Goal: Contribute content: Contribute content

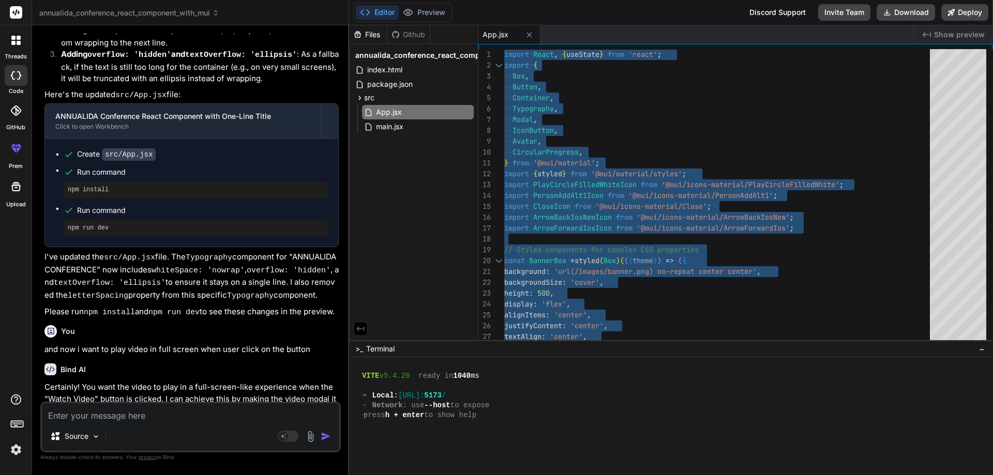
click at [120, 418] on textarea at bounding box center [190, 412] width 297 height 19
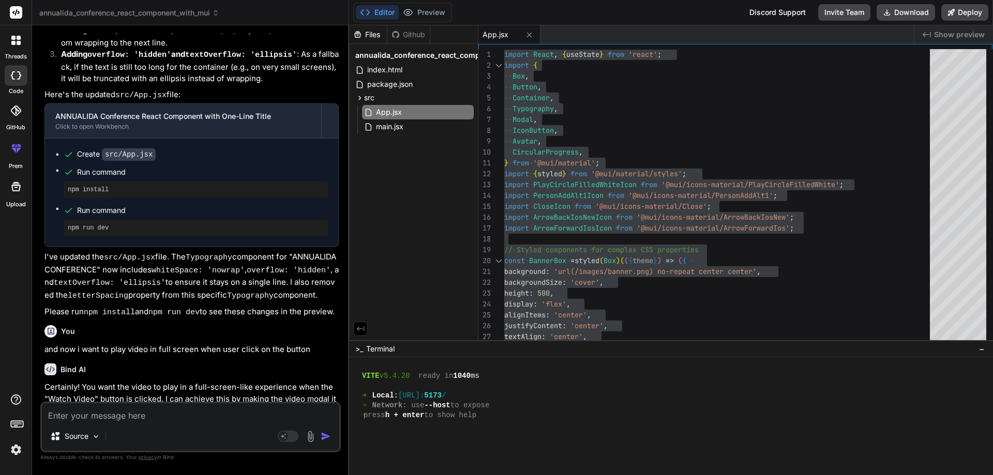
paste textarea "import React, { useState } from "react"; import { Box, Button, Container, Typog…"
type textarea "import React, { useState } from "react"; import { Box, Button, Container, Typog…"
type textarea "x"
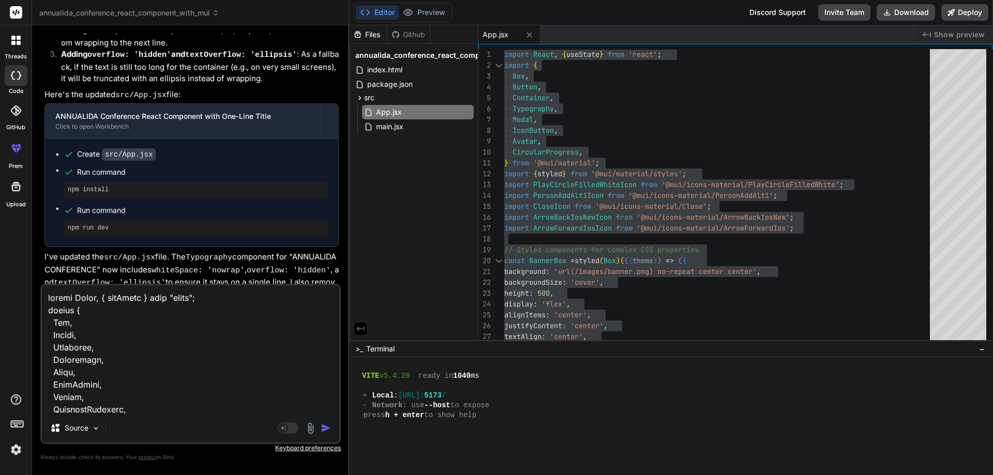
scroll to position [7174, 0]
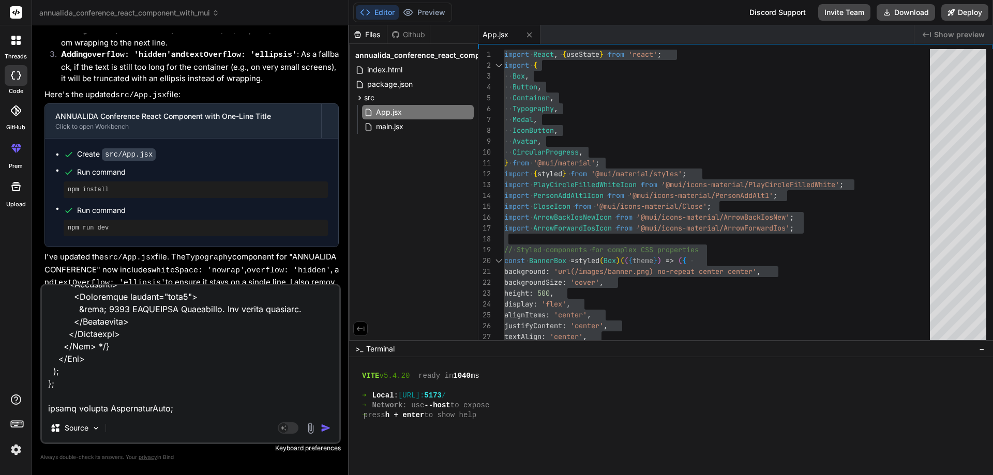
type textarea "x"
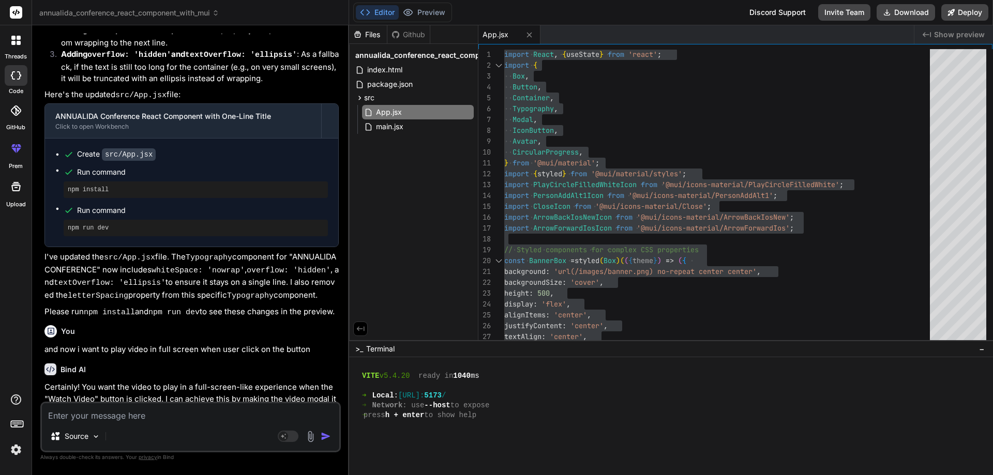
scroll to position [0, 0]
type textarea "i"
type textarea "x"
type textarea "i"
type textarea "x"
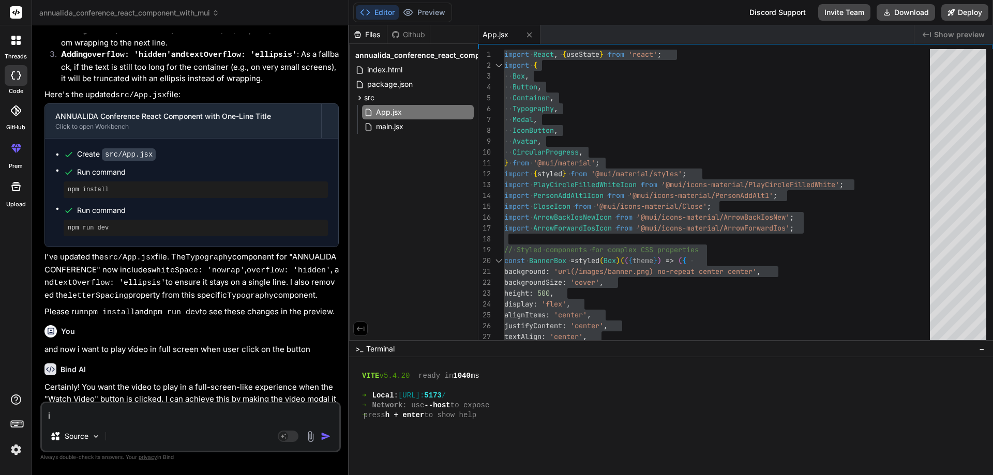
type textarea "i w"
type textarea "x"
type textarea "i wa"
type textarea "x"
type textarea "i wan"
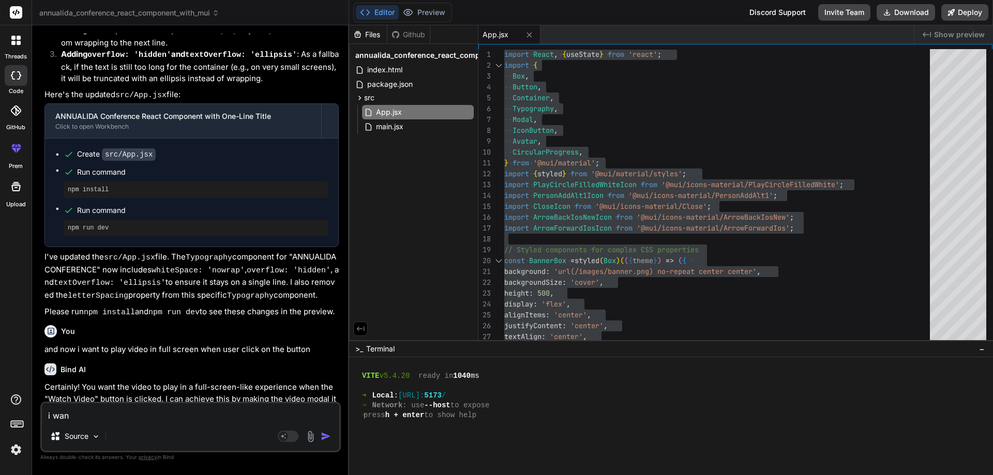
type textarea "x"
type textarea "i want"
type textarea "x"
type textarea "i want"
type textarea "x"
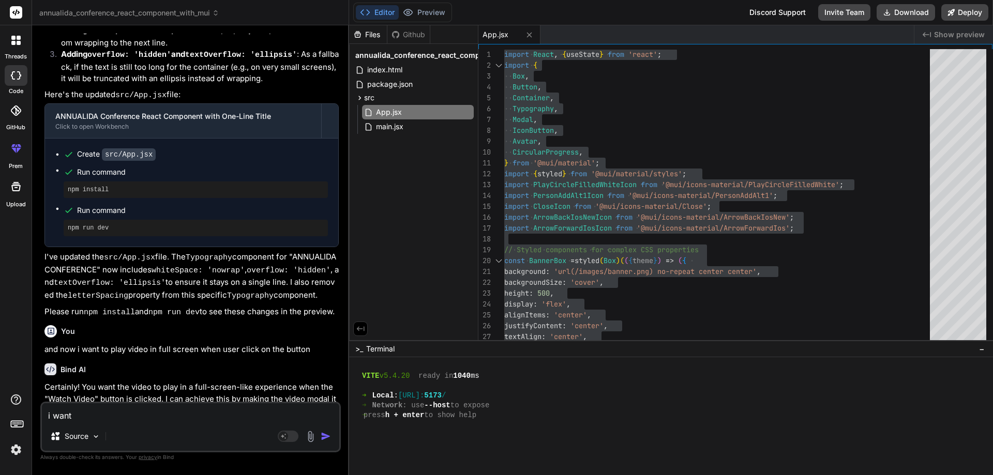
type textarea "i want t"
type textarea "x"
type textarea "i want to"
type textarea "x"
type textarea "i want to"
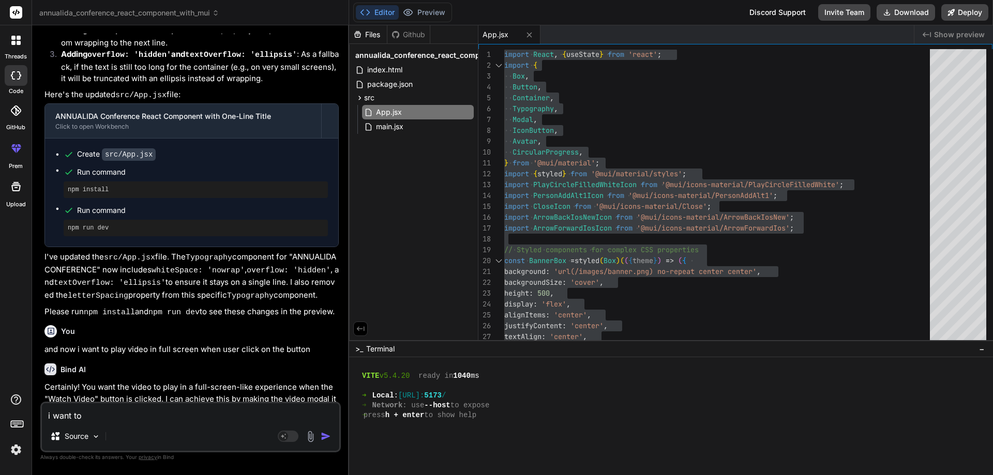
type textarea "x"
type textarea "i want to a"
type textarea "x"
type textarea "i want to ad"
type textarea "x"
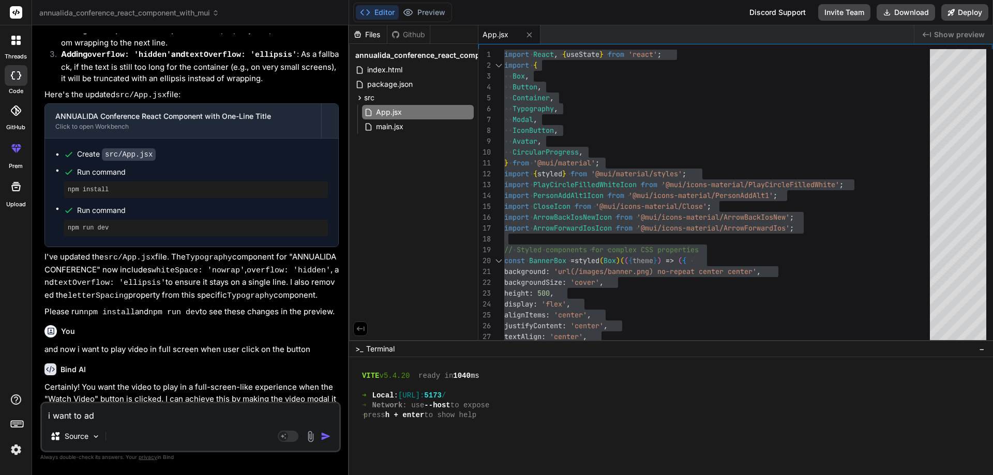
type textarea "i want to add"
type textarea "x"
type textarea "i want to add"
type textarea "x"
type textarea "i want to add t"
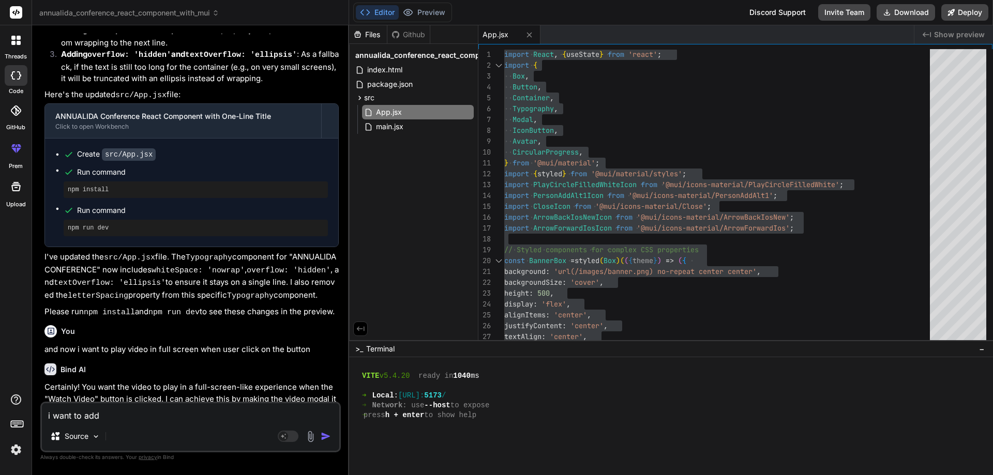
type textarea "x"
type textarea "i want to add th"
type textarea "x"
type textarea "i want to add the"
type textarea "x"
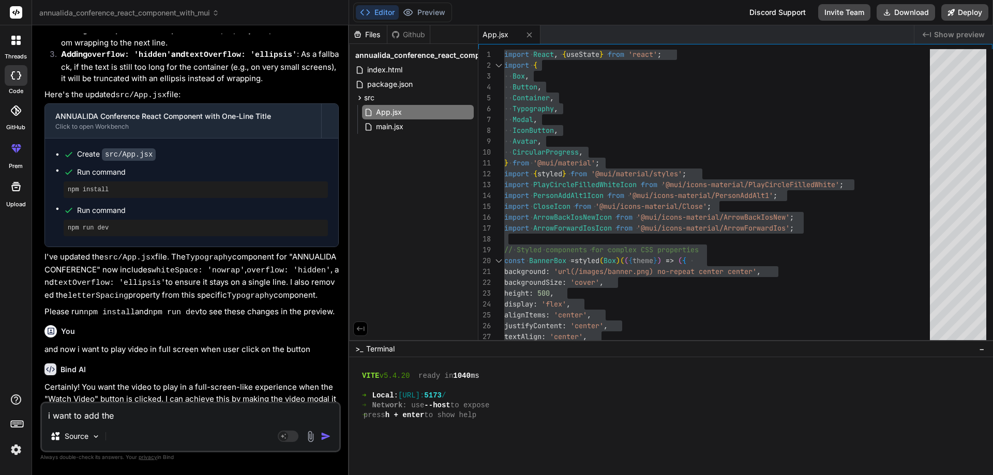
type textarea "i want to add the"
type textarea "x"
type textarea "i want to add the b"
type textarea "x"
type textarea "i want to add the ba"
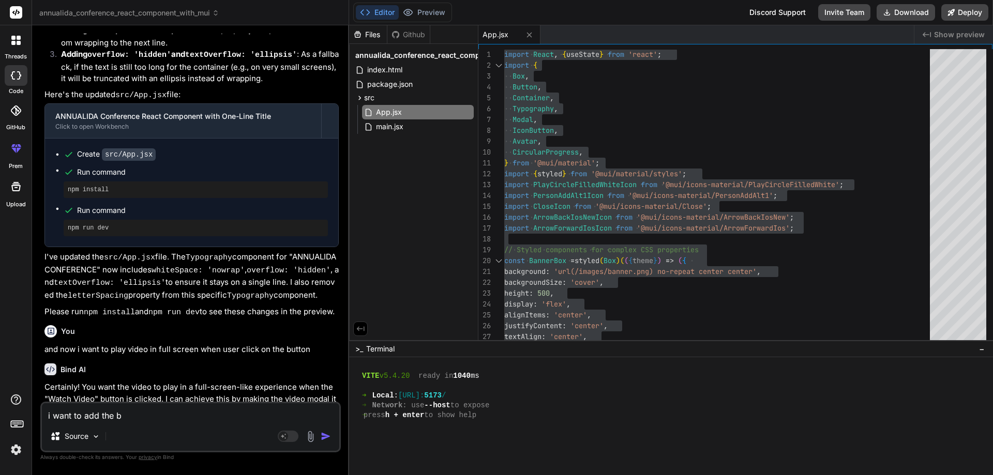
type textarea "x"
type textarea "i want to add the bac"
type textarea "x"
type textarea "i want to add the back"
type textarea "x"
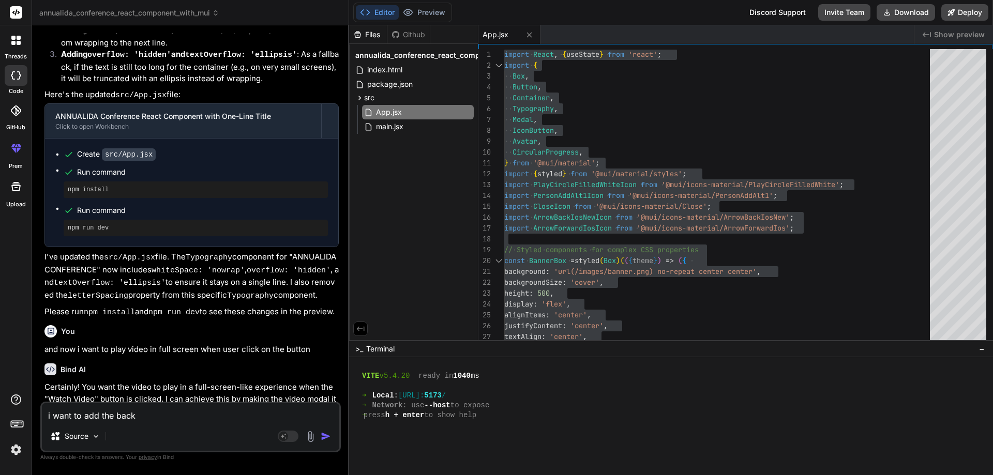
type textarea "i want to add the backg"
type textarea "x"
type textarea "i want to add the backgr"
type textarea "x"
type textarea "i want to add the backgro"
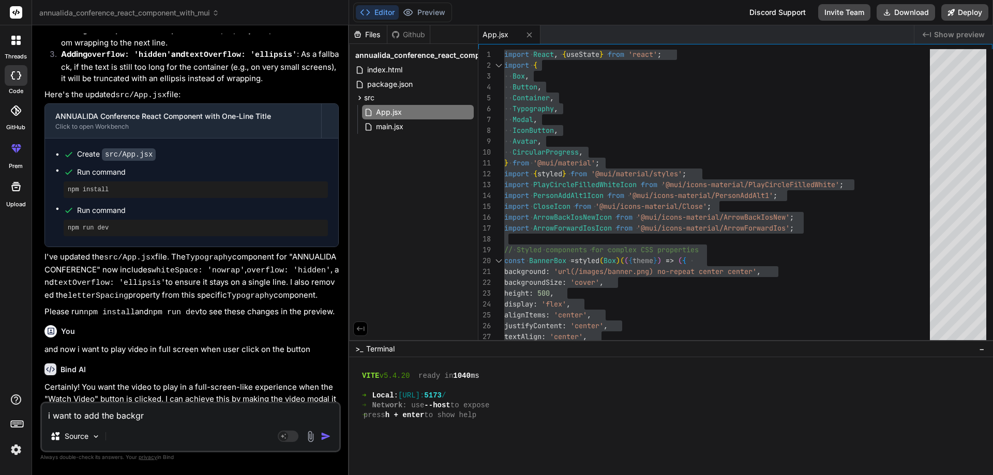
type textarea "x"
type textarea "i want to add the backgrou"
type textarea "x"
type textarea "i want to add the backgroun"
type textarea "x"
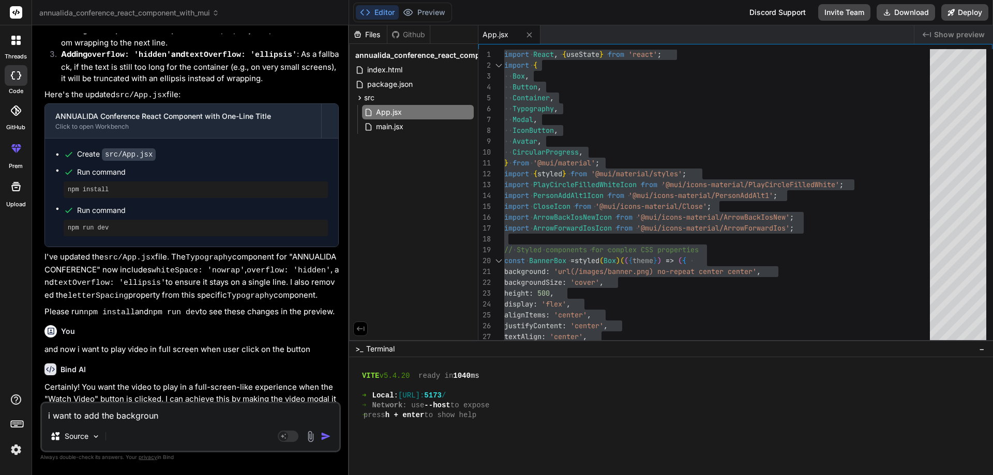
type textarea "i want to add the background"
type textarea "x"
type textarea "i want to add the background"
type textarea "x"
type textarea "i want to add the background i"
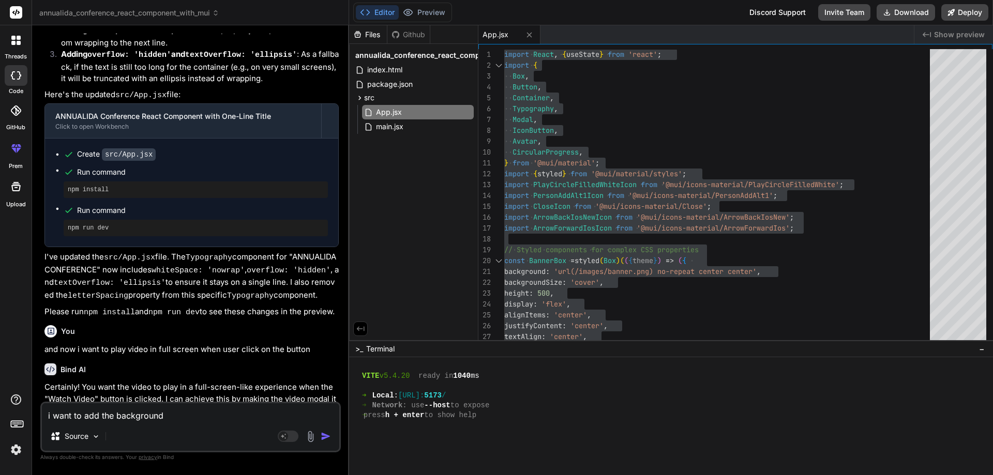
type textarea "x"
type textarea "i want to add the background im"
type textarea "x"
type textarea "i want to add the background ima"
type textarea "x"
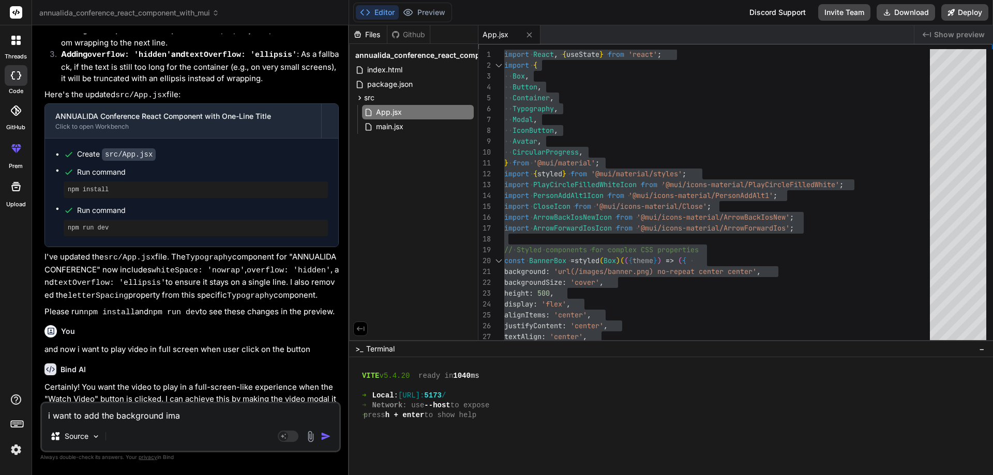
type textarea "i want to add the background imag"
type textarea "x"
type textarea "i want to add the background image"
type textarea "x"
type textarea "i want to add the background image"
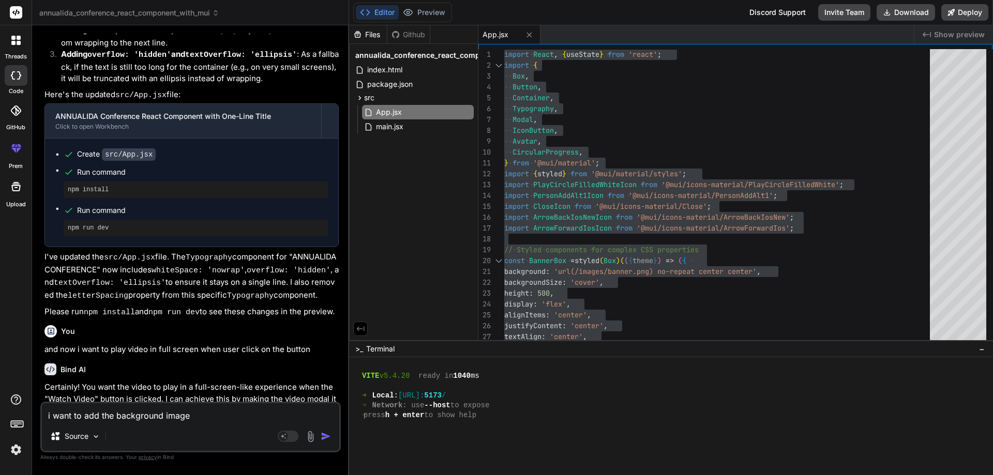
type textarea "x"
type textarea "i want to add the background image i"
type textarea "x"
type textarea "i want to add the background image in"
type textarea "x"
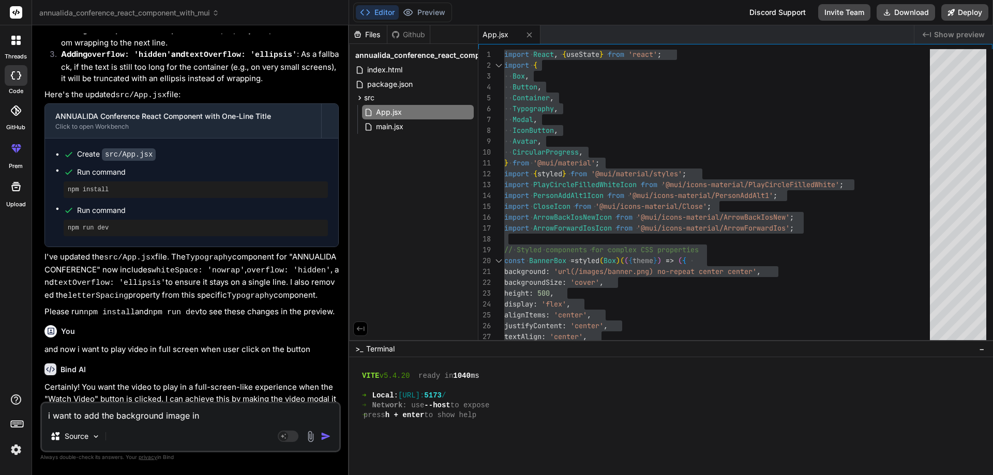
type textarea "i want to add the background image in"
type textarea "x"
type textarea "i want to add the background image in t"
type textarea "x"
type textarea "i want to add the background image in th"
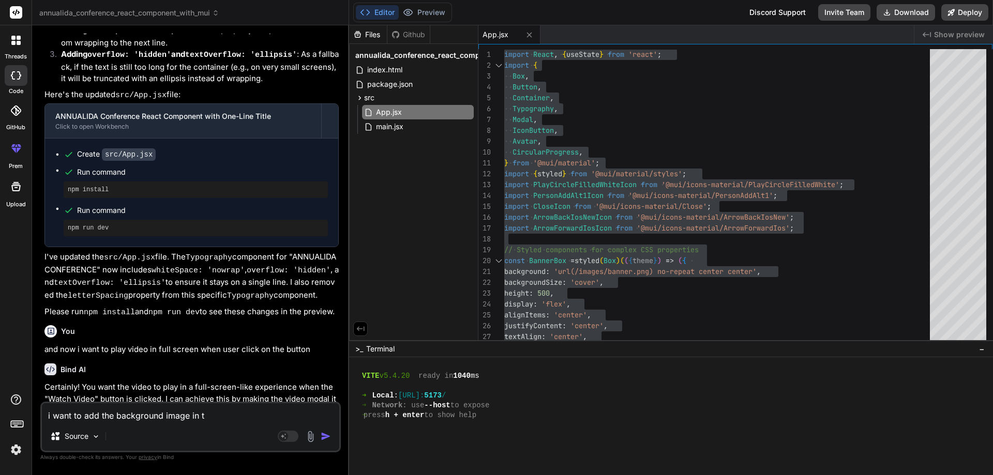
type textarea "x"
type textarea "i want to add the background image in the"
type textarea "x"
type textarea "i want to add the background image in the"
type textarea "x"
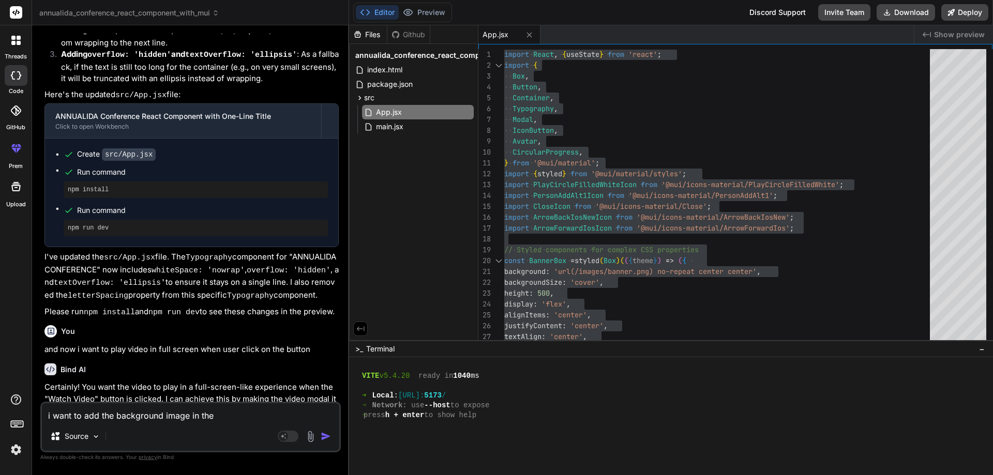
type textarea "i want to add the background image in the f"
type textarea "x"
type textarea "i want to add the background image in the fd"
type textarea "x"
type textarea "i want to add the background image in the fdi"
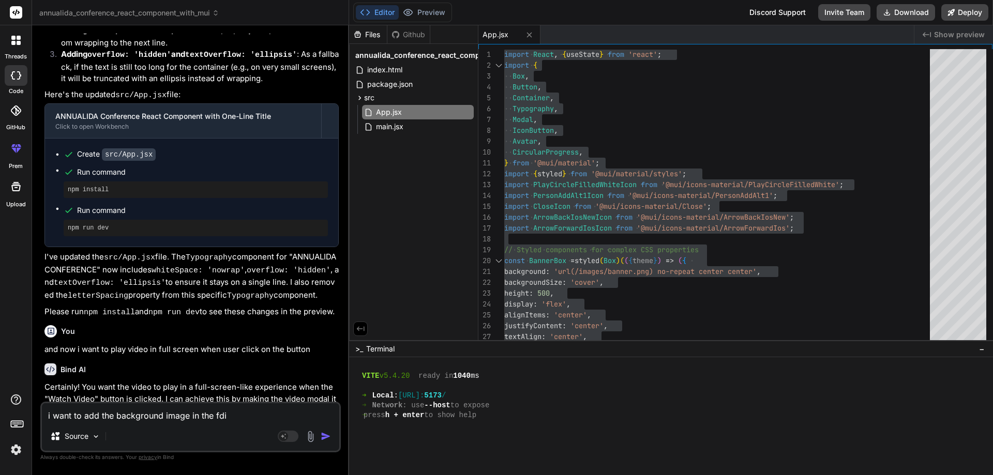
type textarea "x"
type textarea "i want to add the background image in the fd"
type textarea "x"
type textarea "i want to add the background image in the f"
type textarea "x"
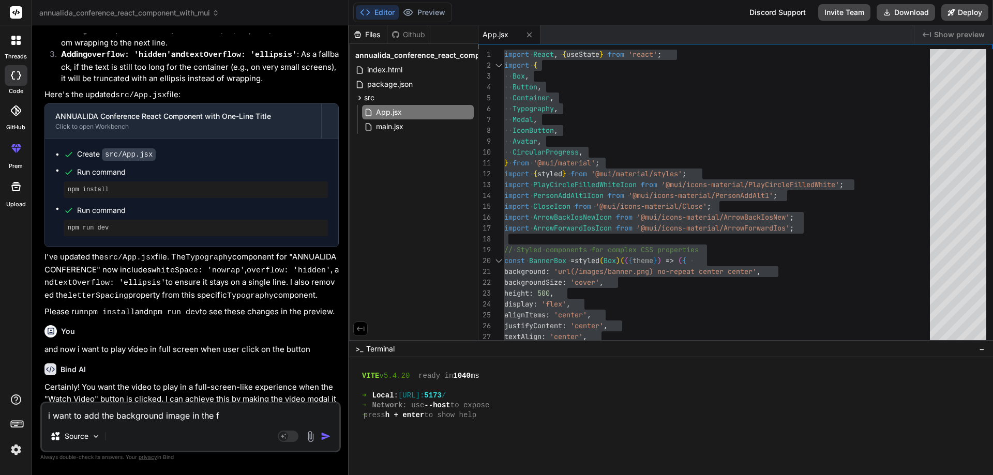
type textarea "i want to add the background image in the"
type textarea "x"
type textarea "i want to add the background image in the t"
type textarea "x"
type textarea "i want to add the background image in the to"
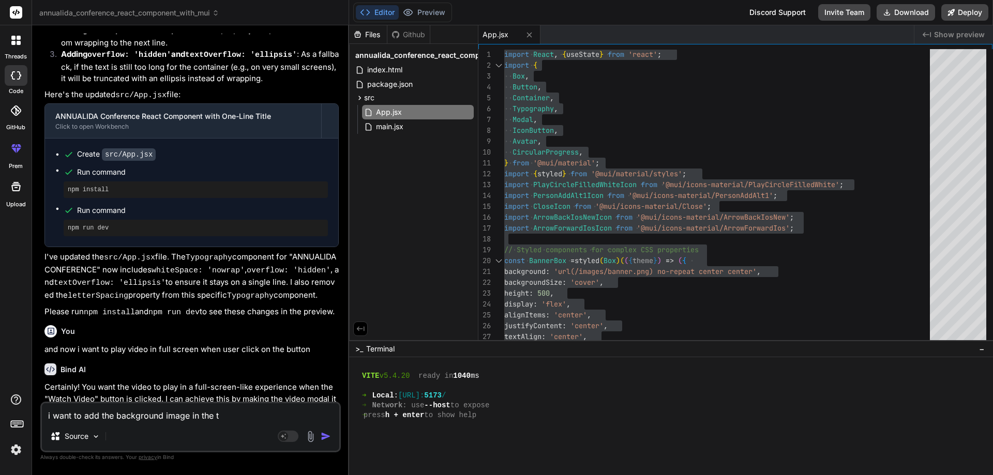
type textarea "x"
type textarea "i want to add the background image in the top"
type textarea "x"
type textarea "i want to add the background image in the top"
type textarea "x"
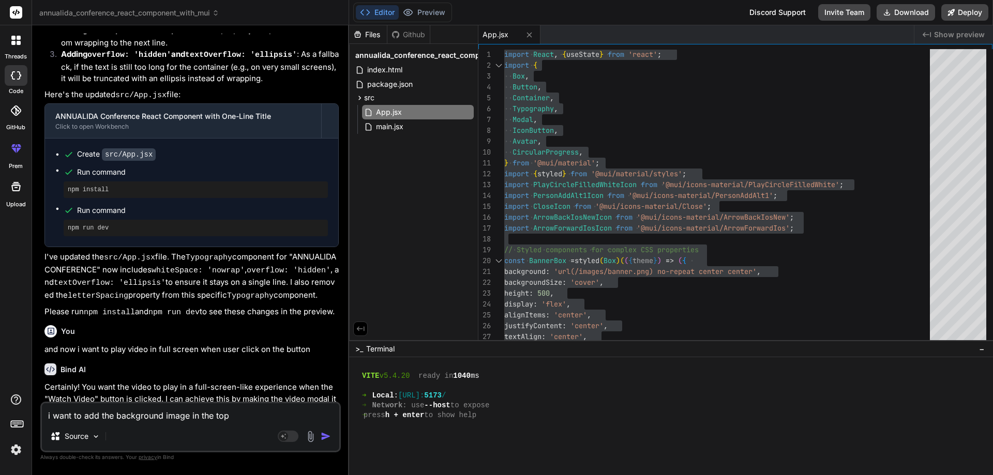
type textarea "i want to add the background image in the top s"
type textarea "x"
type textarea "i want to add the background image in the top se"
type textarea "x"
type textarea "i want to add the background image in the top sea"
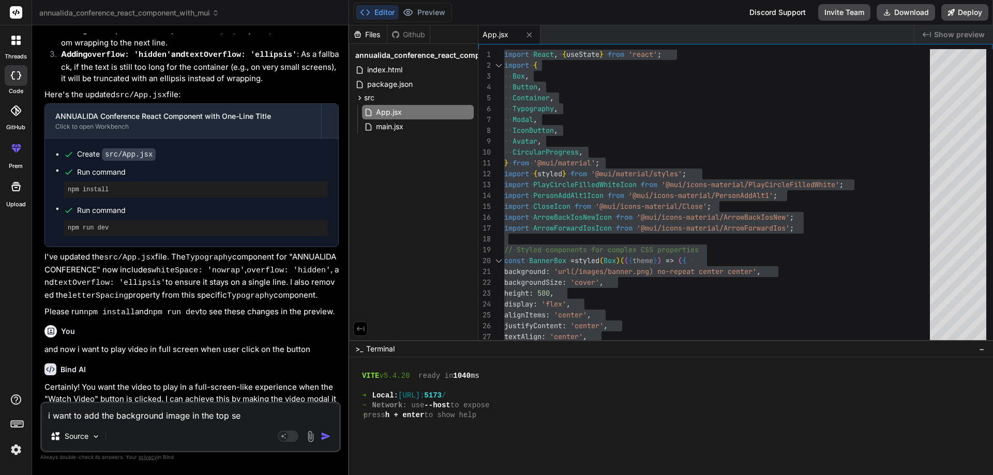
type textarea "x"
type textarea "i want to add the background image in the top seac"
type textarea "x"
type textarea "i want to add the background image in the top seact"
type textarea "x"
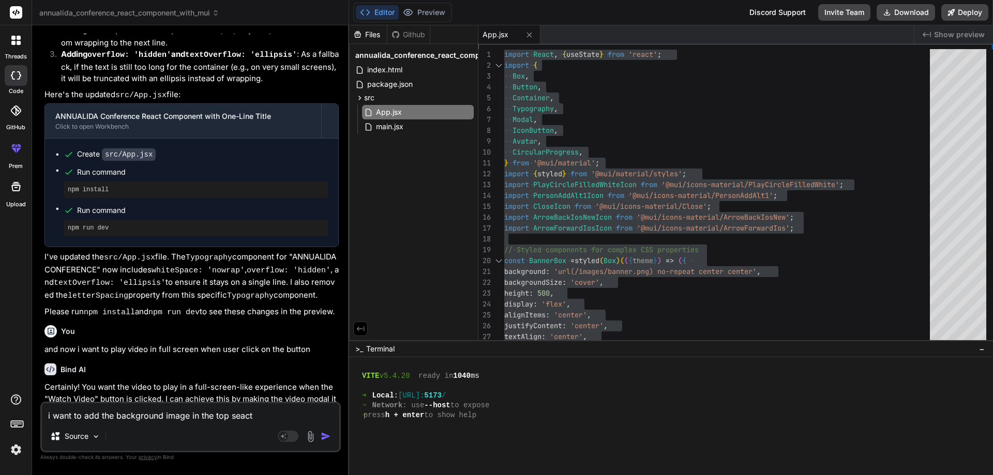
type textarea "i want to add the background image in the top seacti"
type textarea "x"
type textarea "i want to add the background image in the top seactio"
type textarea "x"
type textarea "i want to add the background image in the top seaction"
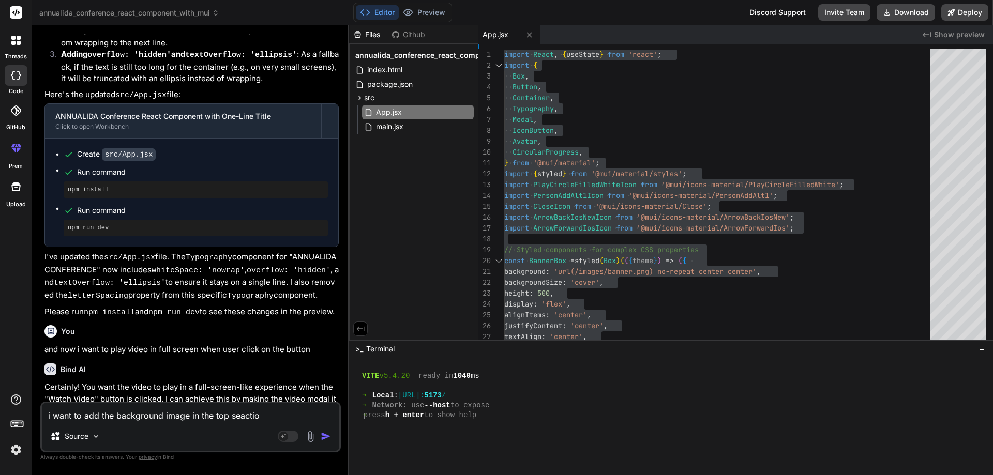
type textarea "x"
type textarea "i want to add the background image in the top seaction"
type textarea "x"
type textarea "i want to add the background image in the top seaction t"
type textarea "x"
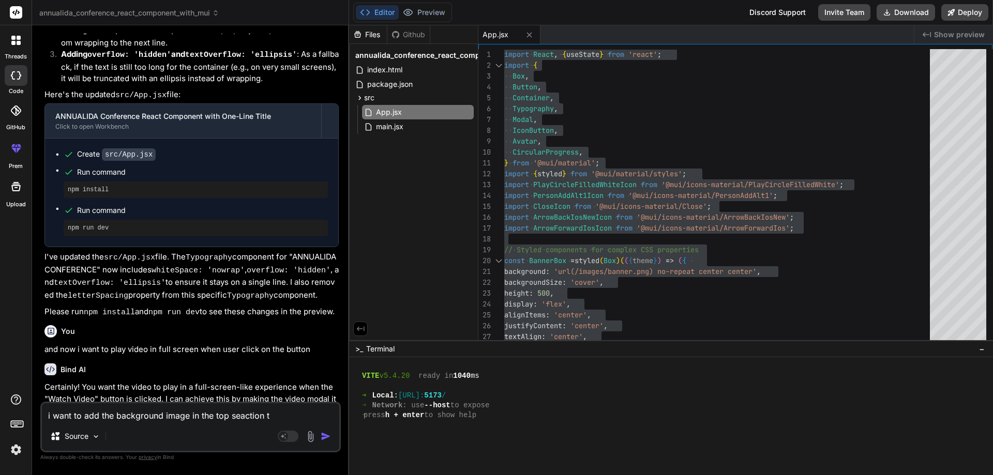
type textarea "i want to add the background image in the top seaction th"
type textarea "x"
type textarea "i want to add the background image in the top seaction tha"
type textarea "x"
type textarea "i want to add the background image in the top seaction that"
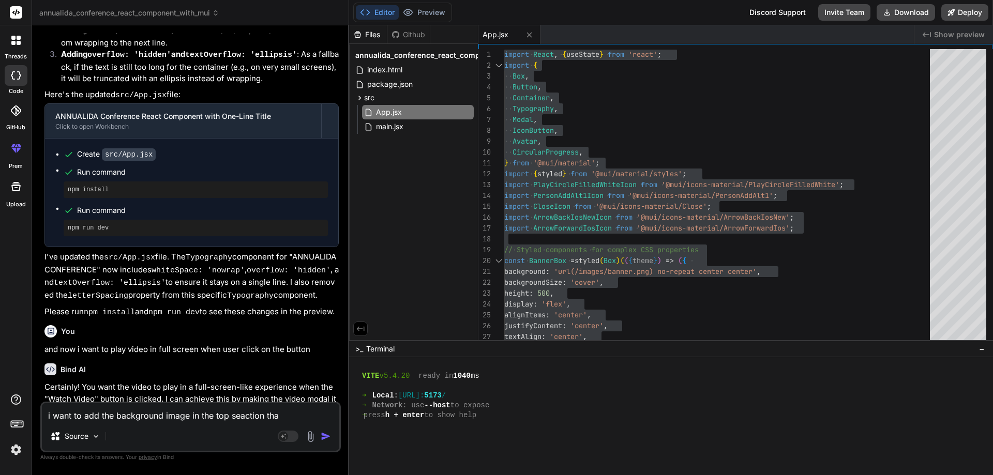
type textarea "x"
type textarea "i want to add the background image in the top seaction that"
type textarea "x"
type textarea "i want to add the background image in the top seaction that i"
type textarea "x"
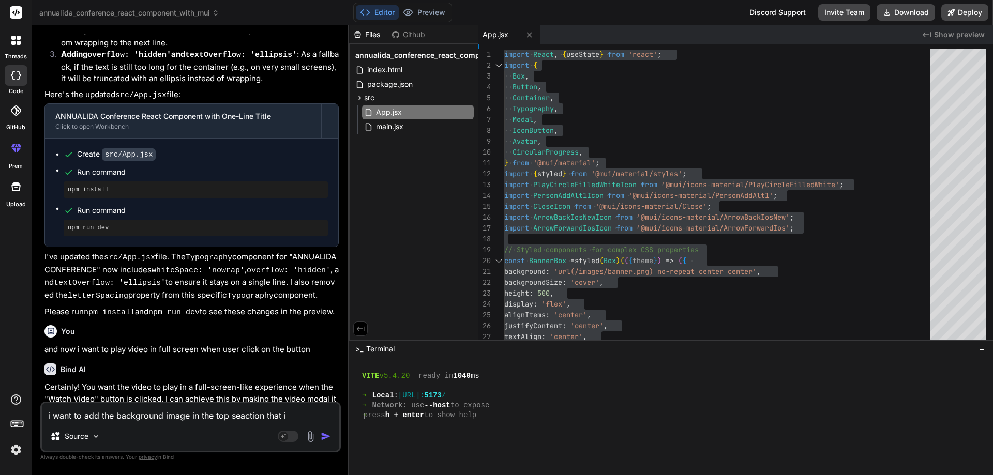
type textarea "i want to add the background image in the top seaction that is"
type textarea "x"
type textarea "i want to add the background image in the top seaction that is"
type textarea "x"
type textarea "i want to add the background image in the top seaction that is s"
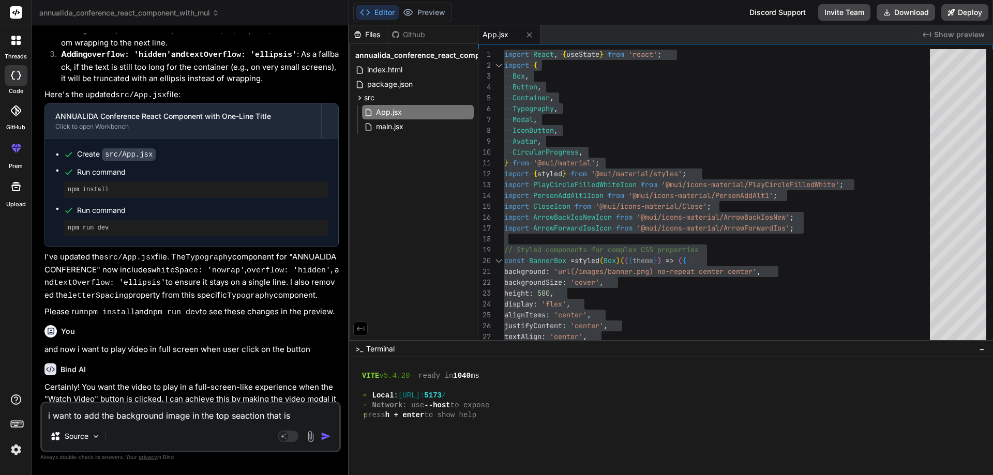
type textarea "x"
type textarea "i want to add the background image in the top seaction that is sh"
type textarea "x"
type textarea "i want to add the background image in the top seaction that is sho"
type textarea "x"
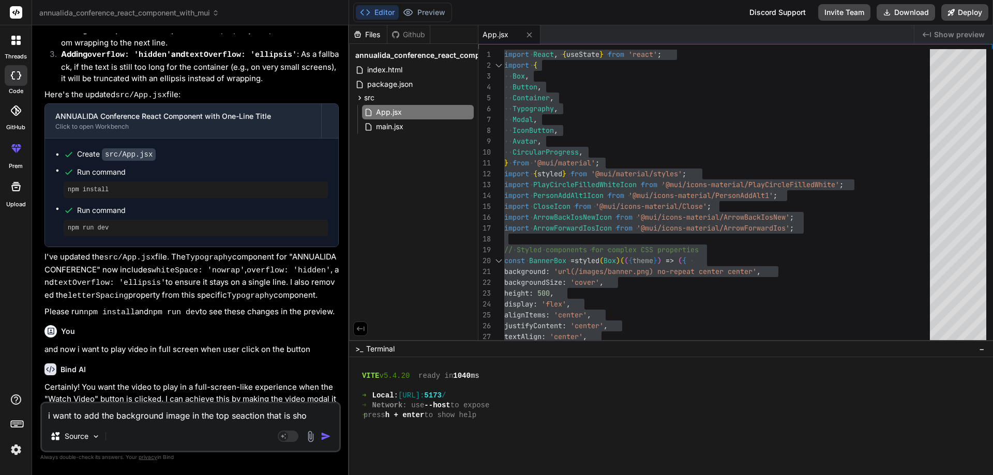
type textarea "i want to add the background image in the top seaction that is show"
type textarea "x"
type textarea "i want to add the background image in the top seaction that is sho"
type textarea "x"
type textarea "i want to add the background image in the top seaction that is sh"
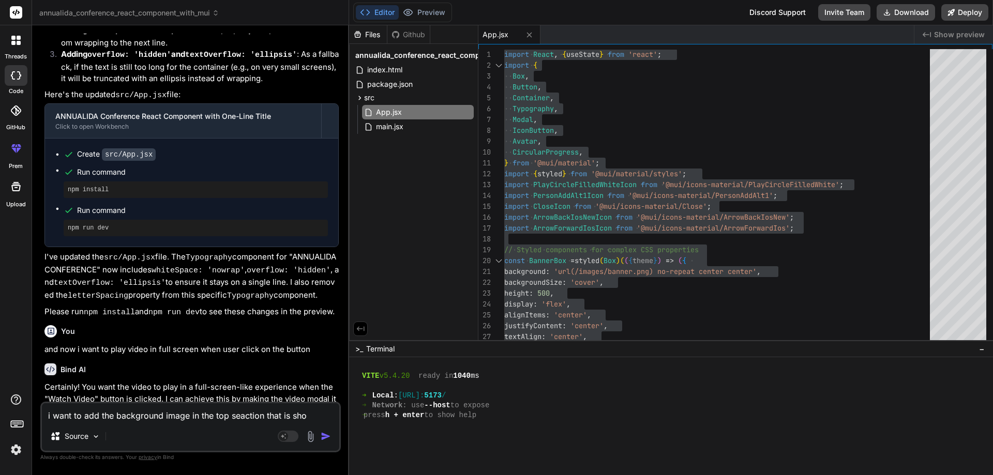
type textarea "x"
type textarea "i want to add the background image in the top seaction that is s"
type textarea "x"
type textarea "i want to add the background image in the top seaction that is"
type textarea "x"
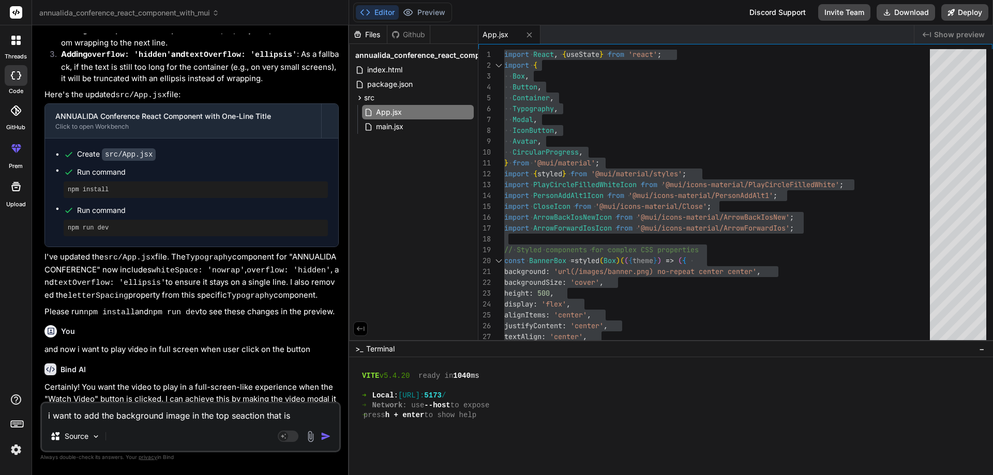
type textarea "i want to add the background image in the top seaction that is"
type textarea "x"
type textarea "i want to add the background image in the top seaction that i"
type textarea "x"
type textarea "i want to add the background image in the top seaction that"
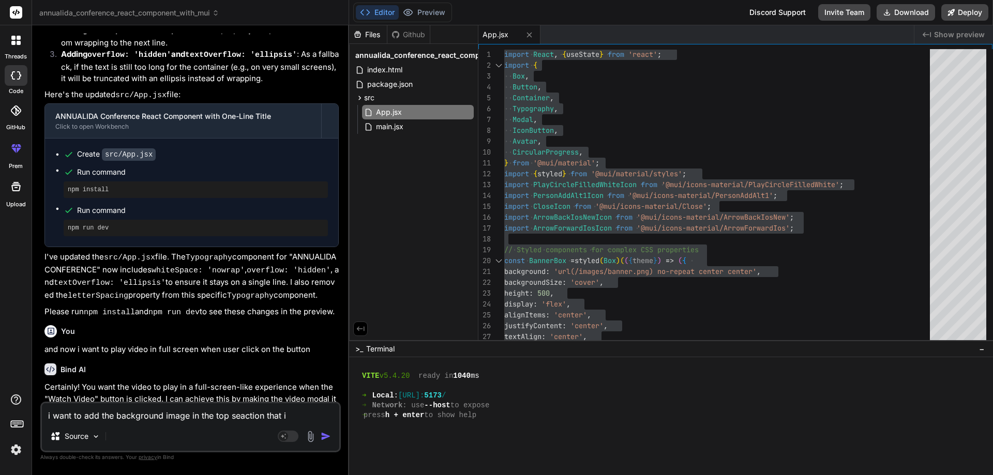
type textarea "x"
type textarea "i want to add the background image in the top seaction that"
type textarea "x"
type textarea "i want to add the background image in the top seaction tha"
type textarea "x"
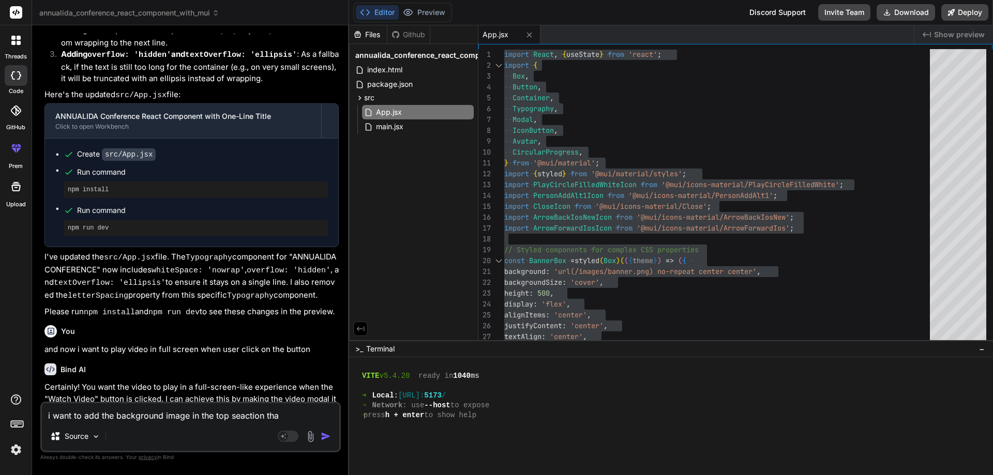
type textarea "i want to add the background image in the top seaction th"
type textarea "x"
type textarea "i want to add the background image in the top seaction t"
type textarea "x"
type textarea "i want to add the background image in the top seaction"
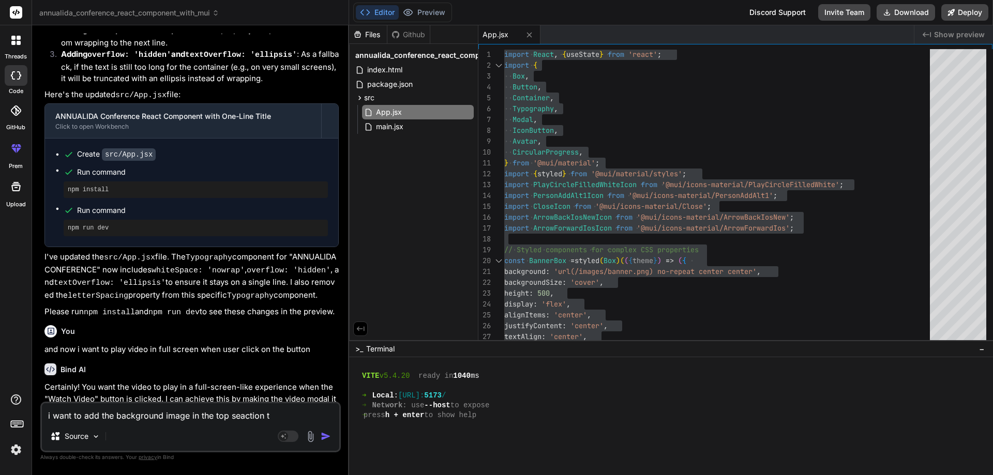
type textarea "x"
type textarea "i want to add the background image in the top seaction"
type textarea "x"
type textarea "i want to add the background image in the top seactio"
type textarea "x"
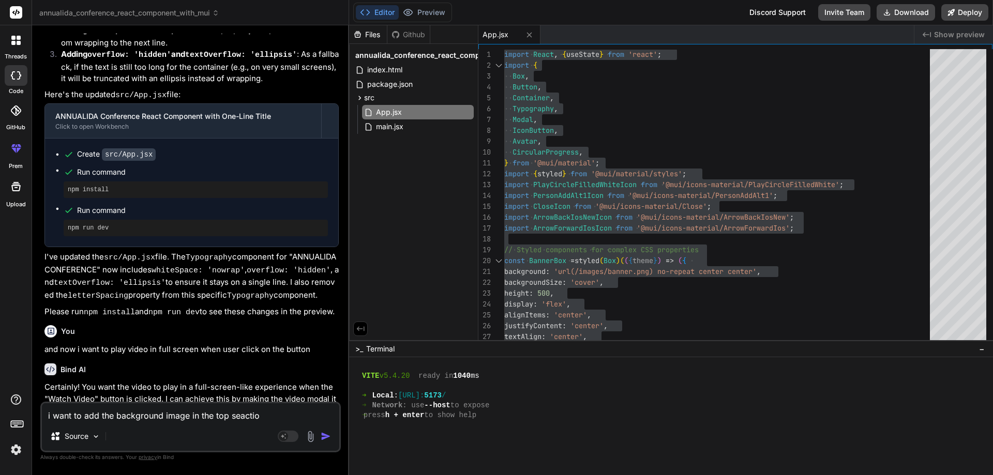
type textarea "i want to add the background image in the top seacti"
type textarea "x"
type textarea "i want to add the background image in the top seact"
type textarea "x"
type textarea "i want to add the background image in the top seac"
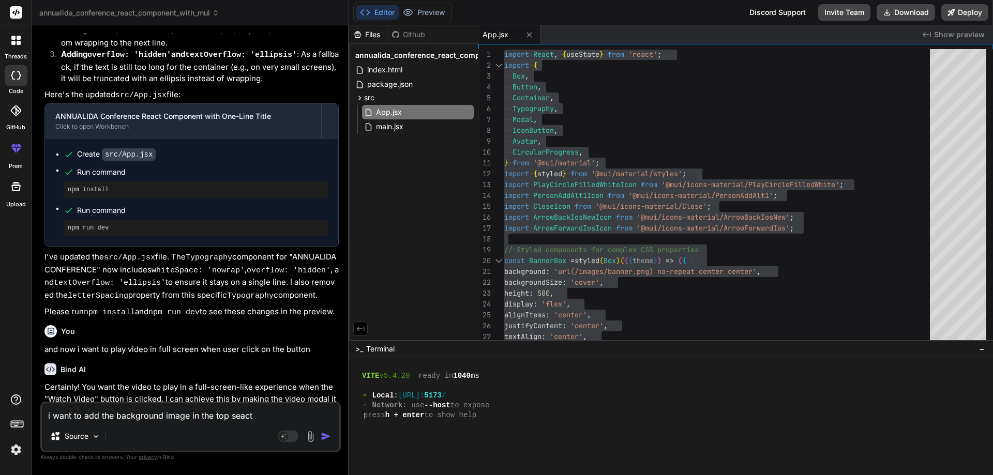
type textarea "x"
type textarea "i want to add the background image in the top sea"
type textarea "x"
type textarea "i want to add the background image in the top se"
type textarea "x"
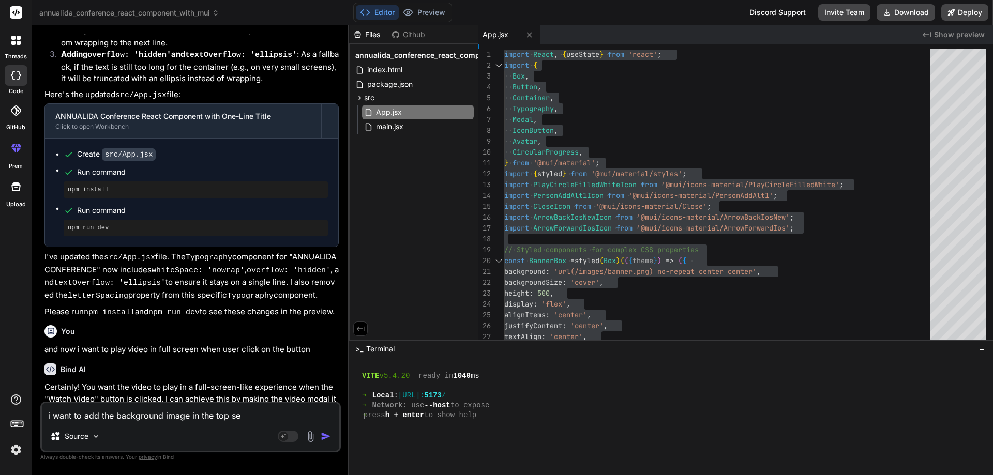
type textarea "i want to add the background image in the top sec"
type textarea "x"
type textarea "i want to add the background image in the top sect"
type textarea "x"
type textarea "i want to add the background image in the top secti"
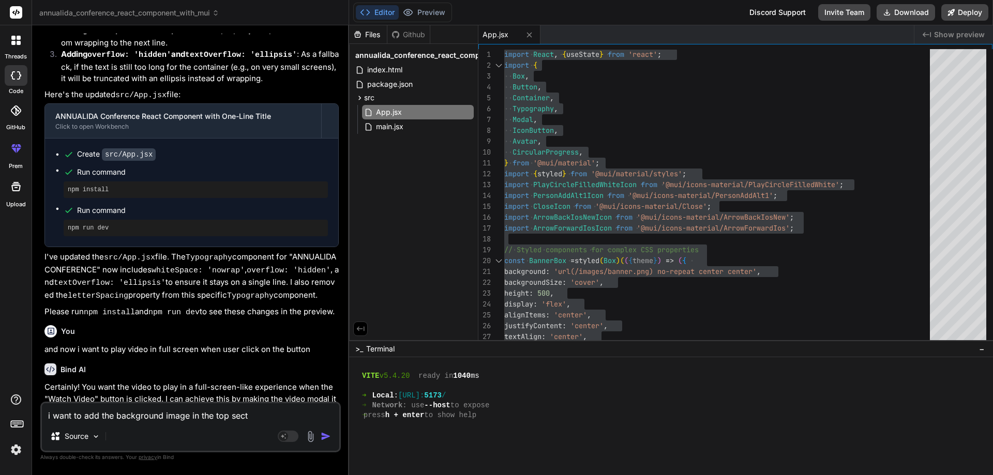
type textarea "x"
type textarea "i want to add the background image in the top sectio"
type textarea "x"
type textarea "i want to add the background image in the top section"
type textarea "x"
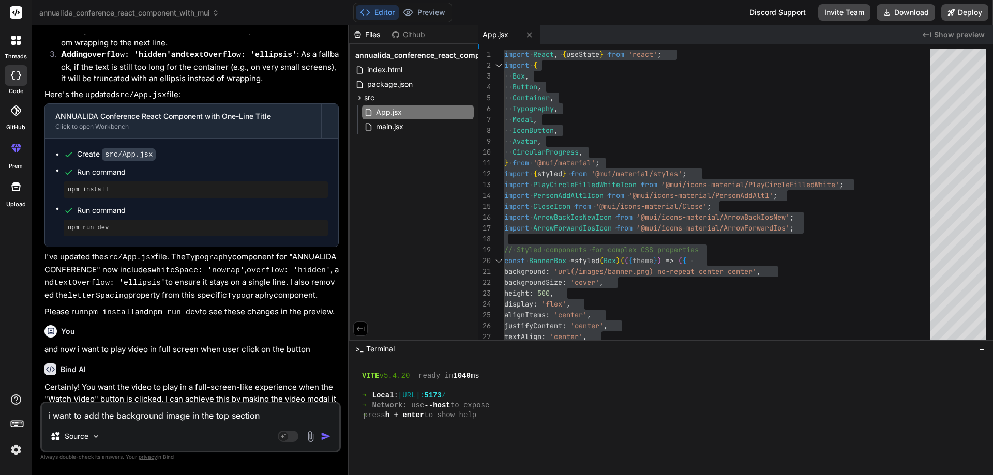
type textarea "i want to add the background image in the top section"
type textarea "x"
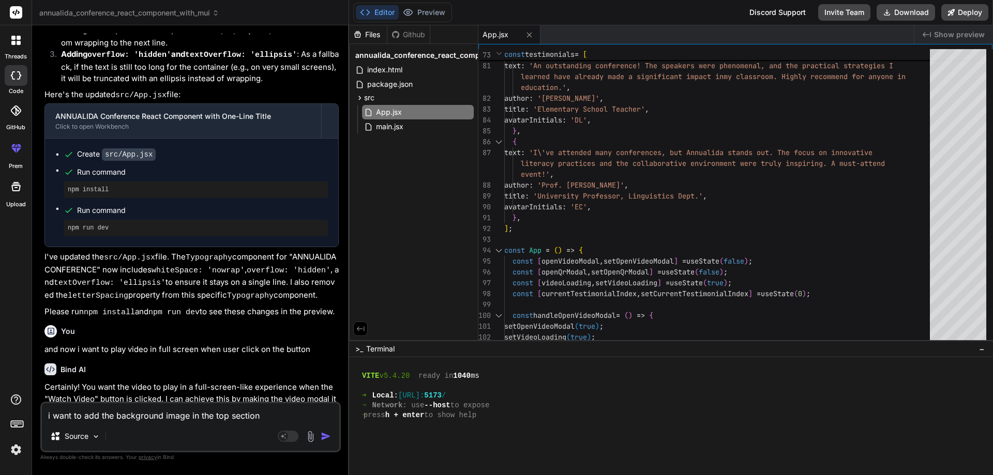
click at [268, 417] on textarea "i want to add the background image in the top section" at bounding box center [190, 412] width 297 height 19
click at [230, 416] on textarea "i want to add the background image in the top section" at bounding box center [190, 412] width 297 height 19
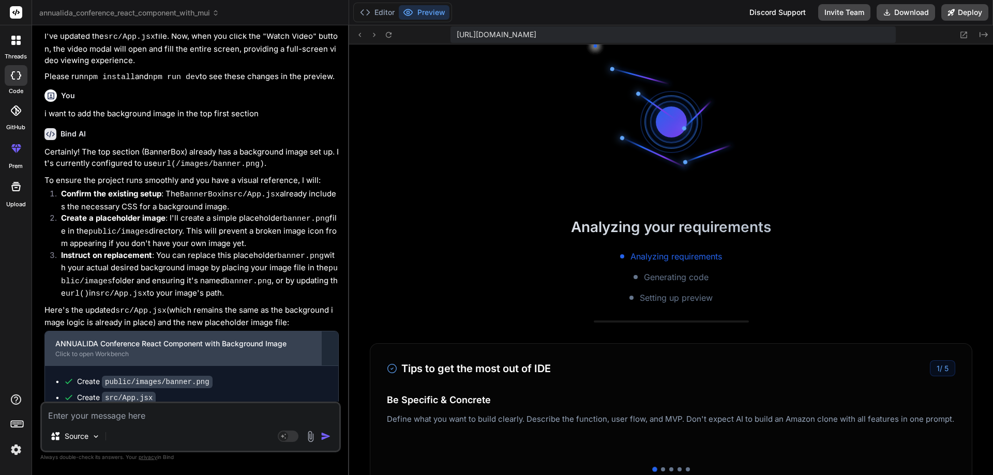
scroll to position [933, 0]
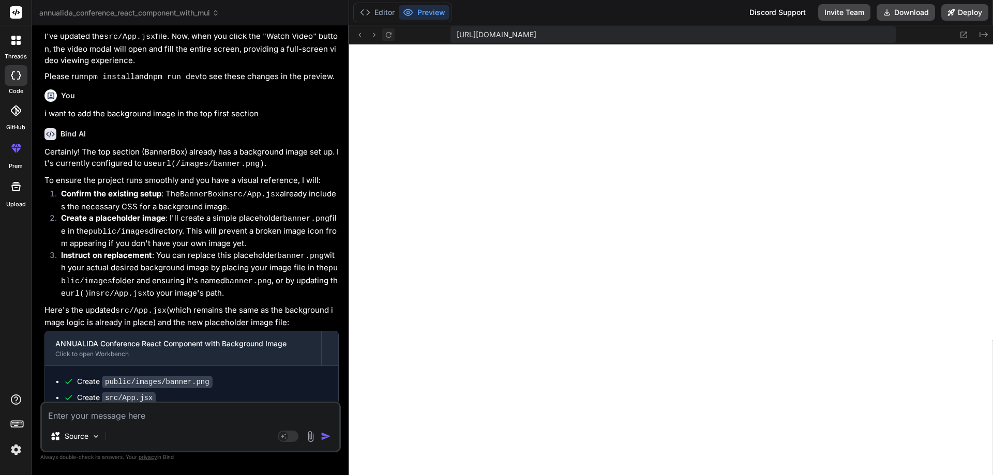
click at [395, 35] on button at bounding box center [388, 34] width 12 height 12
click at [389, 33] on icon at bounding box center [388, 35] width 9 height 9
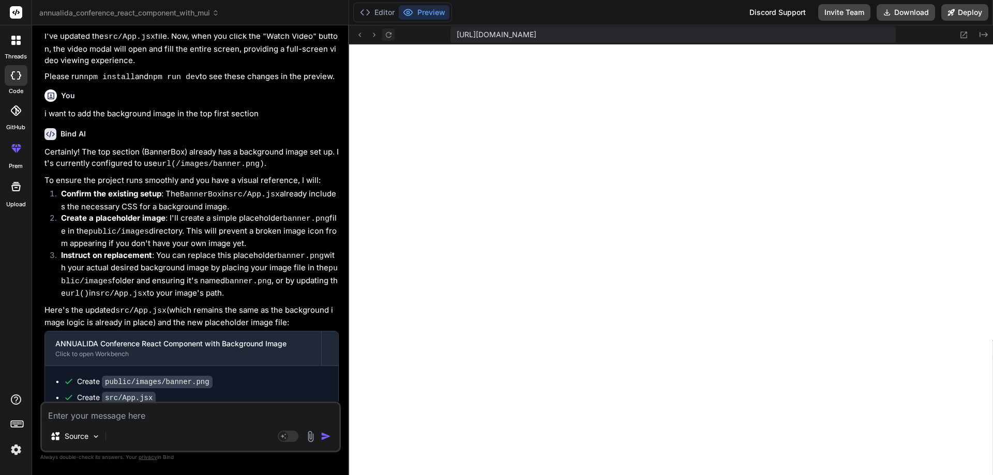
click at [389, 33] on icon at bounding box center [388, 35] width 9 height 9
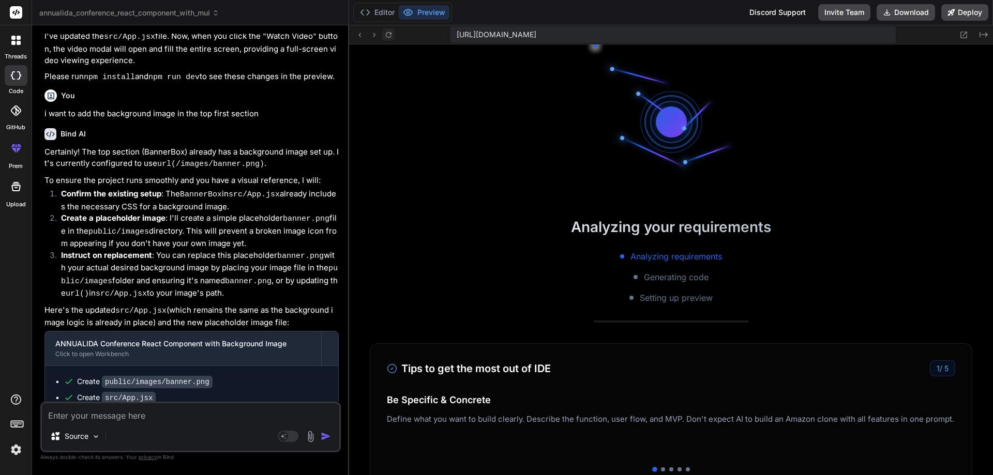
click at [389, 33] on icon at bounding box center [388, 35] width 9 height 9
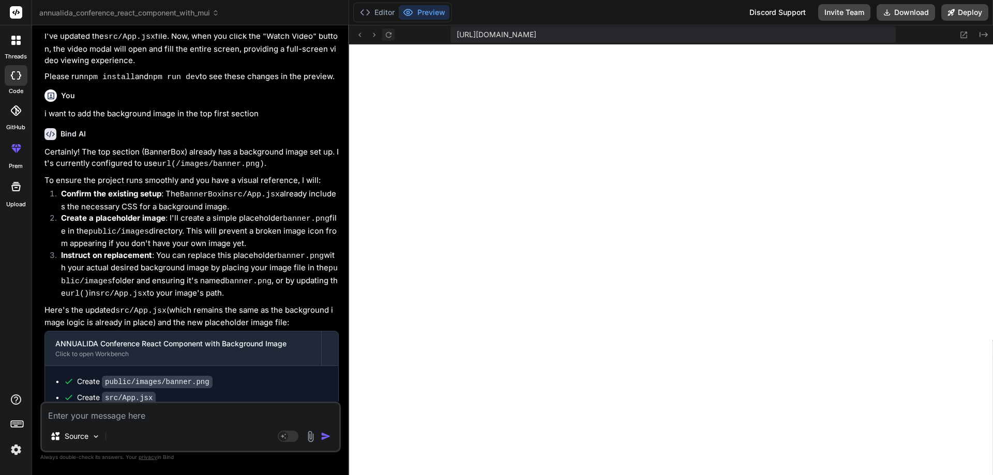
click at [389, 33] on icon at bounding box center [388, 35] width 9 height 9
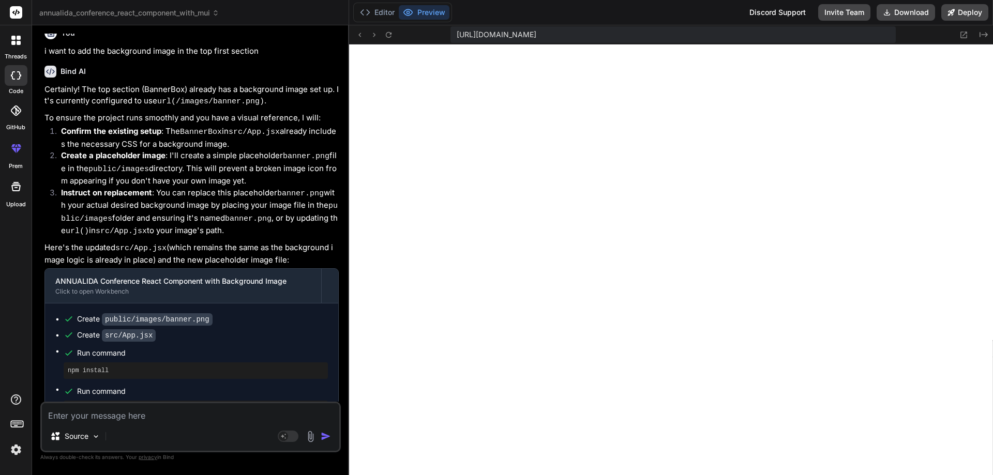
scroll to position [2427, 0]
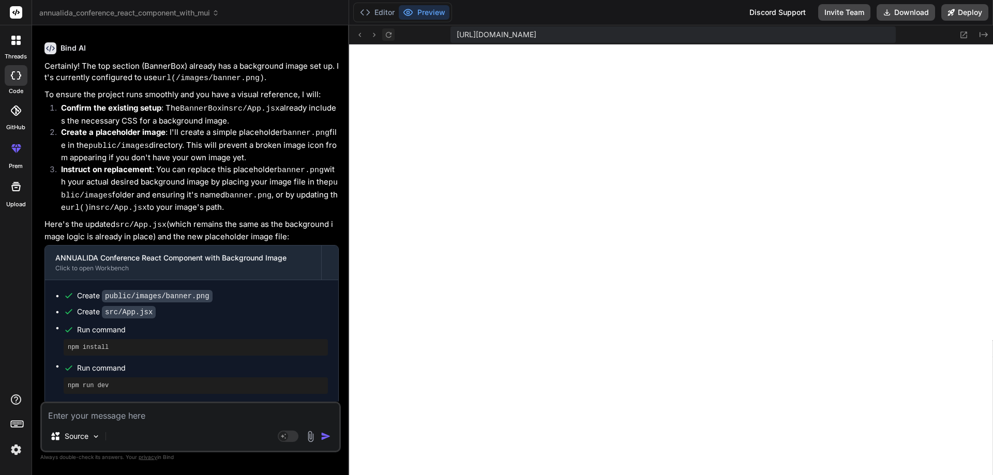
click at [388, 34] on icon at bounding box center [388, 35] width 9 height 9
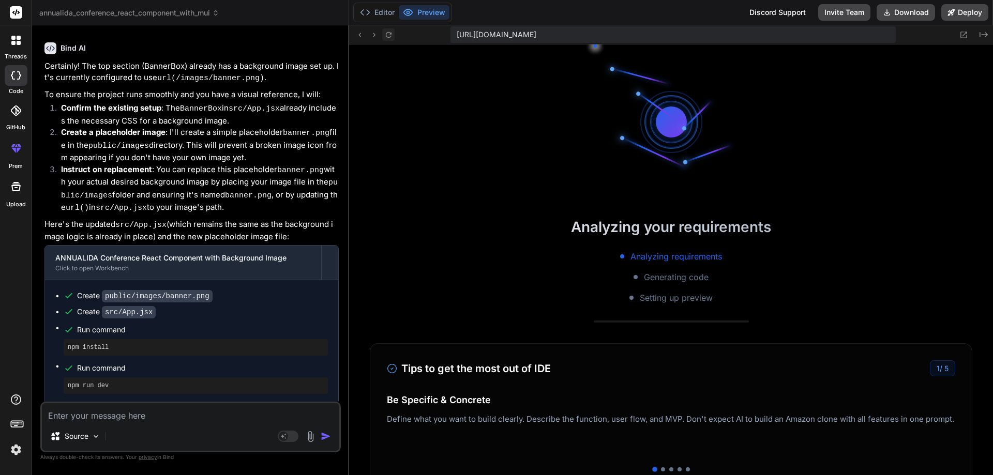
click at [388, 33] on icon at bounding box center [388, 35] width 9 height 9
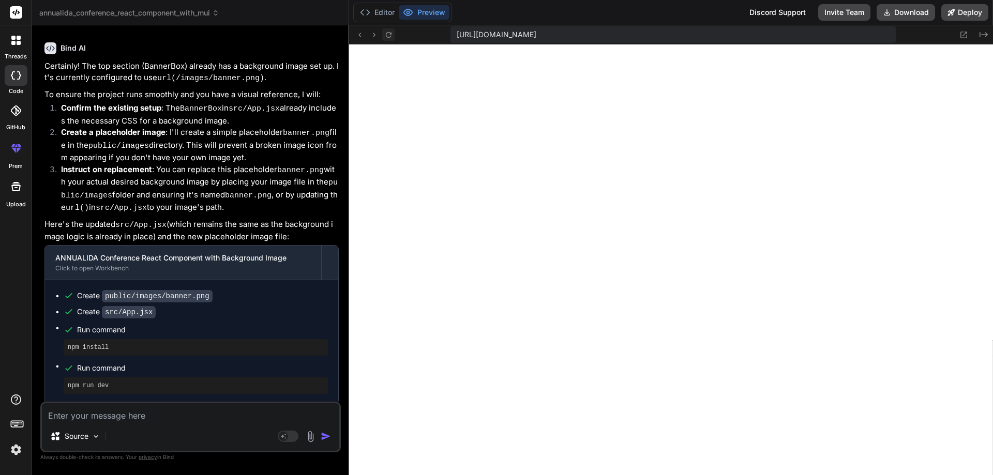
click at [388, 33] on icon at bounding box center [388, 35] width 9 height 9
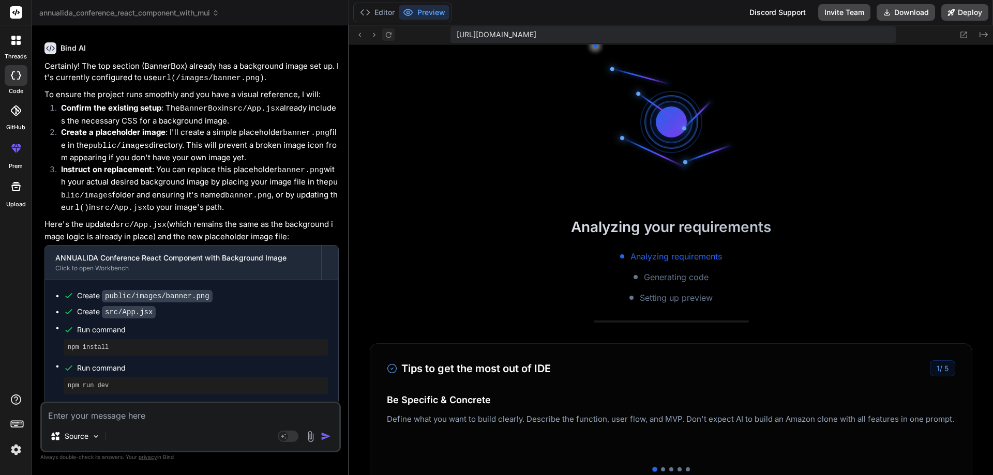
click at [388, 33] on icon at bounding box center [388, 35] width 9 height 9
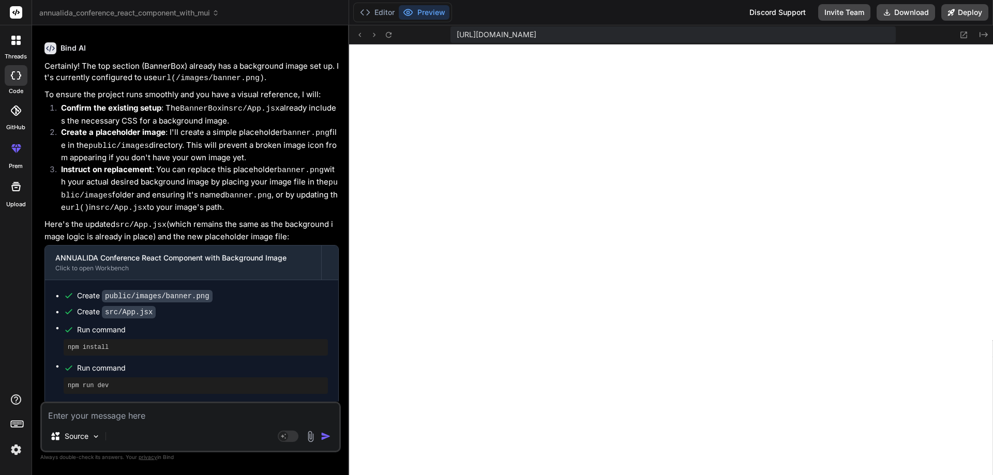
click at [93, 410] on textarea at bounding box center [190, 412] width 297 height 19
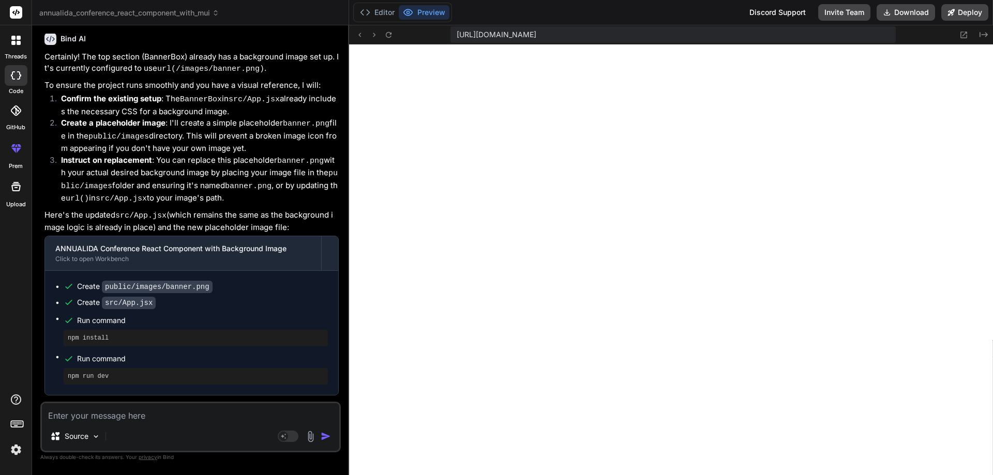
scroll to position [2534, 0]
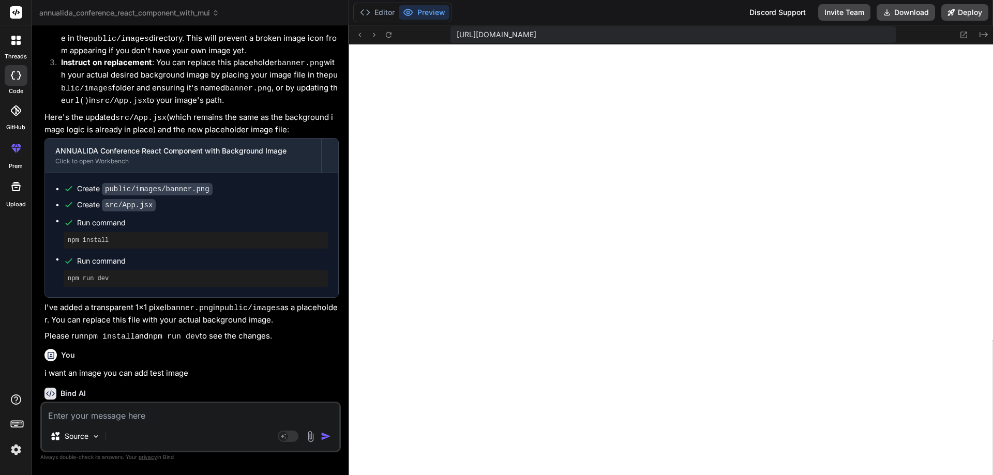
click at [131, 415] on textarea at bounding box center [190, 412] width 297 height 19
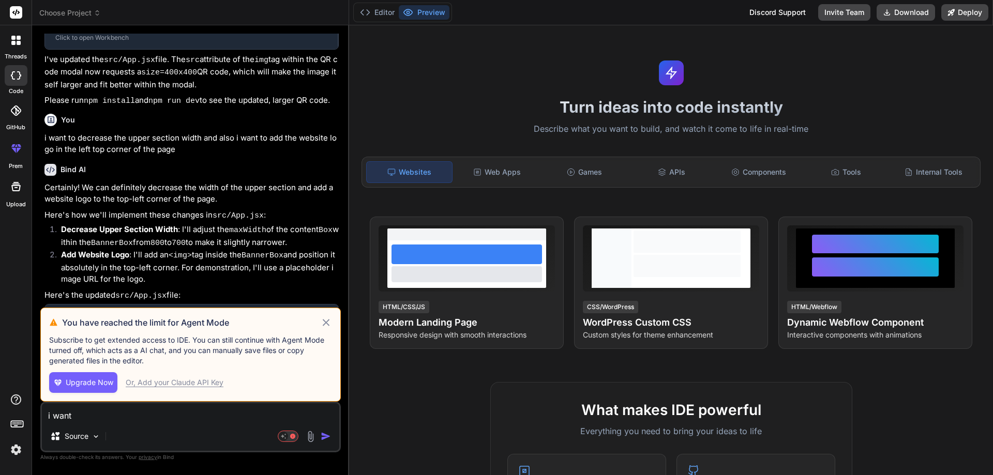
type textarea "x"
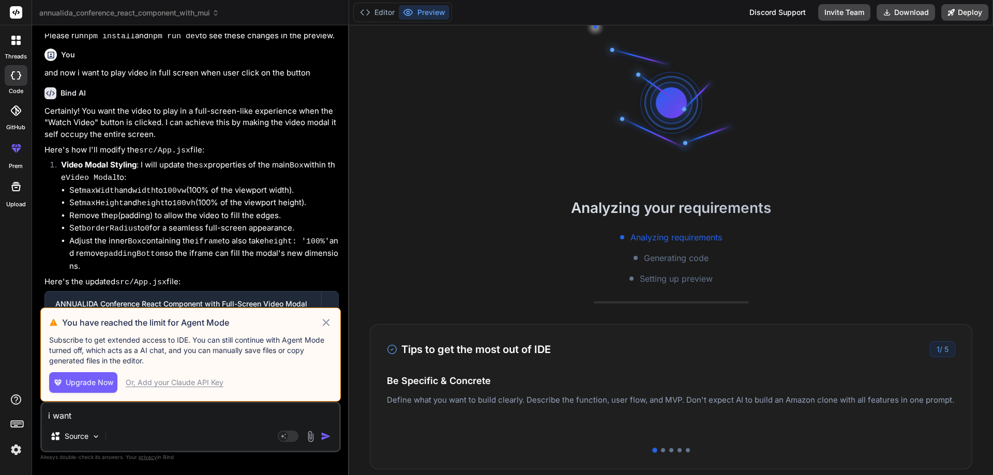
scroll to position [49, 0]
click at [125, 412] on textarea "i want" at bounding box center [190, 412] width 297 height 19
type textarea "i want t"
type textarea "x"
type textarea "i want th"
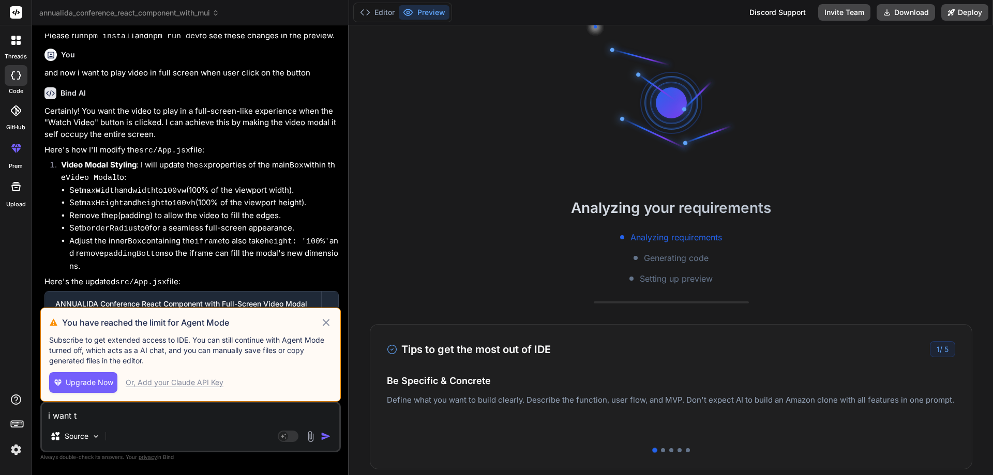
type textarea "x"
type textarea "i want the"
type textarea "x"
type textarea "i want the"
type textarea "x"
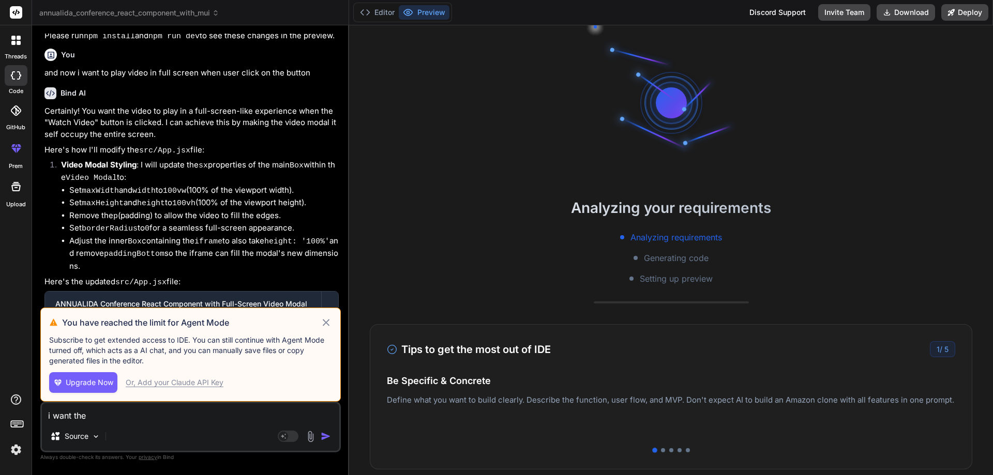
type textarea "i want the b"
type textarea "x"
type textarea "i want the ba"
type textarea "x"
type textarea "i want the bac"
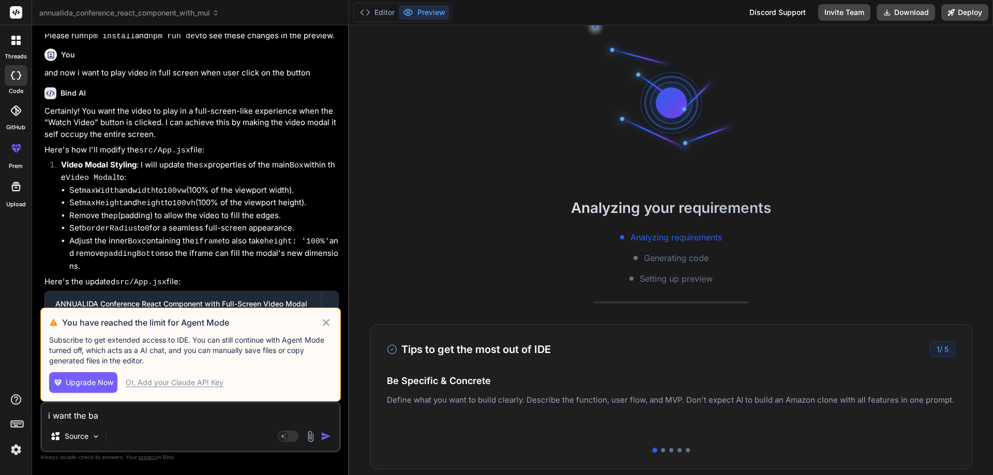
type textarea "x"
type textarea "i want the back"
type textarea "x"
type textarea "i want the backg"
type textarea "x"
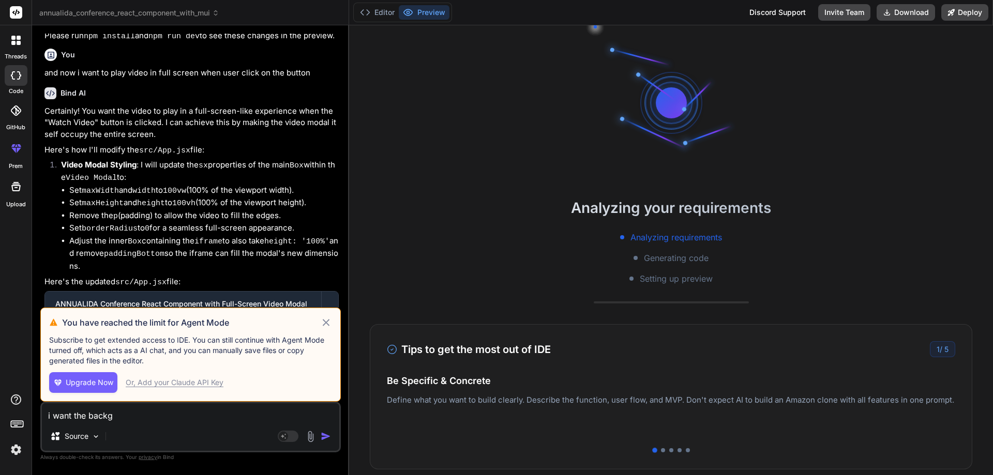
type textarea "i want the backgr"
type textarea "x"
type textarea "i want the backgro"
type textarea "x"
type textarea "i want the backgrou"
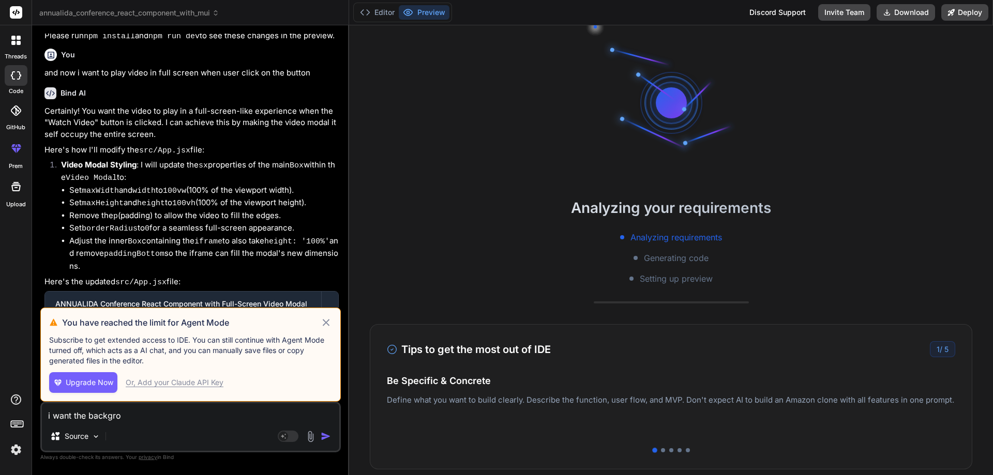
type textarea "x"
type textarea "i want the backgroun"
type textarea "x"
type textarea "i want the background"
type textarea "x"
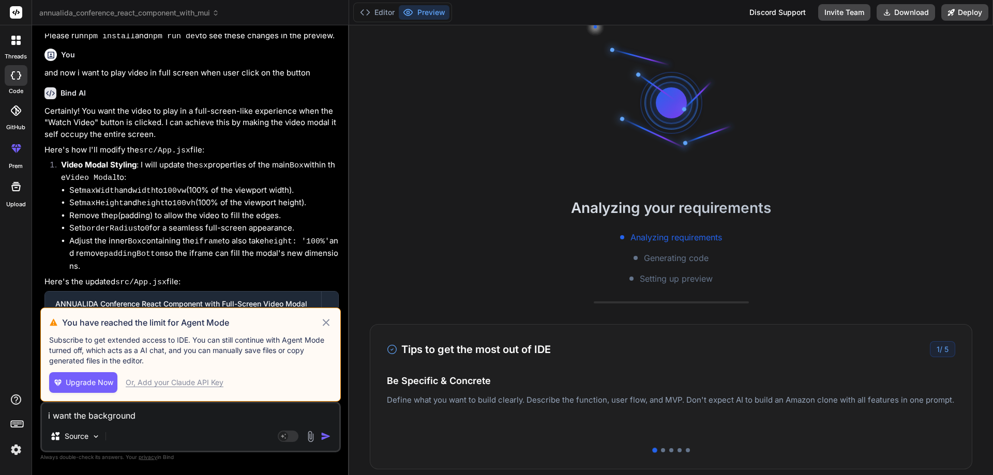
type textarea "i want the background"
type textarea "x"
type textarea "i want the background i"
type textarea "x"
type textarea "i want the background im"
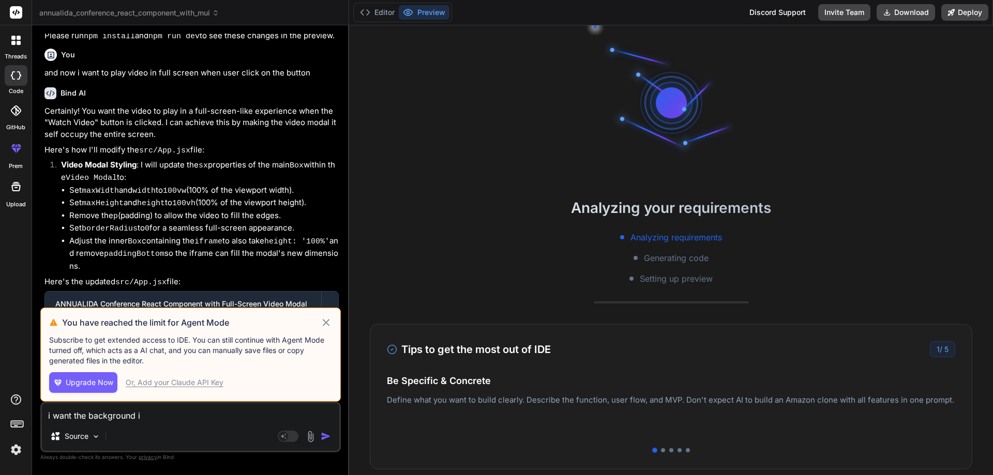
type textarea "x"
type textarea "i want the background ima"
type textarea "x"
type textarea "i want the background imag"
type textarea "x"
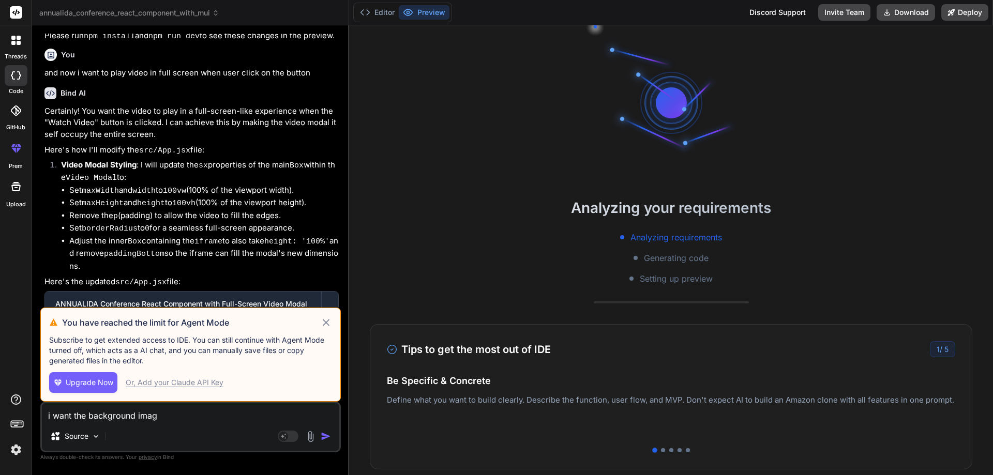
type textarea "i want the background image"
type textarea "x"
type textarea "i want the background image"
type textarea "x"
type textarea "i want the background image o"
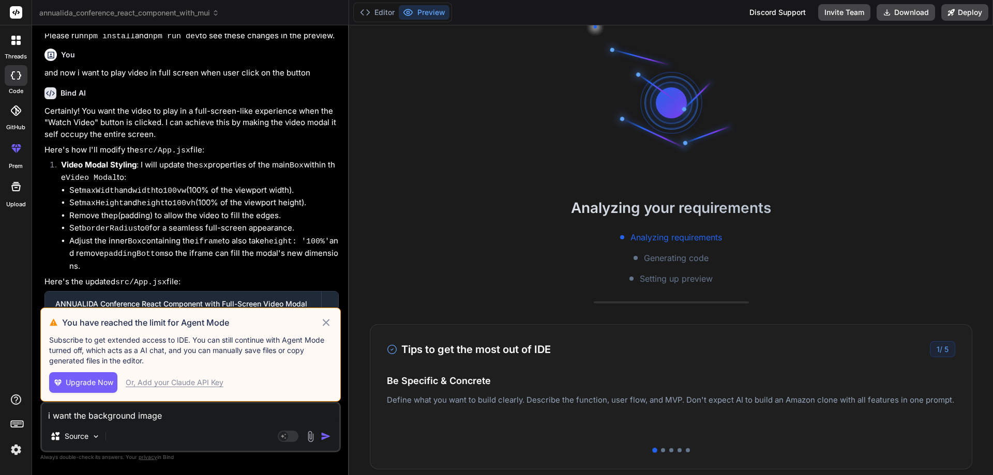
type textarea "x"
type textarea "i want the background image of"
type textarea "x"
type textarea "i want the background image of"
type textarea "x"
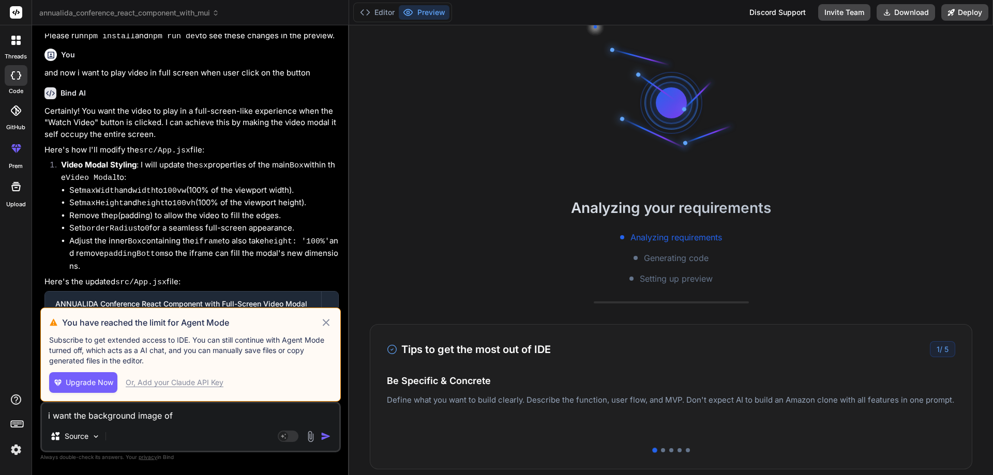
type textarea "i want the background image of t"
type textarea "x"
type textarea "i want the background image of th"
type textarea "x"
type textarea "i want the background image of the"
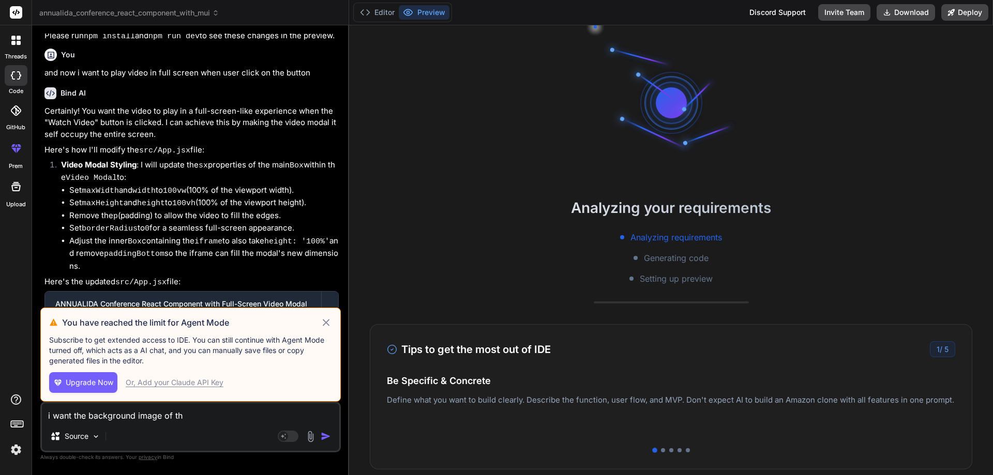
type textarea "x"
type textarea "i want the background image of the"
type textarea "x"
type textarea "i want the background image of the b"
type textarea "x"
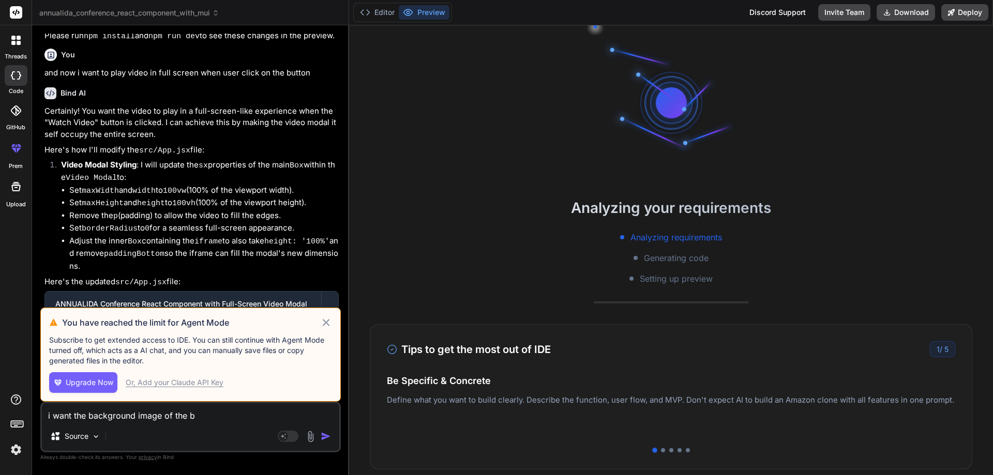
type textarea "i want the background image of the ba"
type textarea "x"
type textarea "i want the background image of the ban"
type textarea "x"
type textarea "i want the background image of the bann"
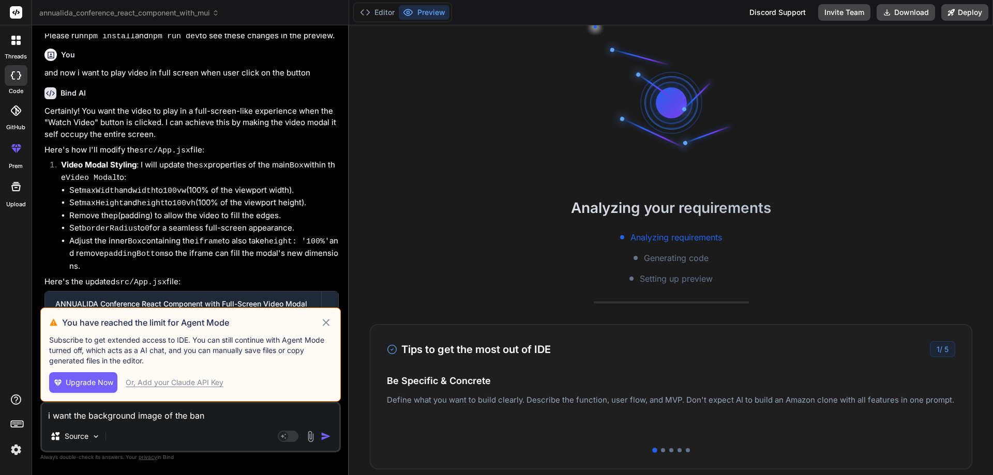
type textarea "x"
type textarea "i want the background image of the banne"
type textarea "x"
type textarea "i want the background image of the banner"
type textarea "x"
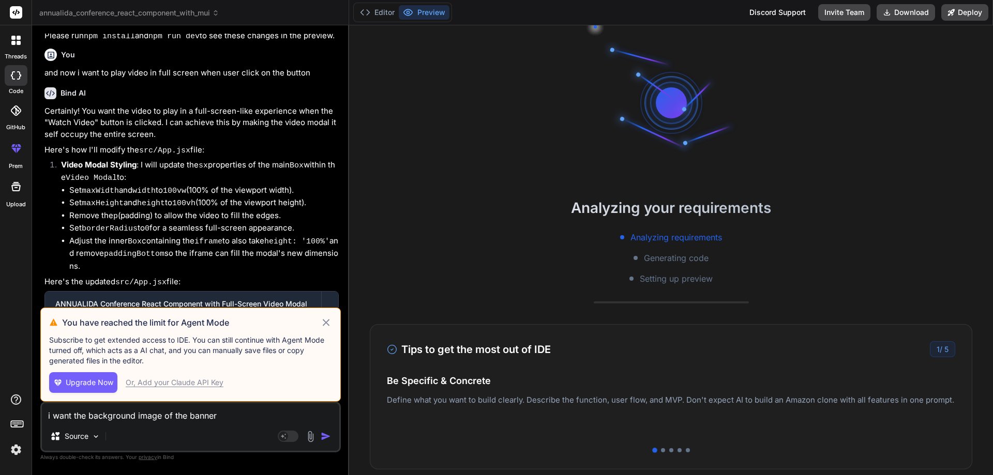
type textarea "i want the background image of the banner"
click at [210, 420] on textarea "i want the background image of the banner" at bounding box center [190, 412] width 297 height 19
type textarea "x"
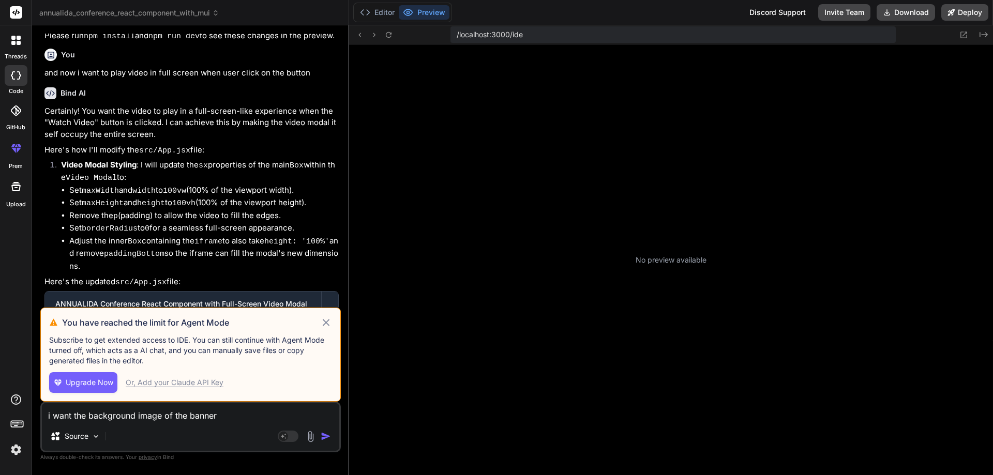
paste textarea "BannerBox"
type textarea "i want the background image of the BannerBox"
type textarea "x"
type textarea "i want the background image of the BannerBox"
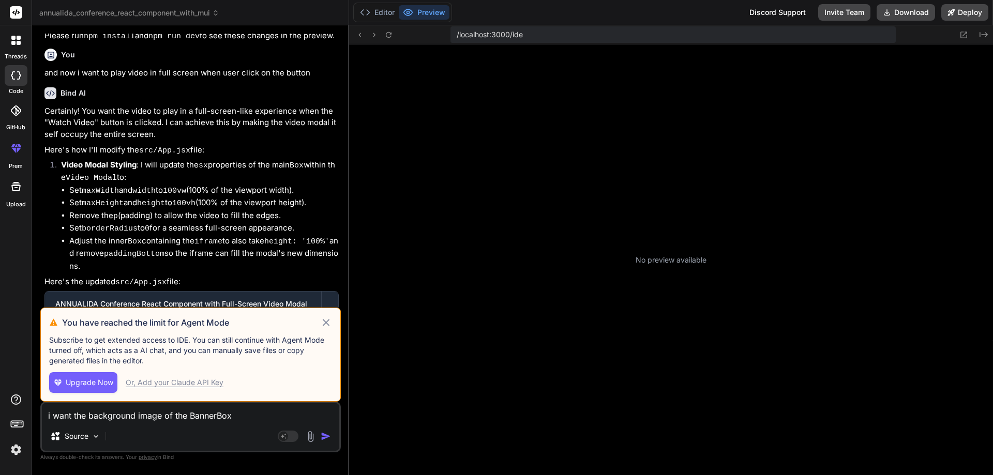
type textarea "x"
type textarea "i want the background image of the BannerBox c"
type textarea "x"
type textarea "i want the background image of the BannerBox co"
type textarea "x"
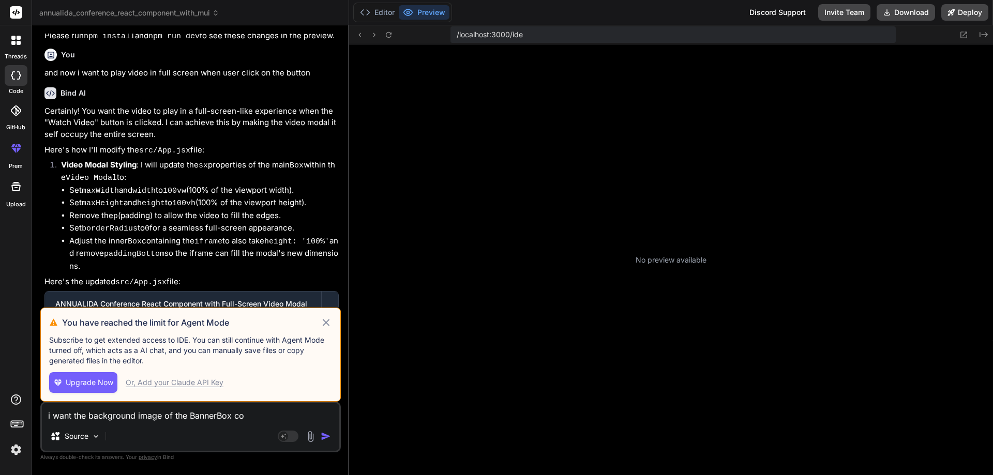
type textarea "i want the background image of the BannerBox com"
type textarea "x"
type textarea "i want the background image of the BannerBox comp"
type textarea "x"
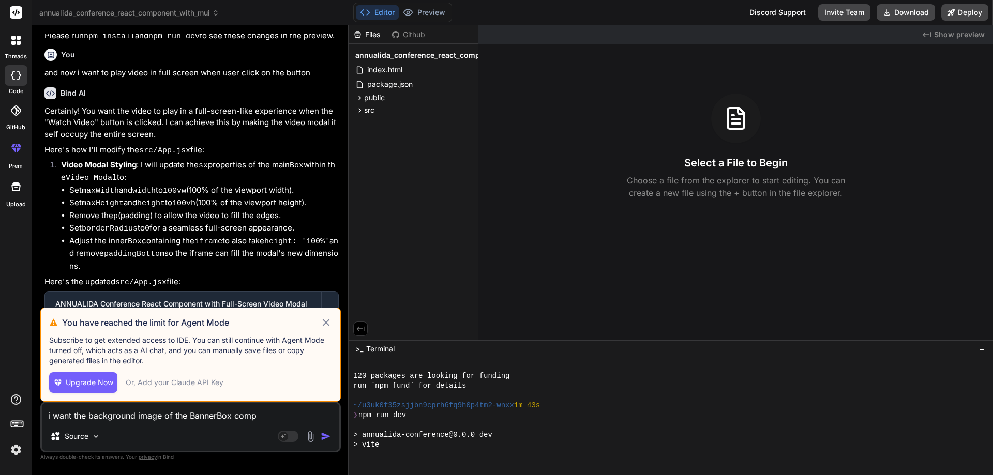
type textarea "i want the background image of the BannerBox compo"
type textarea "x"
type textarea "i want the background image of the BannerBox compon"
type textarea "x"
type textarea "i want the background image of the BannerBox compone"
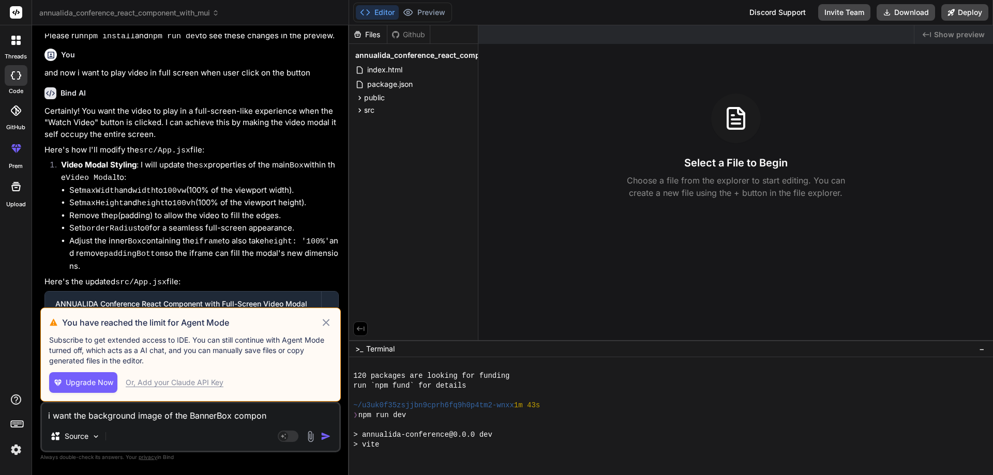
type textarea "x"
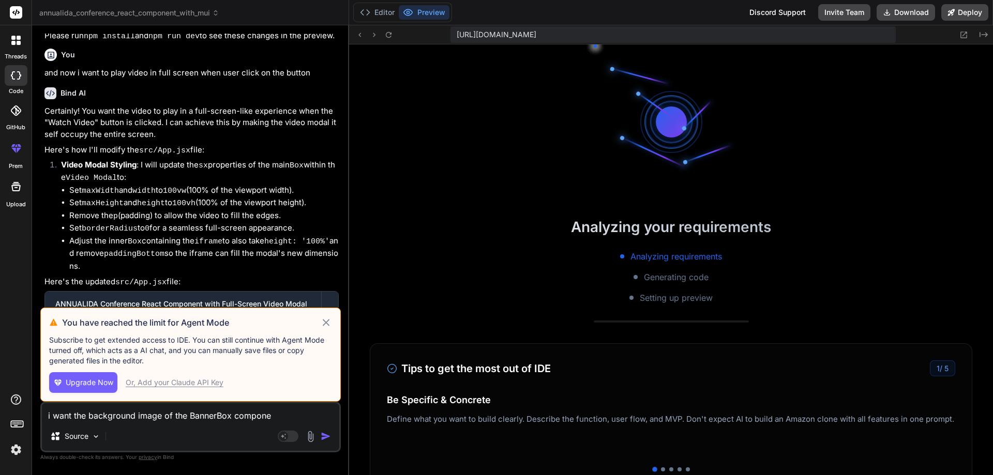
type textarea "i want the background image of the BannerBox componen"
type textarea "x"
type textarea "i want the background image of the BannerBox component"
type textarea "x"
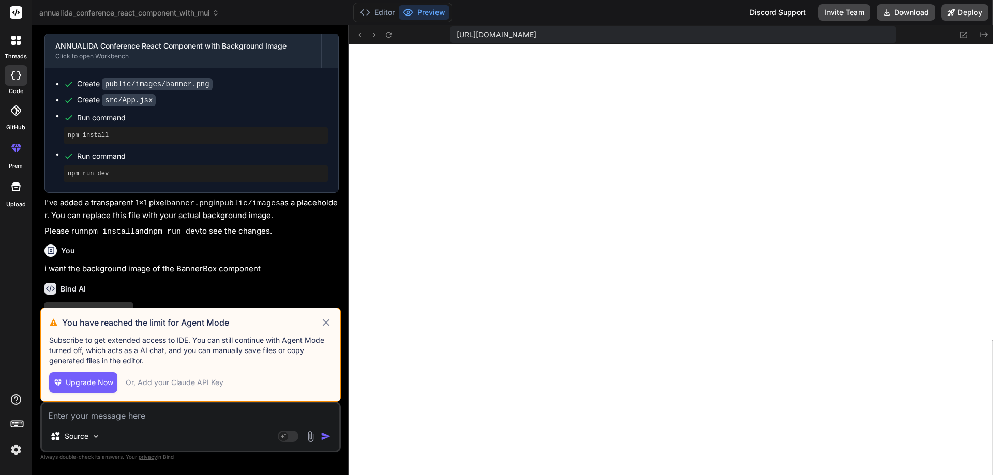
scroll to position [1881, 0]
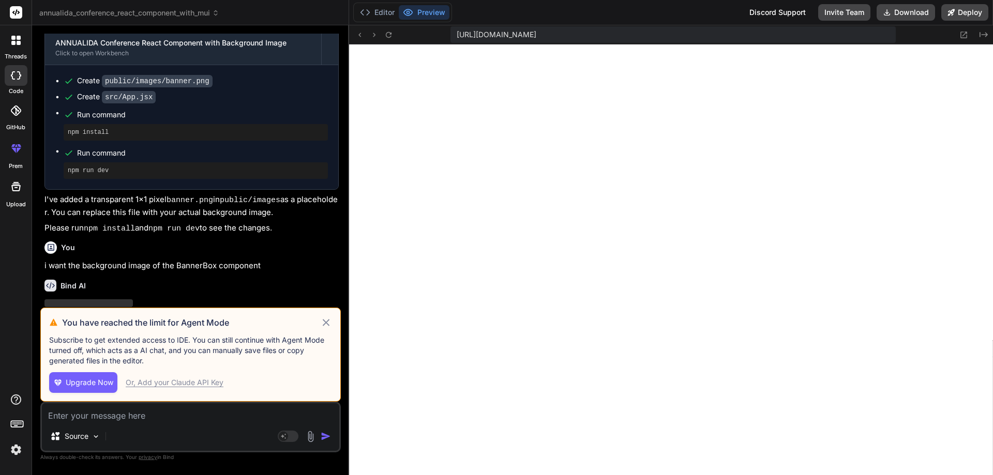
click at [329, 323] on icon at bounding box center [326, 322] width 12 height 12
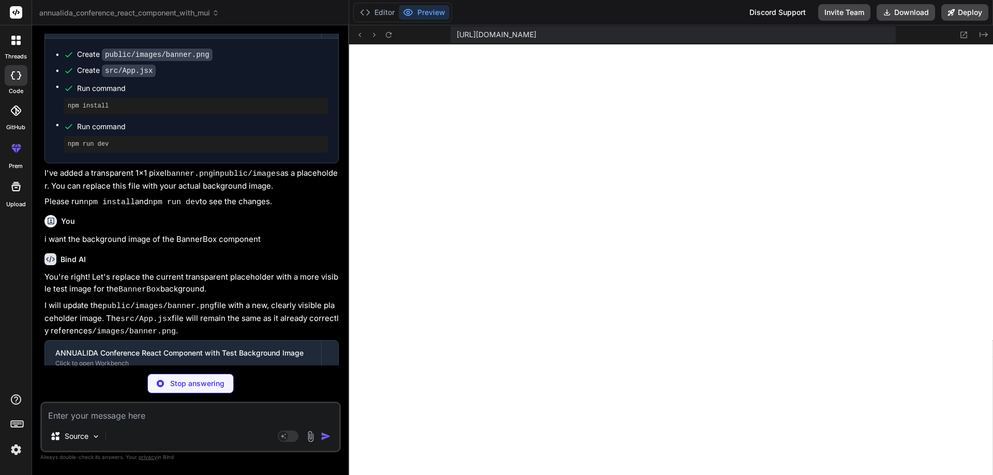
scroll to position [1908, 0]
click at [366, 10] on icon at bounding box center [365, 12] width 10 height 10
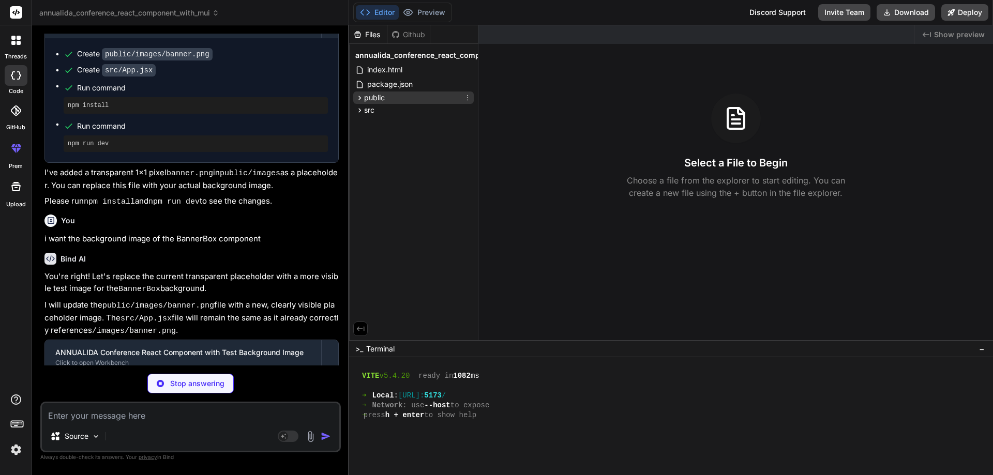
click at [374, 99] on span "public" at bounding box center [374, 98] width 21 height 10
click at [368, 122] on span "src" at bounding box center [369, 124] width 10 height 10
click at [377, 113] on span "images" at bounding box center [385, 111] width 24 height 10
click at [382, 126] on icon at bounding box center [378, 126] width 11 height 9
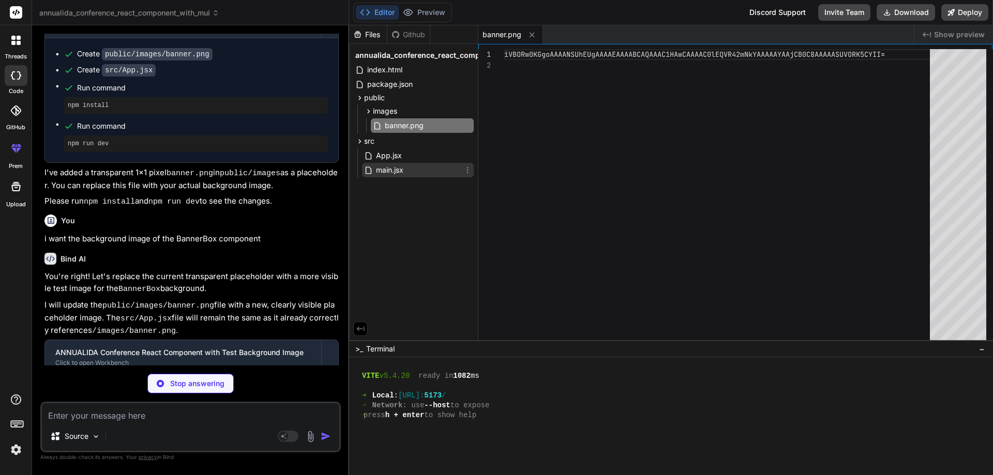
click at [377, 171] on span "main.jsx" at bounding box center [389, 170] width 29 height 12
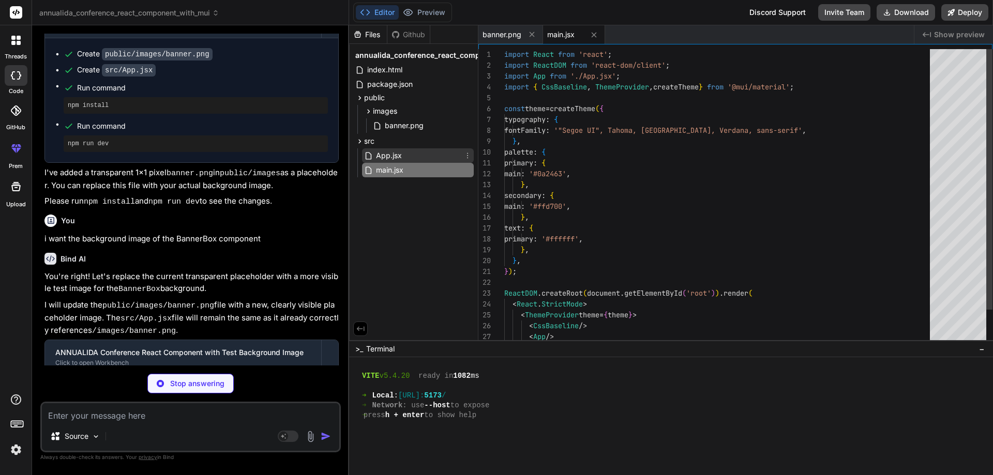
type textarea "x"
click at [378, 161] on span "App.jsx" at bounding box center [389, 155] width 28 height 12
type textarea "}; export default App;"
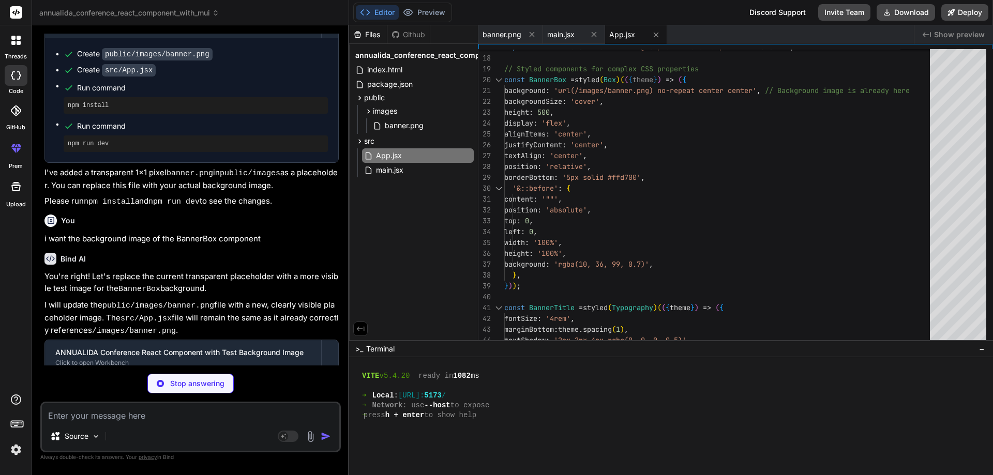
type textarea "x"
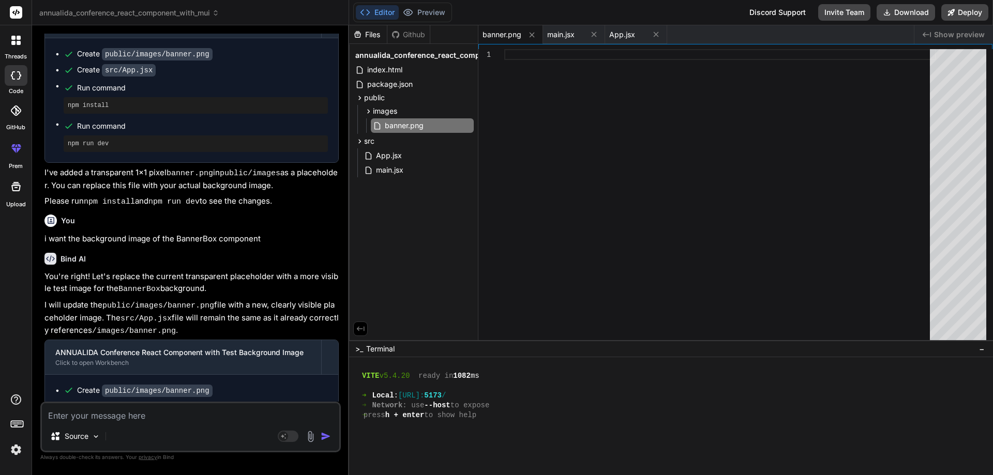
scroll to position [1899, 0]
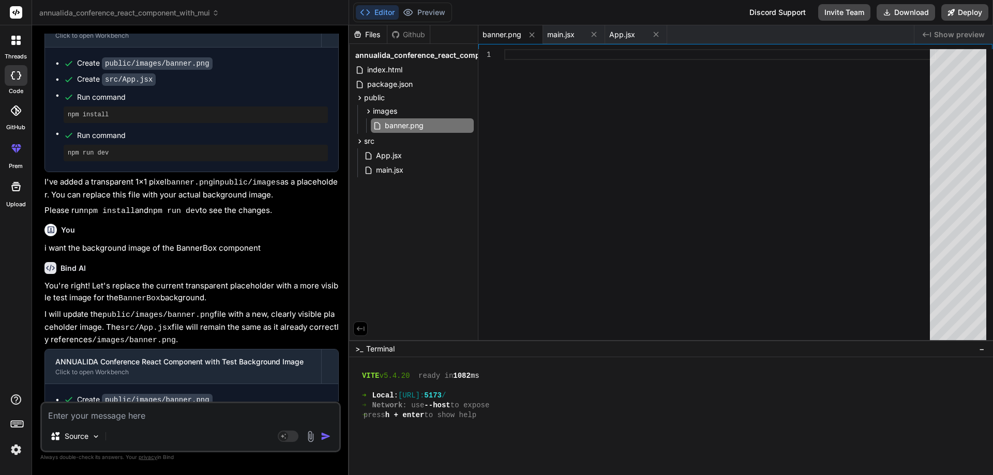
click at [88, 417] on textarea at bounding box center [190, 412] width 297 height 19
type textarea "i"
type textarea "x"
type textarea "i"
type textarea "x"
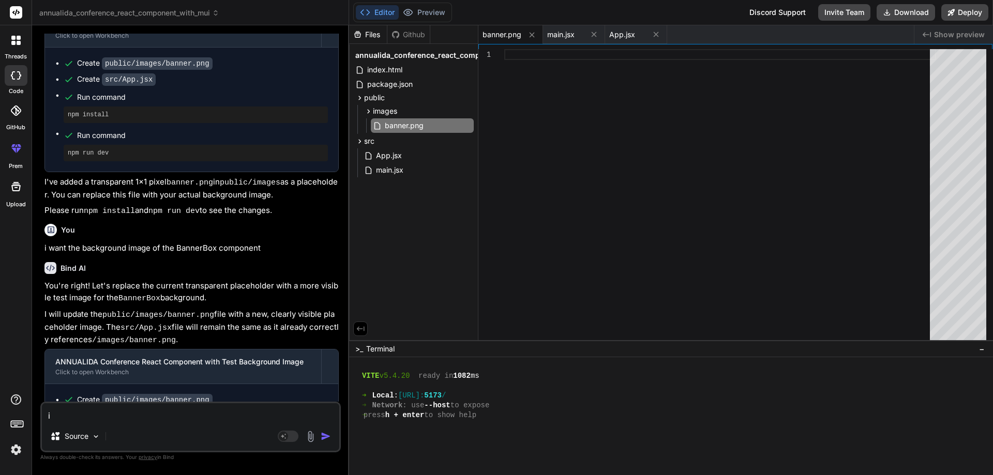
type textarea "i w"
type textarea "x"
type textarea "i wa"
type textarea "x"
type textarea "i wan"
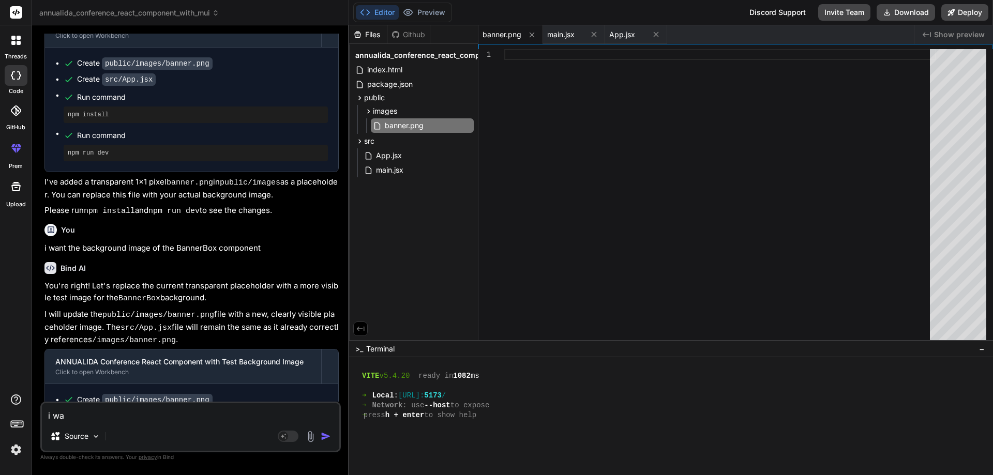
type textarea "x"
type textarea "i want"
type textarea "x"
type textarea "i want"
type textarea "x"
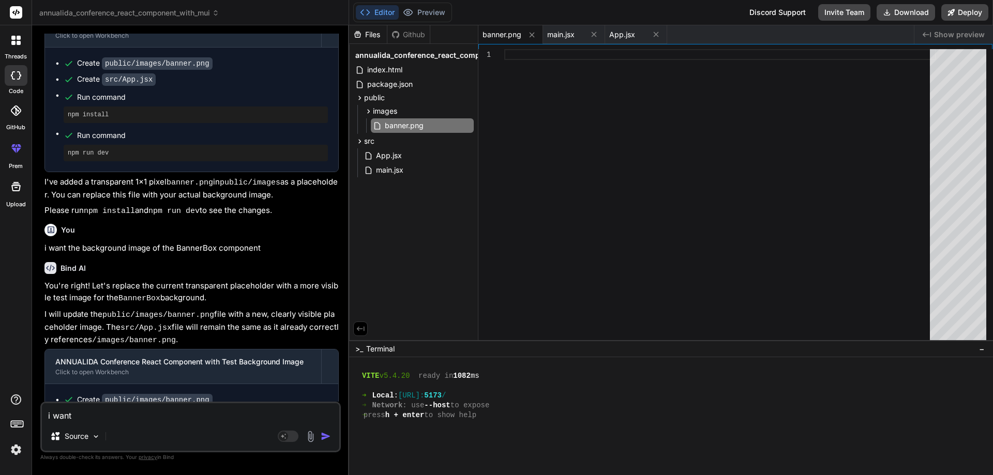
type textarea "i want t"
type textarea "x"
type textarea "i want to"
type textarea "x"
type textarea "i want to"
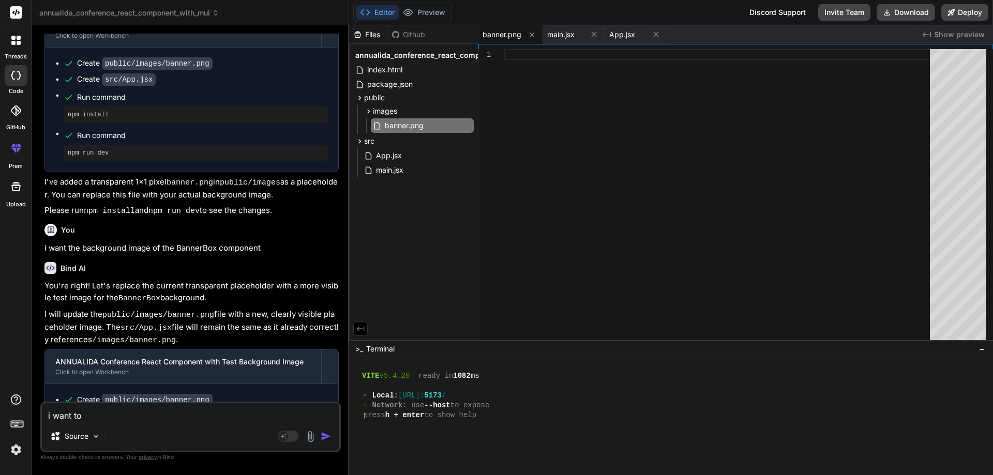
type textarea "x"
type textarea "i want to l"
type textarea "x"
type textarea "i want to lo"
type textarea "x"
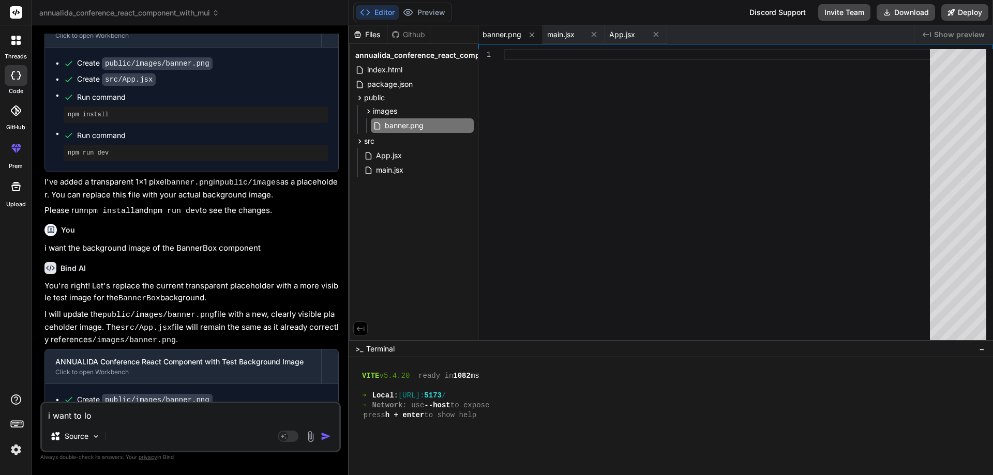
type textarea "i want to loa"
type textarea "x"
type textarea "i want to load"
type textarea "x"
type textarea "i want to load"
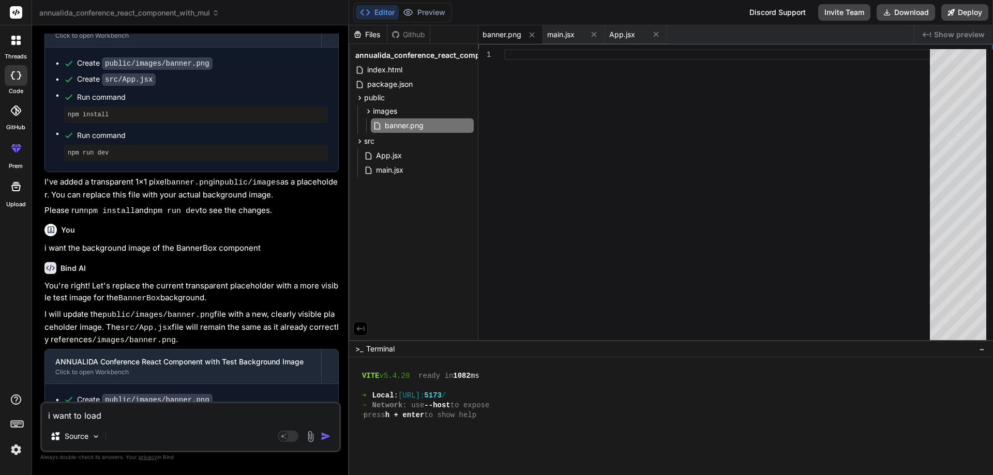
type textarea "x"
type textarea "i want to load"
type textarea "x"
type textarea "i want to loa"
type textarea "x"
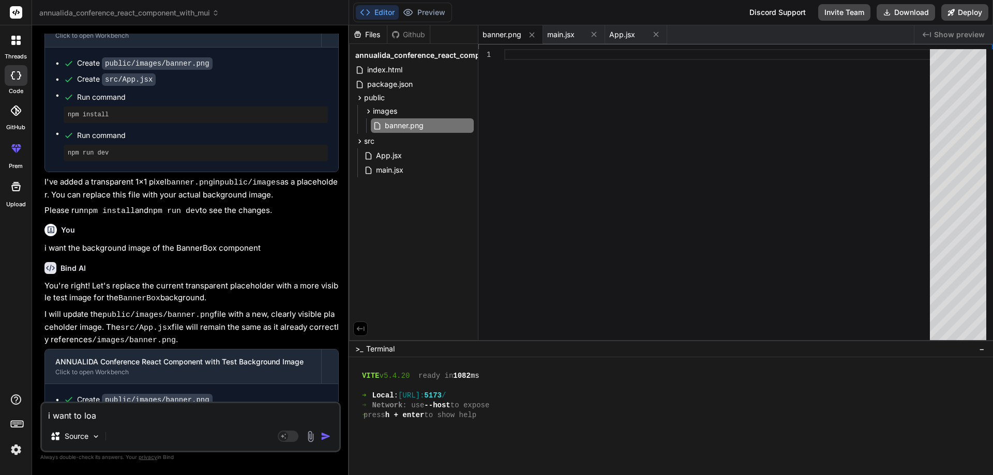
type textarea "i want to lo"
type textarea "x"
type textarea "i want to l"
type textarea "x"
type textarea "i want to"
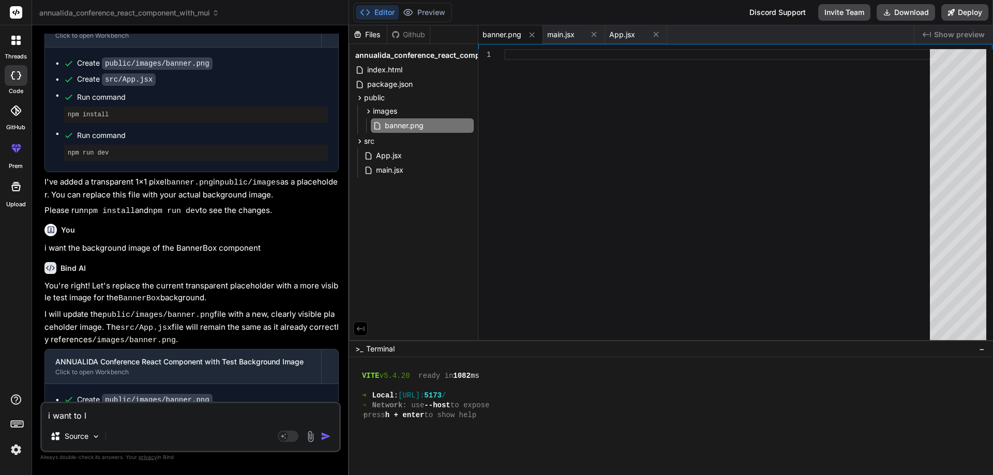
type textarea "x"
type textarea "i want to a"
type textarea "x"
type textarea "i want to ad"
type textarea "x"
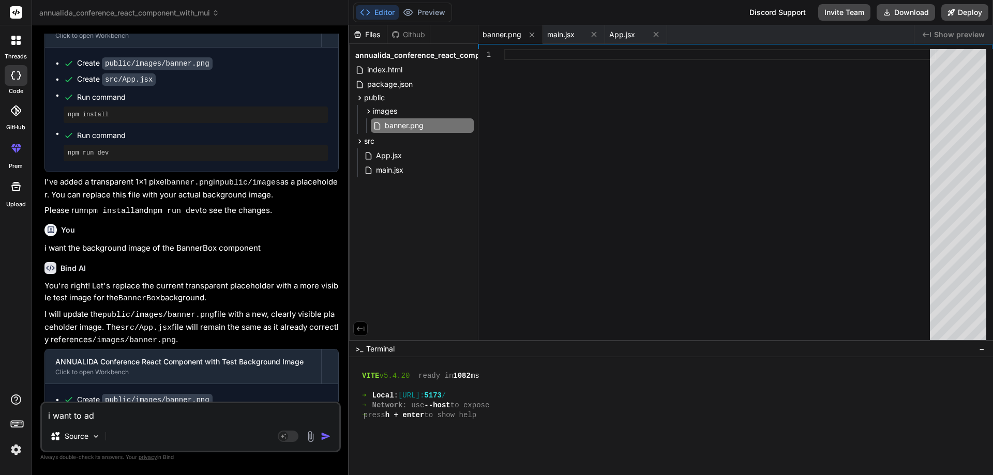
type textarea "i want to add"
type textarea "x"
type textarea "i want to add"
type textarea "x"
type textarea "i want to add l"
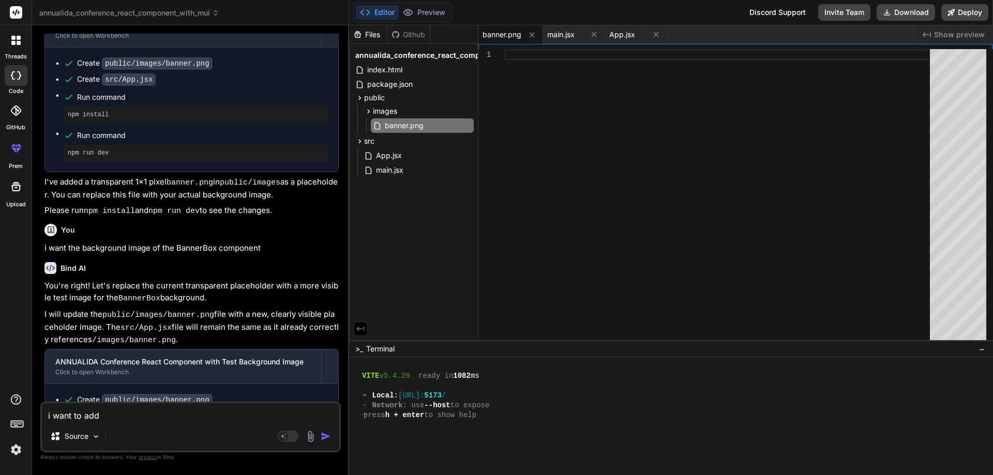
type textarea "x"
type textarea "i want to add lo"
type textarea "x"
type textarea "i want to add lod"
type textarea "x"
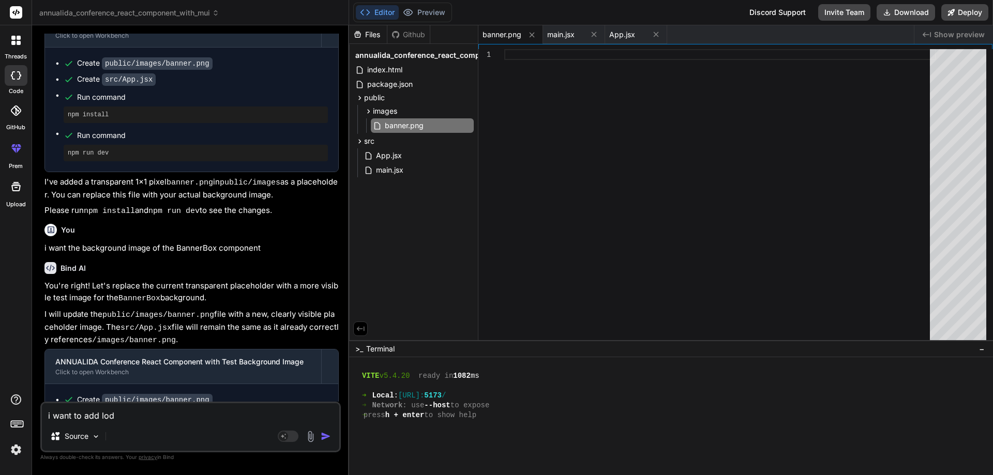
type textarea "i want to add lode"
type textarea "x"
type textarea "i want to add loder"
type textarea "x"
type textarea "i want to add loder"
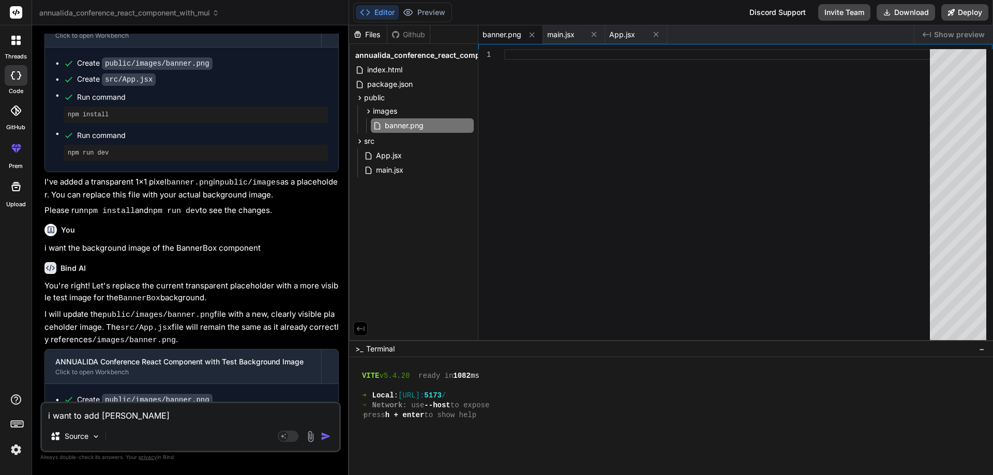
type textarea "x"
type textarea "i want to add loder w"
type textarea "x"
type textarea "i want to add loder wh"
type textarea "x"
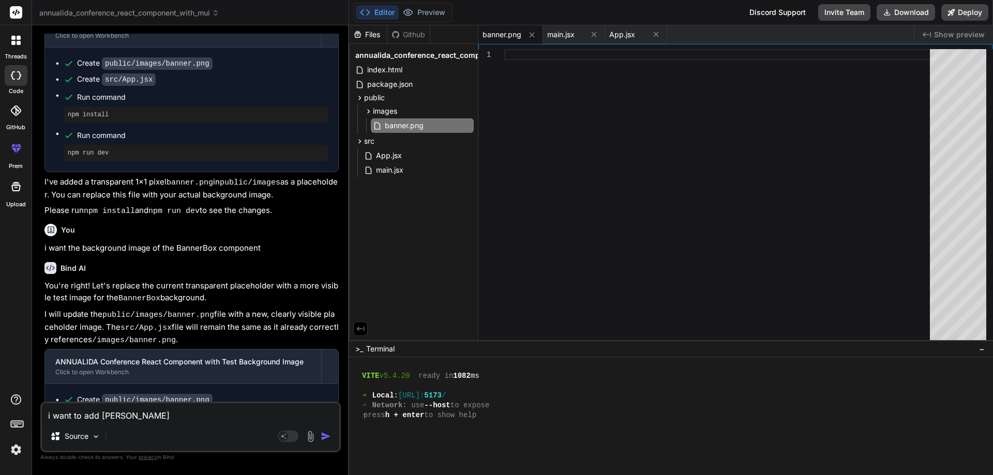
type textarea "i want to add loder whe"
type textarea "x"
type textarea "i want to add loder when"
type textarea "x"
type textarea "i want to add loder when"
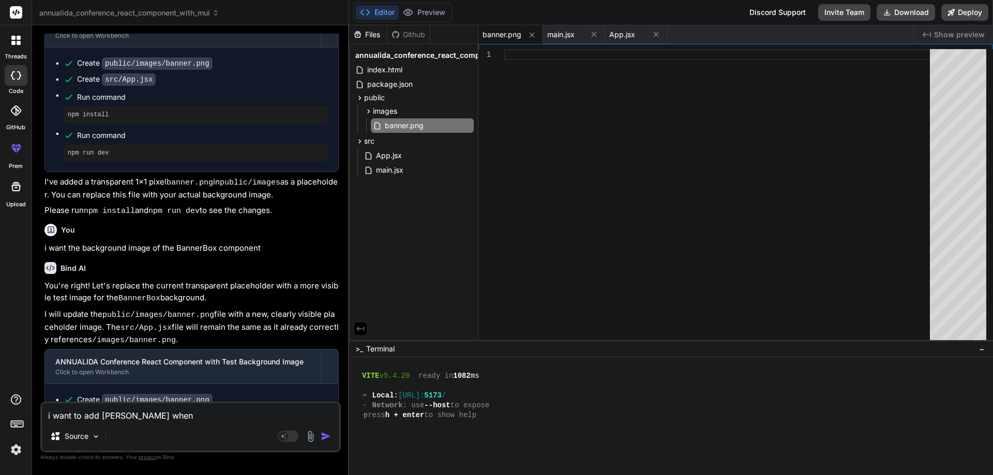
type textarea "x"
type textarea "i want to add loder when q"
type textarea "x"
type textarea "i want to add loder when qr"
type textarea "x"
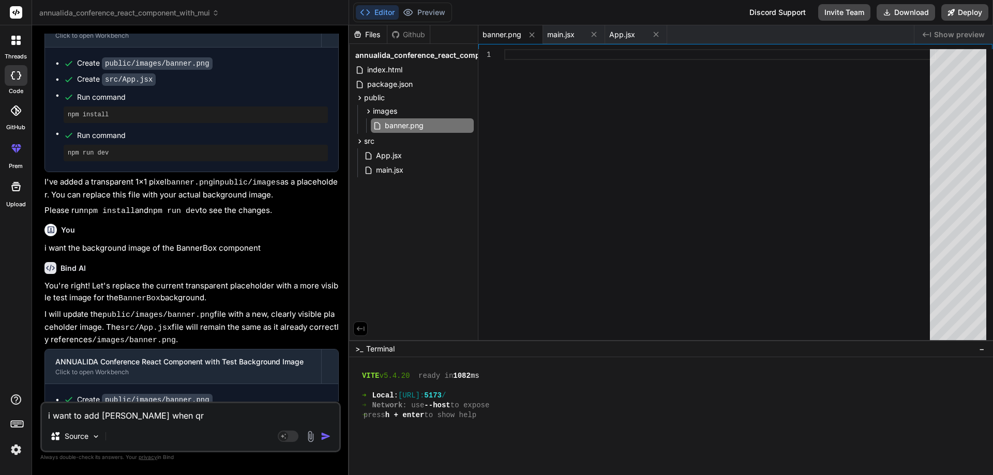
type textarea "i want to add loder when qrc"
type textarea "x"
type textarea "i want to add loder when qrco"
type textarea "x"
type textarea "i want to add loder when qrcod"
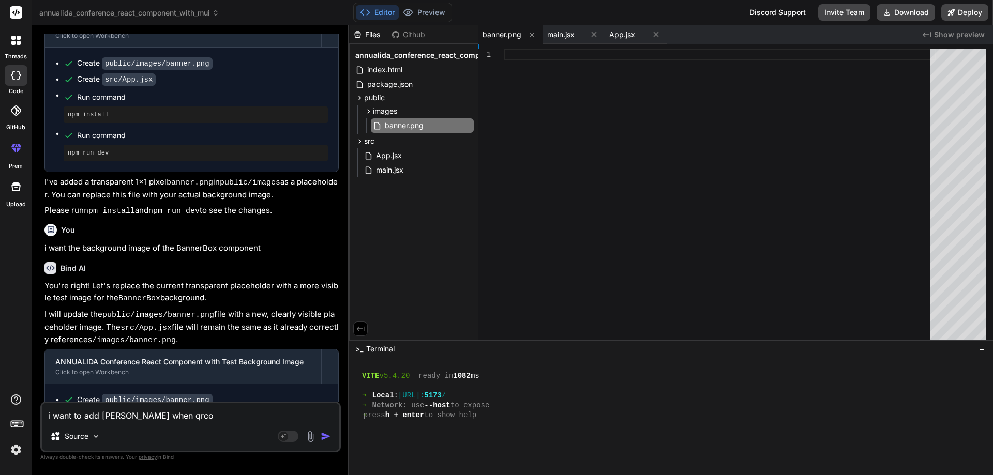
type textarea "x"
type textarea "i want to add loder when qrcode"
type textarea "x"
type textarea "i want to add loder when qrcode"
type textarea "x"
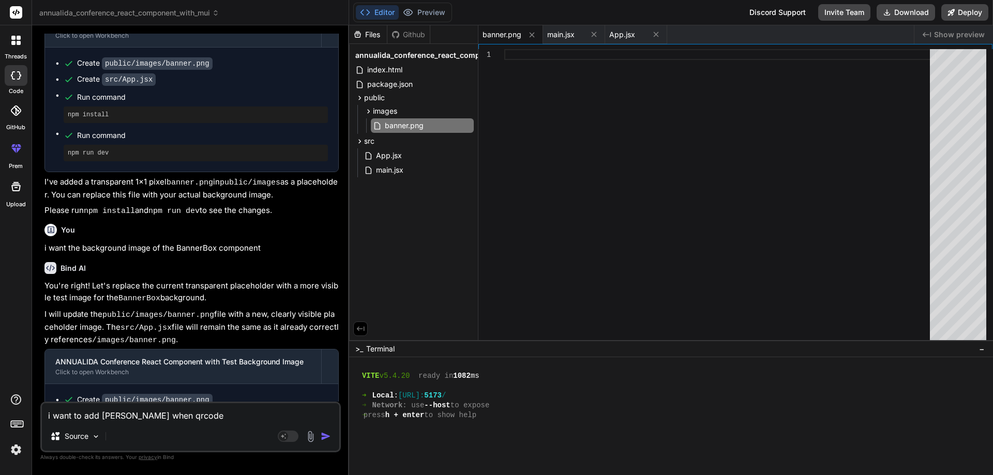
type textarea "i want to add loder when qrcode i"
type textarea "x"
type textarea "i want to add loder when qrcode is"
type textarea "x"
type textarea "i want to add loder when qrcode is"
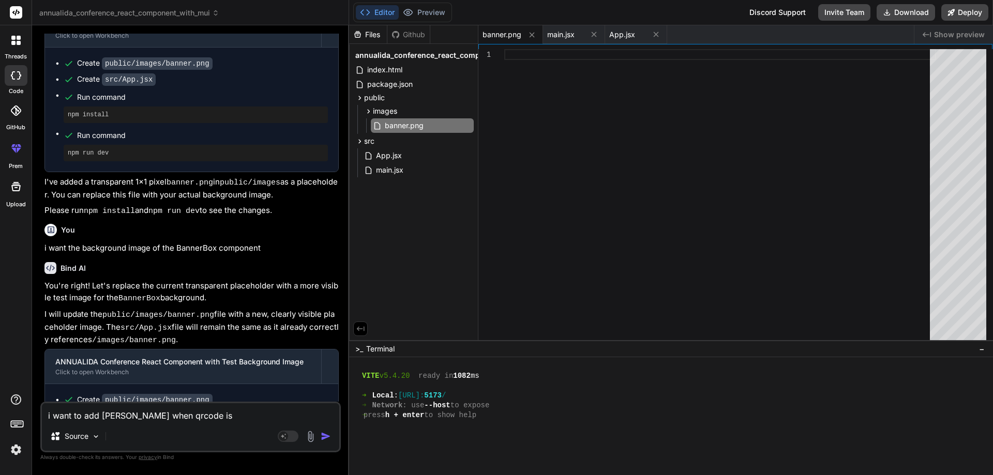
type textarea "x"
type textarea "i want to add loder when qrcode is l"
type textarea "x"
type textarea "i want to add loder when qrcode is lo"
type textarea "x"
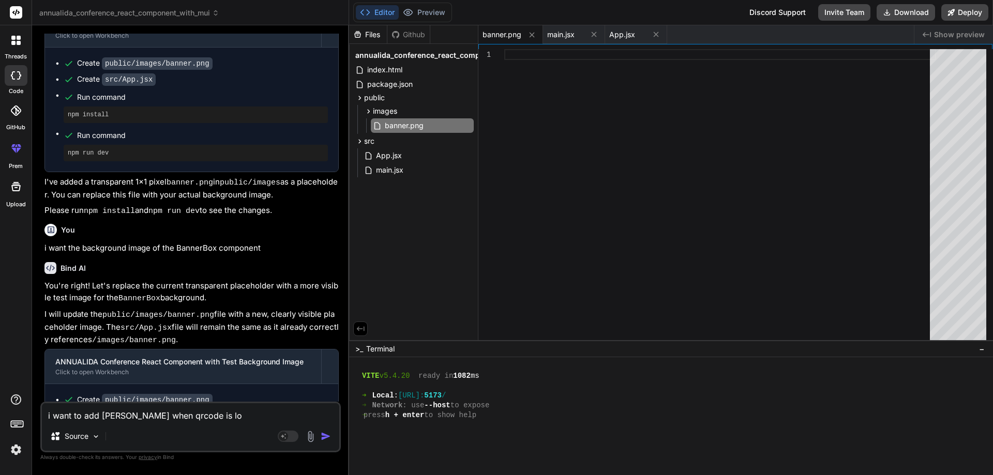
type textarea "i want to add loder when qrcode is loa"
type textarea "x"
type textarea "i want to add loder when qrcode is load"
type textarea "x"
type textarea "i want to add loder when qrcode is loadi"
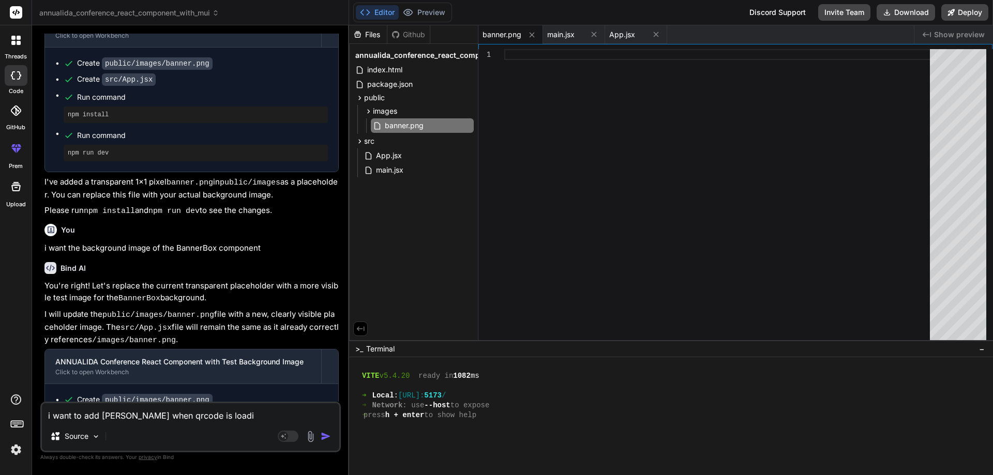
type textarea "x"
type textarea "i want to add loder when qrcode is loadin"
type textarea "x"
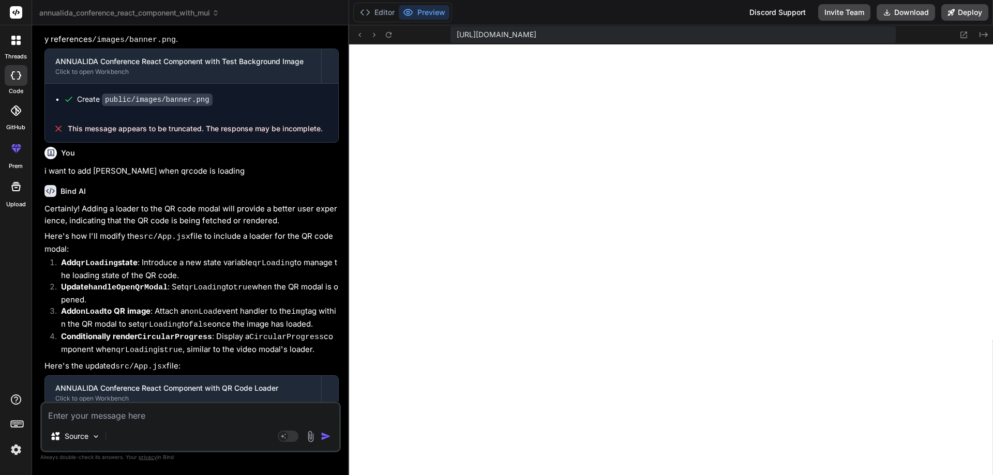
scroll to position [2324, 0]
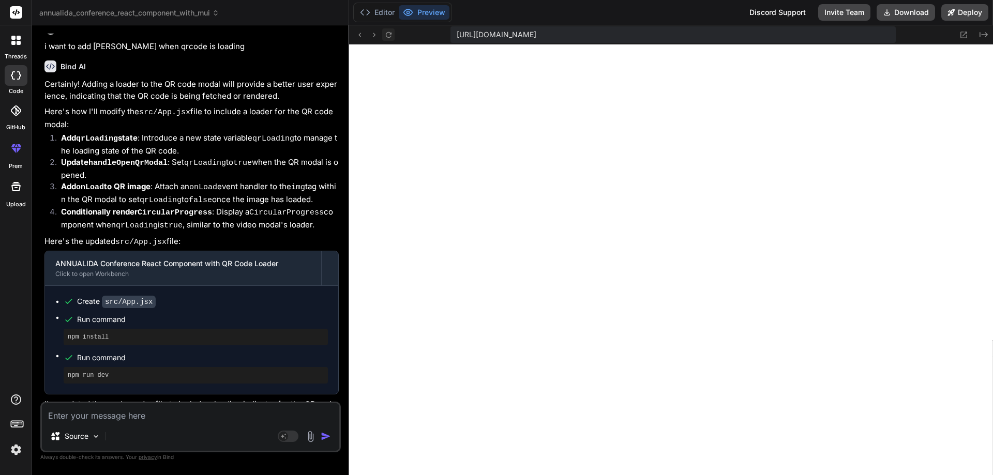
click at [393, 39] on button at bounding box center [388, 34] width 12 height 12
click at [123, 415] on textarea at bounding box center [190, 412] width 297 height 19
click at [384, 35] on icon at bounding box center [388, 35] width 9 height 9
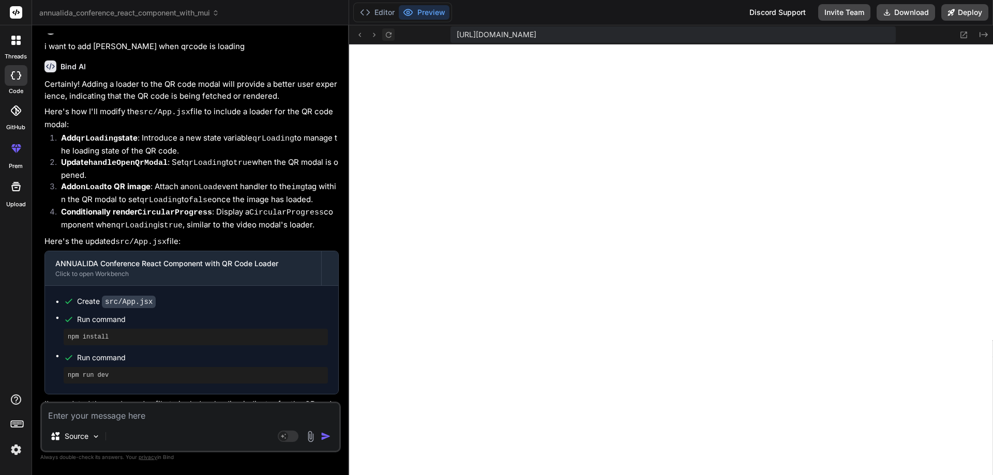
click at [384, 35] on icon at bounding box center [388, 35] width 9 height 9
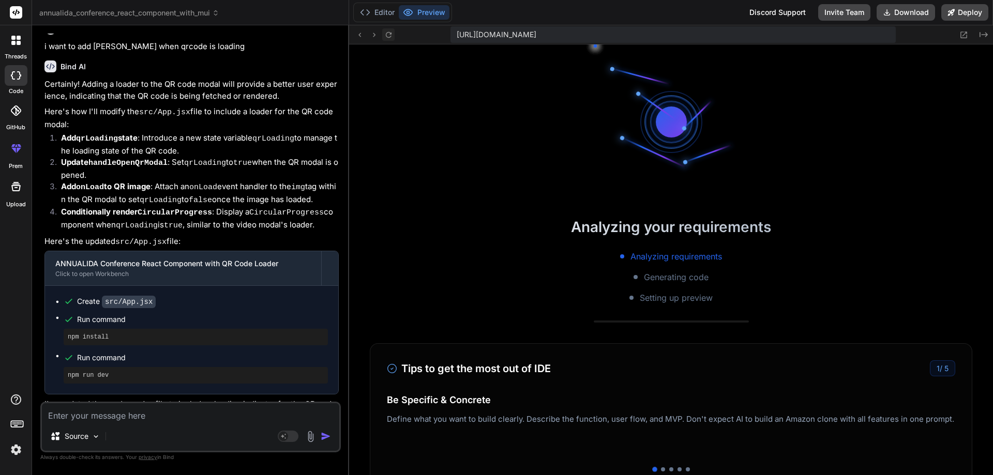
click at [384, 35] on icon at bounding box center [388, 35] width 9 height 9
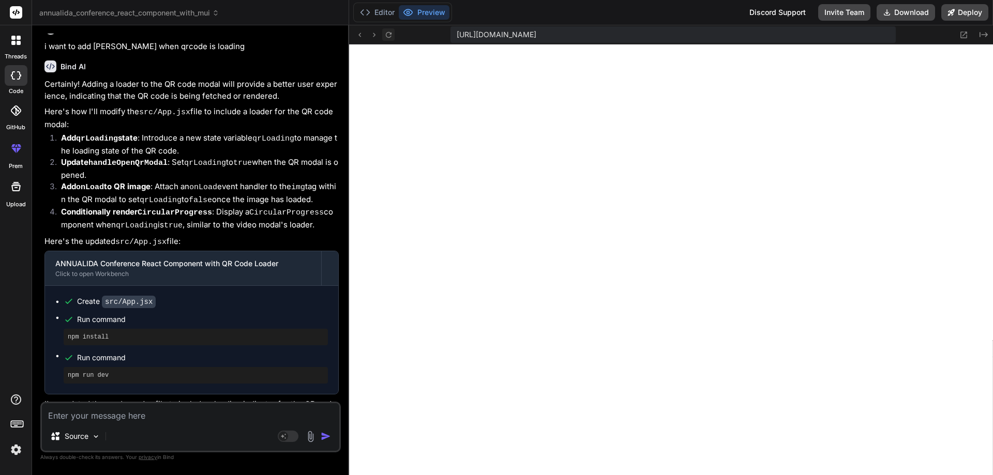
click at [384, 35] on icon at bounding box center [388, 35] width 9 height 9
click at [105, 414] on textarea at bounding box center [190, 412] width 297 height 19
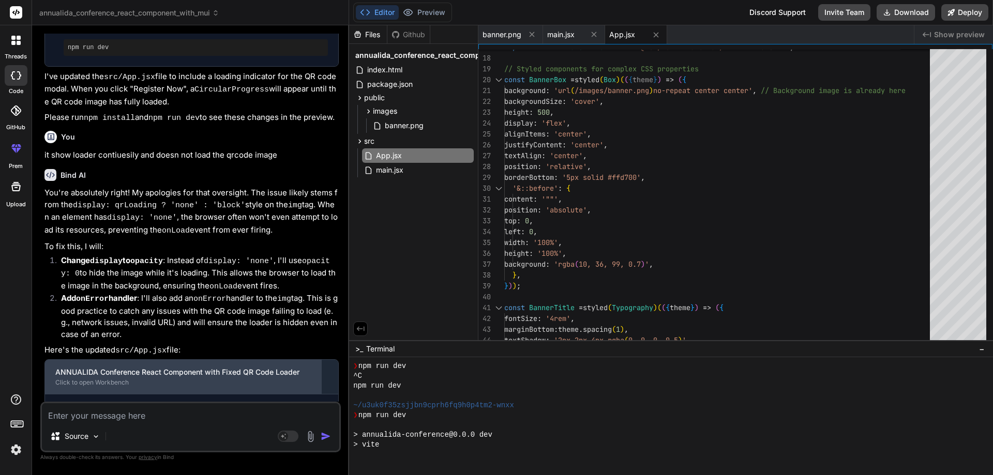
scroll to position [933, 0]
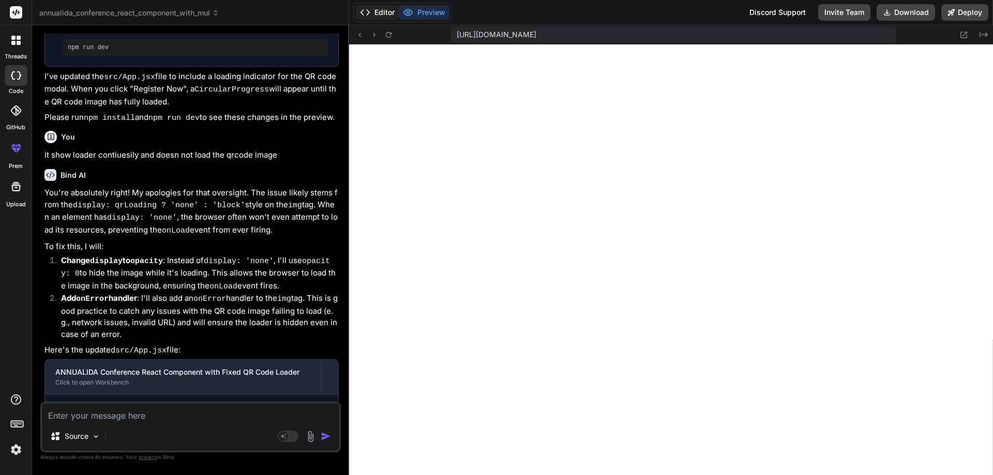
click at [383, 12] on button "Editor" at bounding box center [377, 12] width 43 height 14
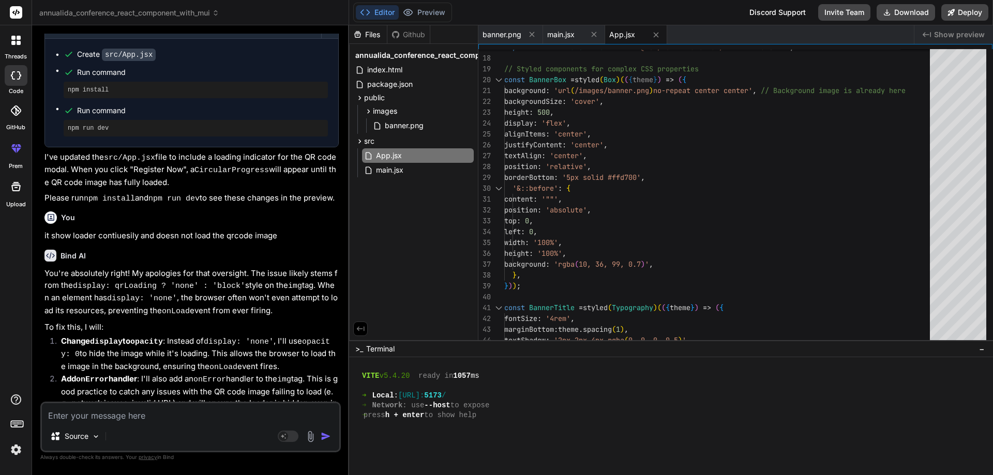
scroll to position [2749, 0]
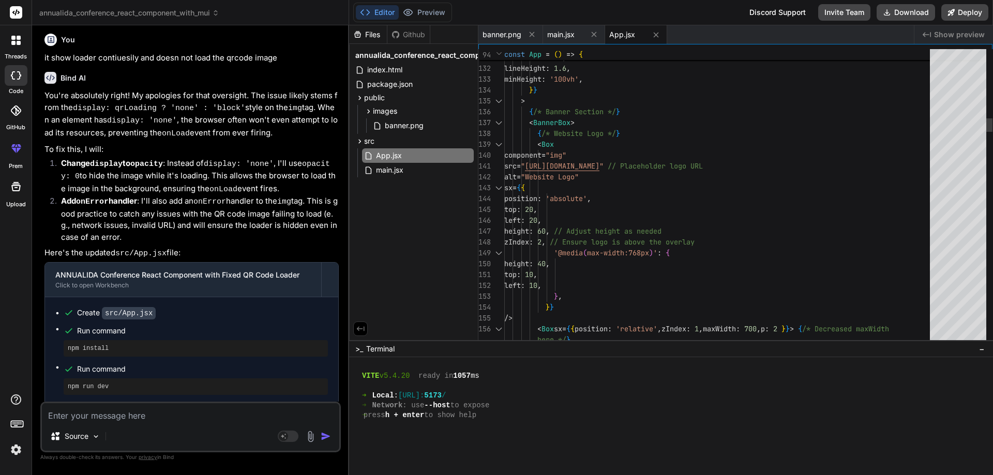
click at [498, 146] on div at bounding box center [498, 144] width 13 height 11
click at [498, 143] on div at bounding box center [498, 144] width 13 height 11
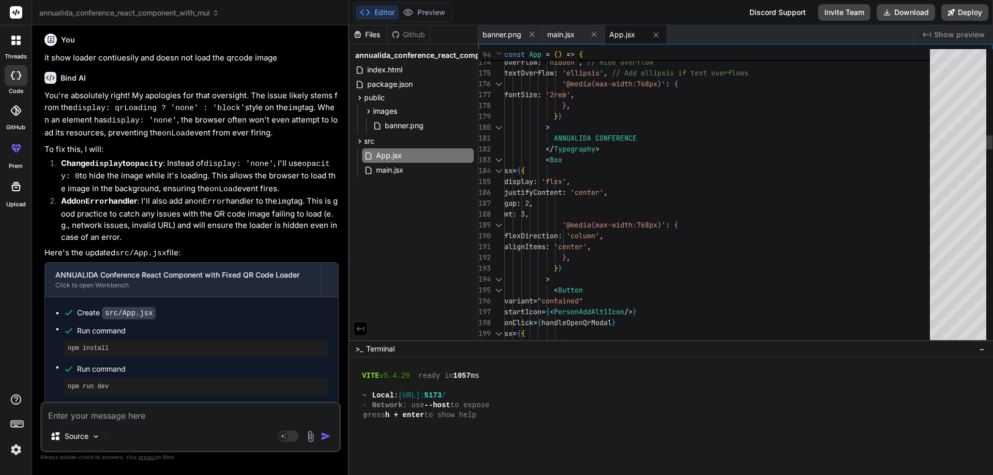
click at [499, 158] on div at bounding box center [498, 160] width 13 height 11
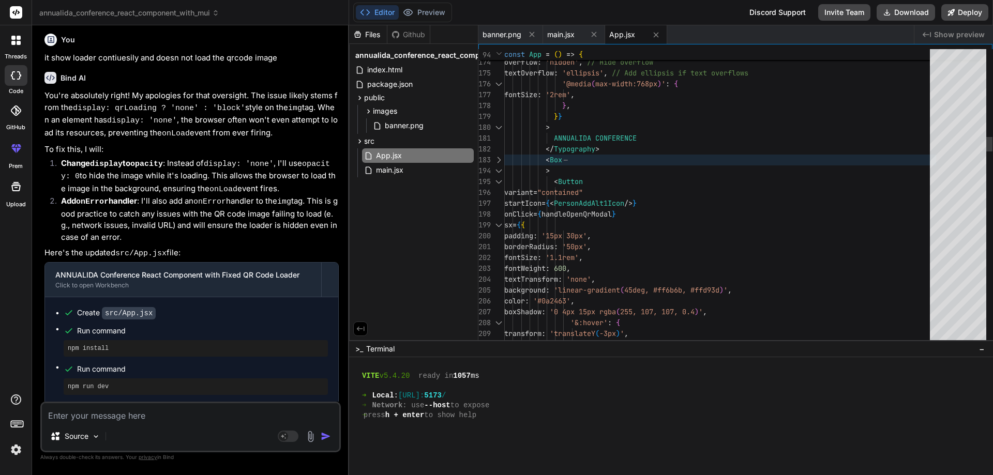
click at [495, 182] on div at bounding box center [498, 181] width 13 height 11
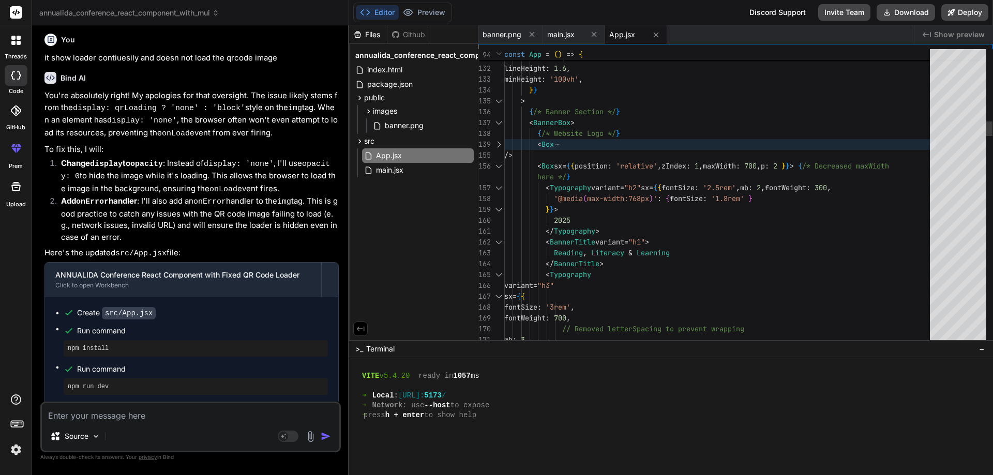
click at [496, 121] on div at bounding box center [498, 122] width 13 height 11
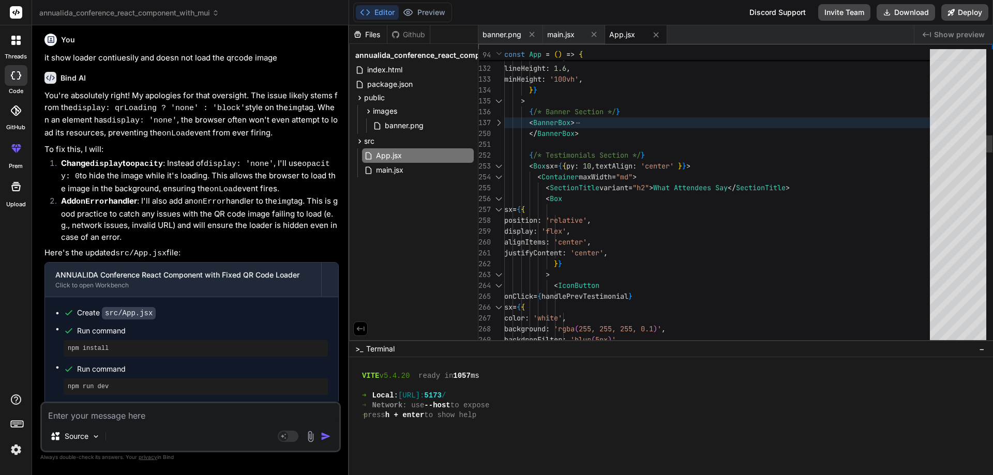
click at [498, 167] on div at bounding box center [498, 166] width 13 height 11
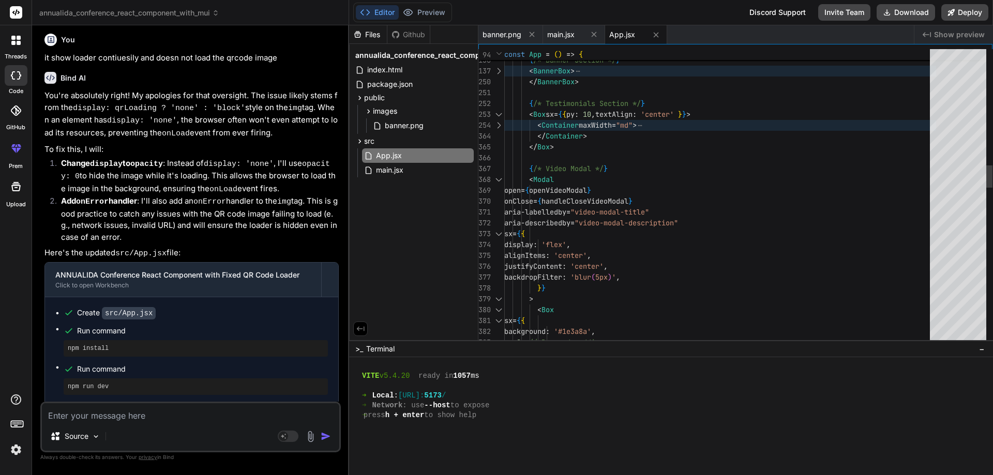
click at [497, 178] on div at bounding box center [498, 179] width 13 height 11
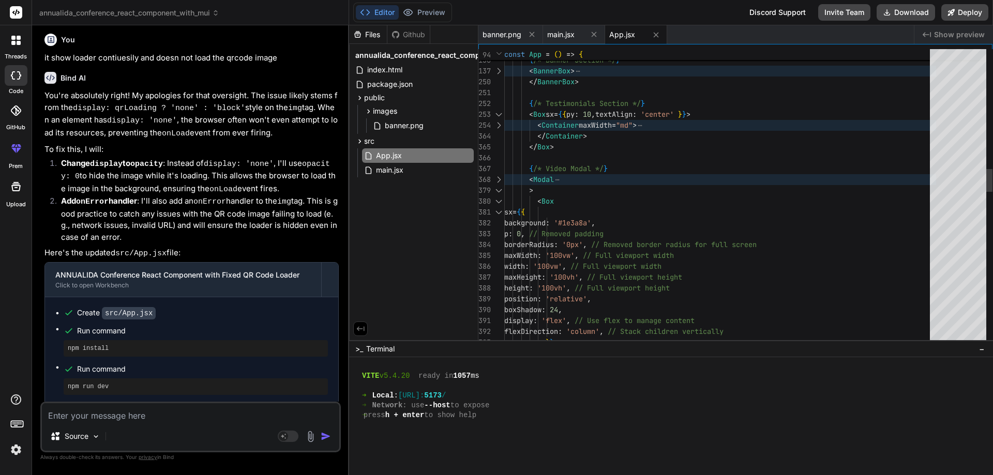
click at [495, 188] on div at bounding box center [498, 190] width 13 height 11
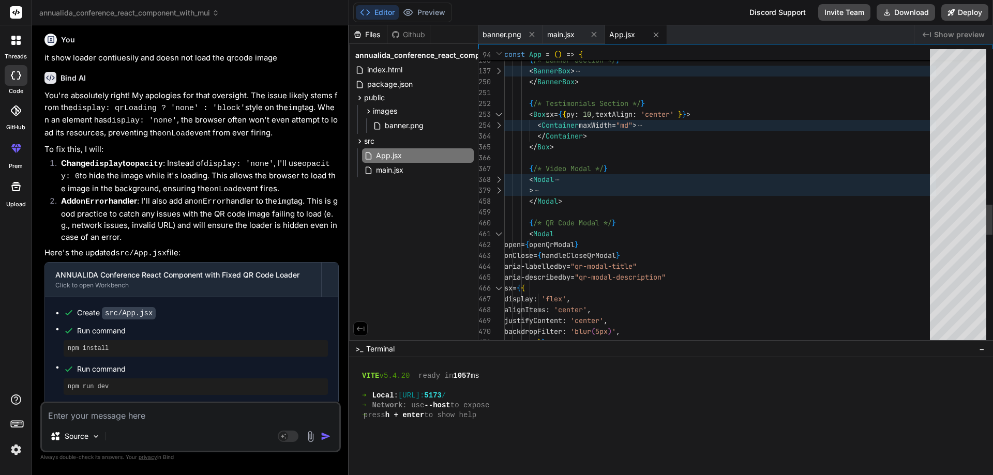
click at [497, 233] on div at bounding box center [498, 234] width 13 height 11
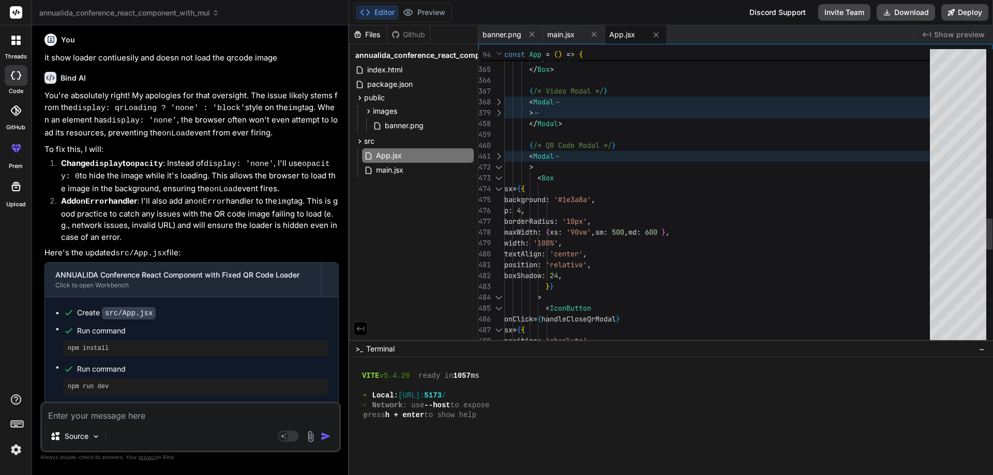
click at [498, 179] on div at bounding box center [498, 178] width 13 height 11
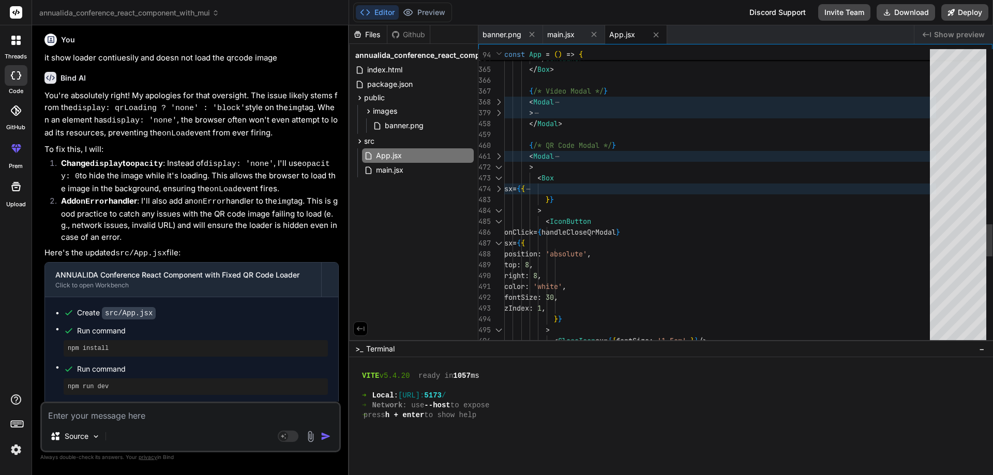
click at [498, 210] on div at bounding box center [498, 210] width 13 height 11
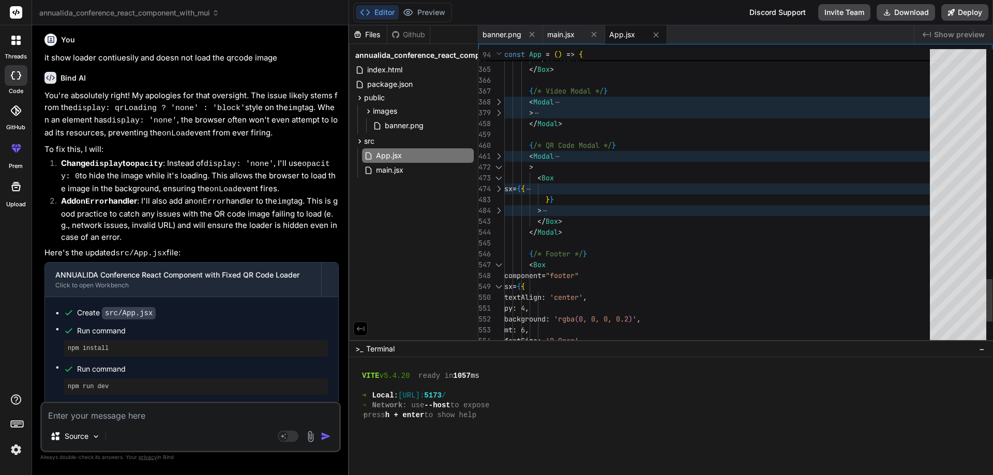
click at [498, 209] on div at bounding box center [498, 210] width 13 height 11
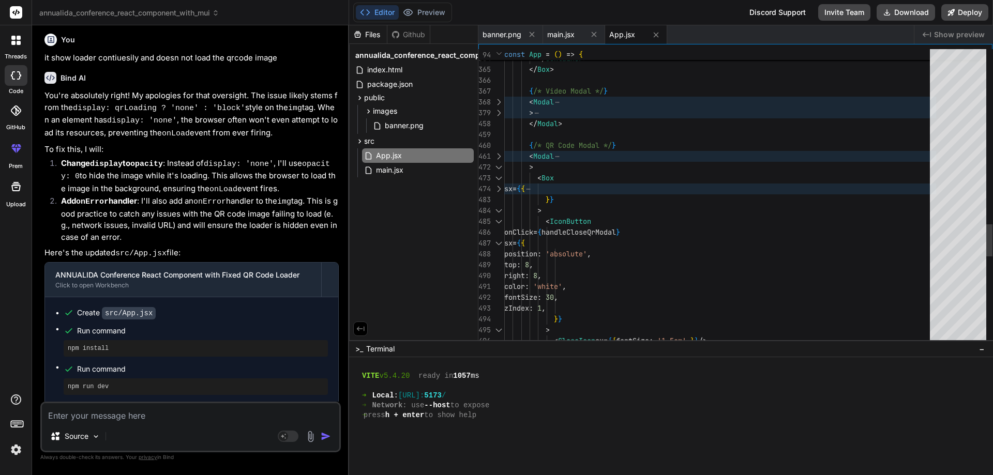
click at [498, 209] on div at bounding box center [498, 210] width 13 height 11
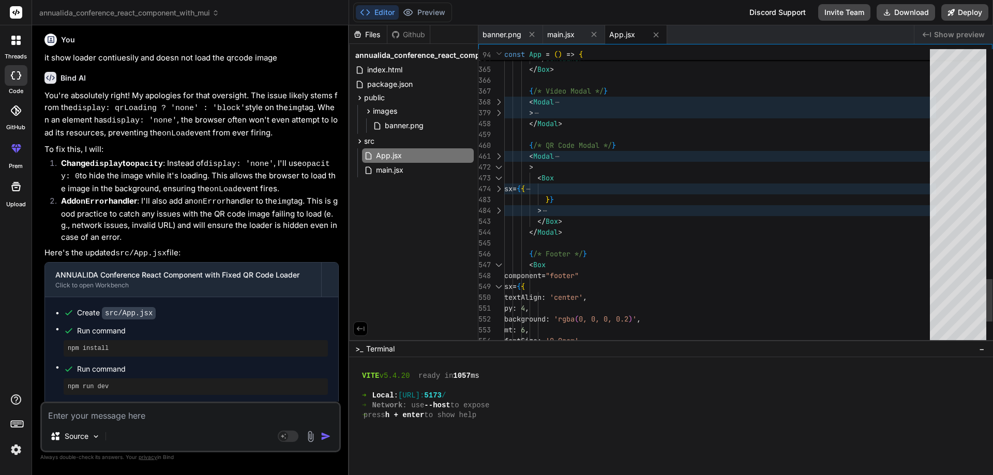
click at [498, 209] on div at bounding box center [498, 210] width 13 height 11
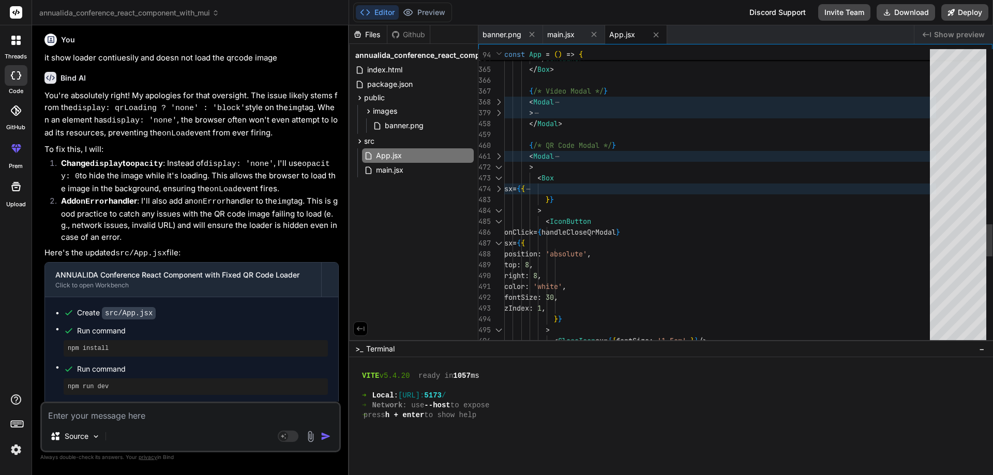
click at [499, 167] on div at bounding box center [498, 167] width 13 height 11
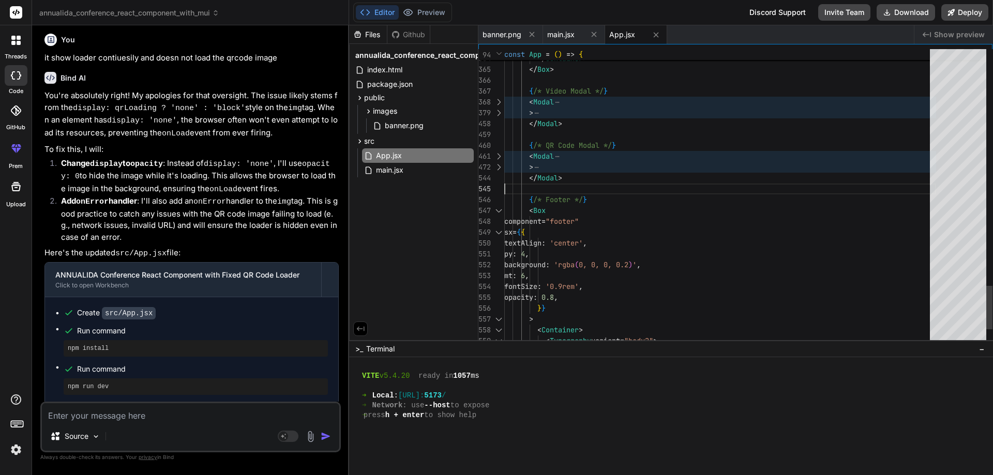
scroll to position [0, 0]
drag, startPoint x: 586, startPoint y: 185, endPoint x: 516, endPoint y: 145, distance: 81.5
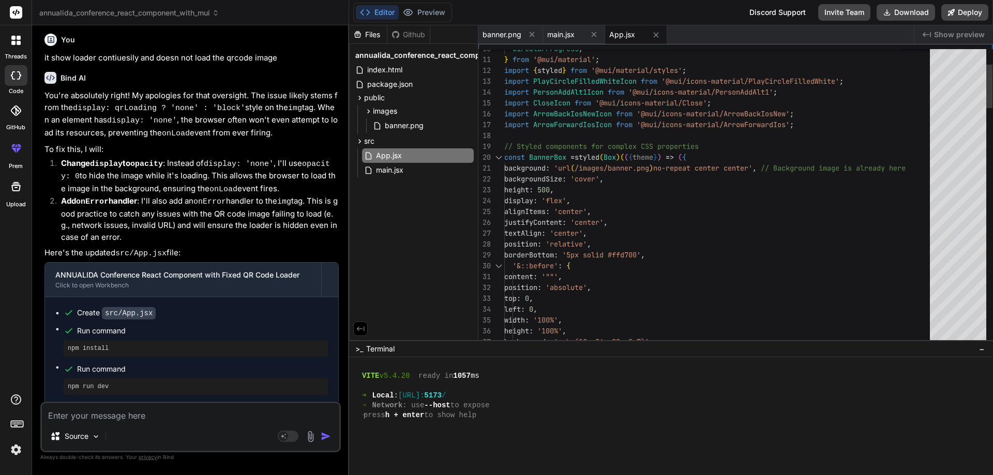
click at [498, 156] on div at bounding box center [498, 157] width 13 height 11
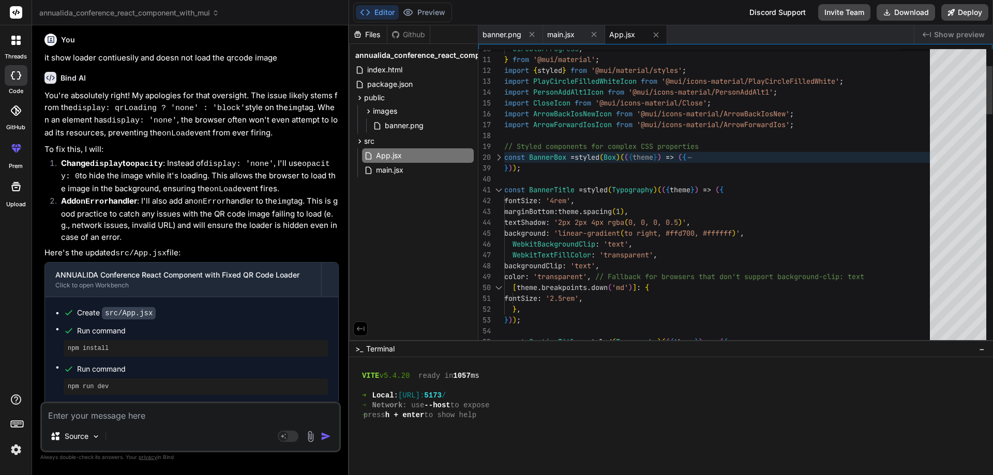
click at [497, 190] on div at bounding box center [498, 190] width 13 height 11
click at [499, 188] on div at bounding box center [498, 190] width 13 height 11
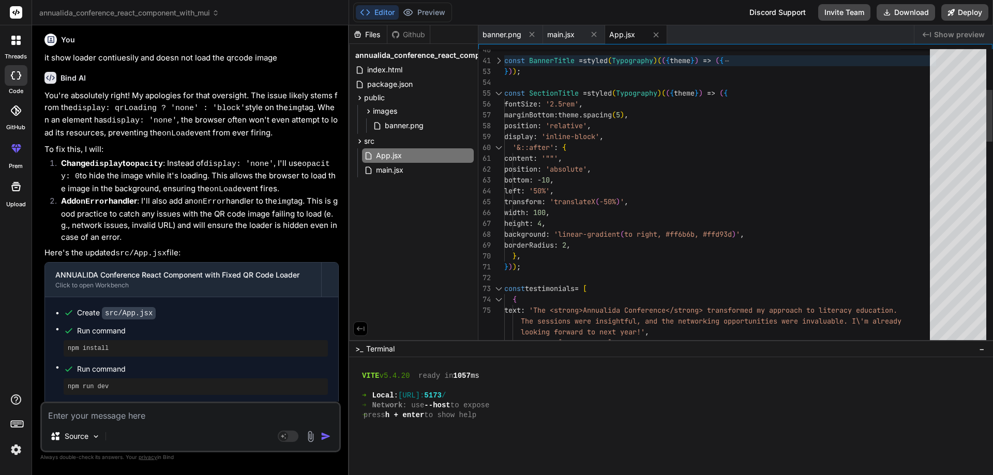
click at [495, 96] on div at bounding box center [498, 93] width 13 height 11
click at [500, 94] on div at bounding box center [498, 93] width 13 height 11
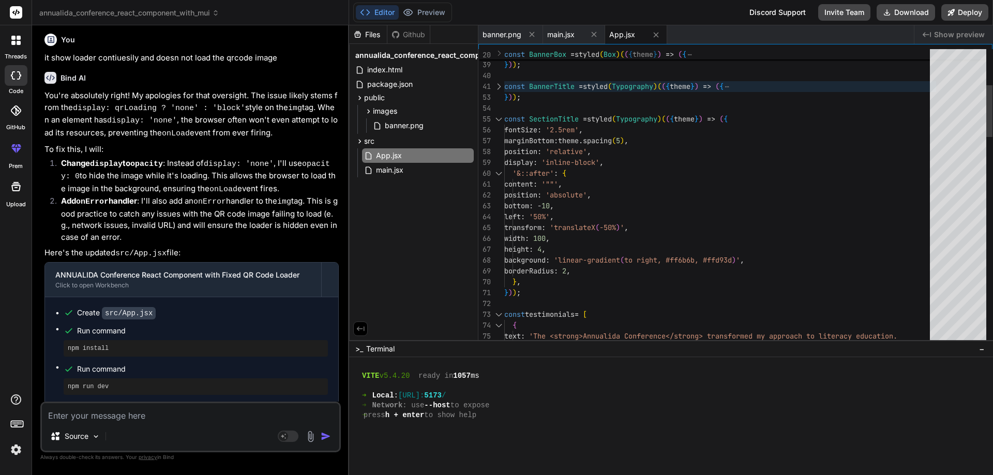
click at [497, 116] on div at bounding box center [498, 119] width 13 height 11
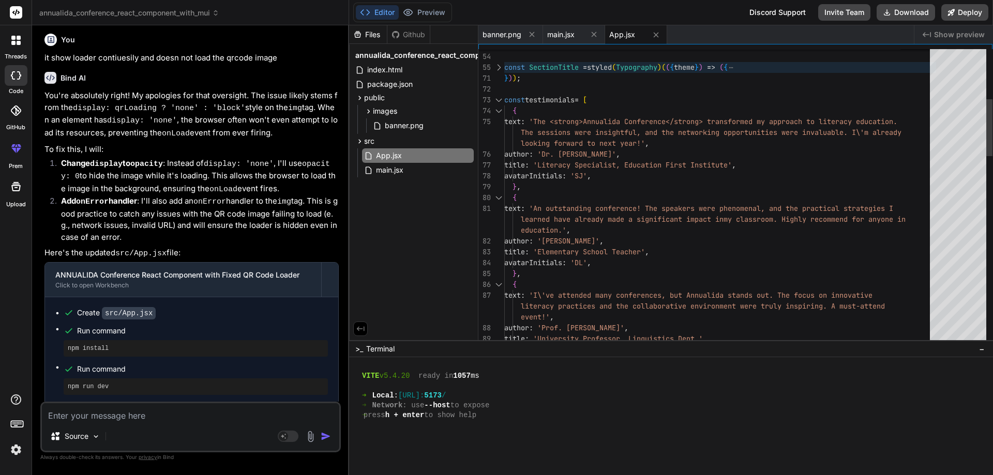
click at [499, 101] on div at bounding box center [498, 100] width 13 height 11
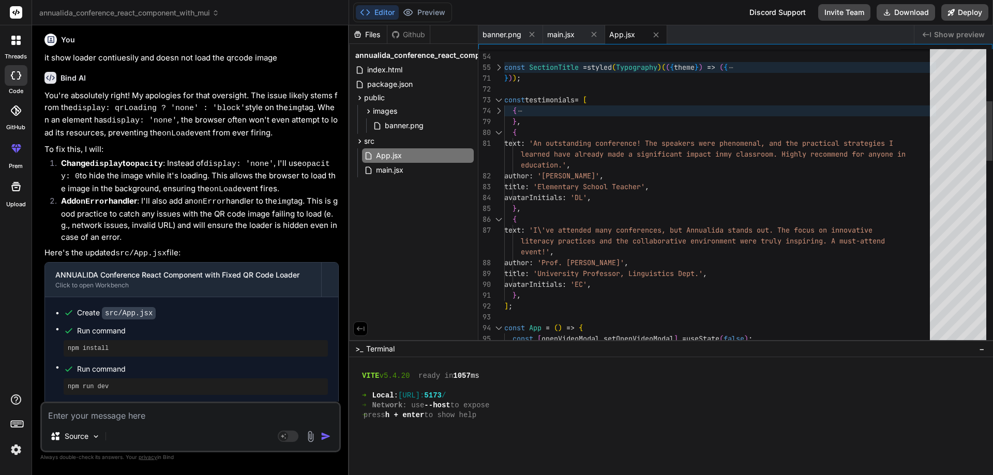
click at [499, 102] on div at bounding box center [498, 100] width 13 height 11
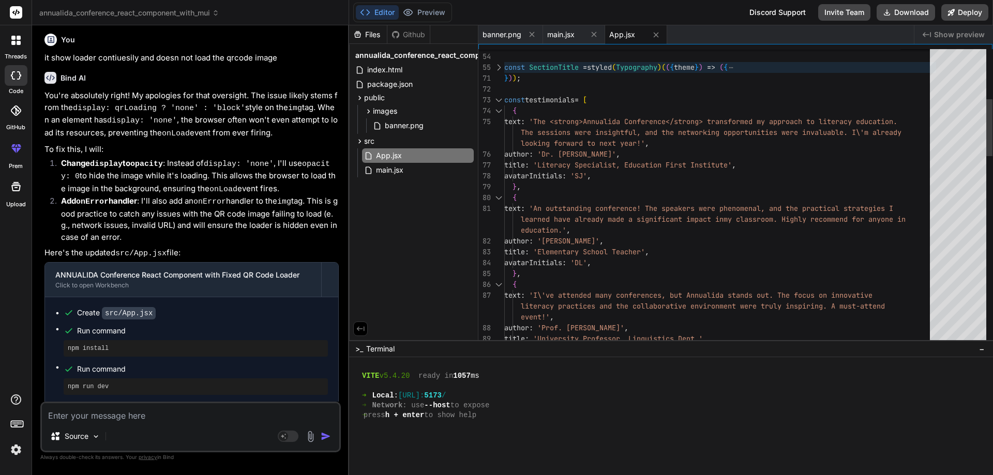
click at [499, 101] on div at bounding box center [498, 100] width 13 height 11
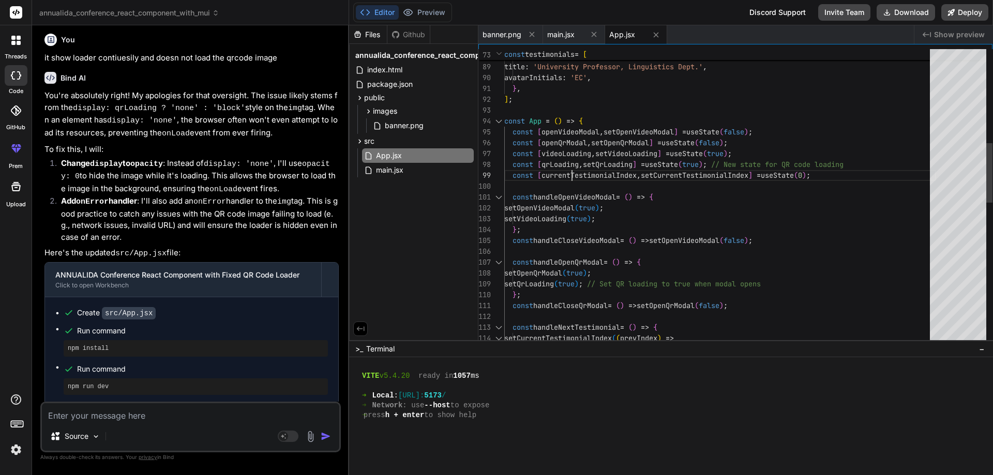
click at [570, 165] on div "event!' , author : 'Prof. Emily Chen' , title : 'University Professor, Linguist…" at bounding box center [720, 317] width 432 height 1466
drag, startPoint x: 514, startPoint y: 166, endPoint x: 715, endPoint y: 161, distance: 200.7
click at [715, 161] on div "event!' , author : 'Prof. Emily Chen' , title : 'University Professor, Linguist…" at bounding box center [720, 317] width 432 height 1466
click at [519, 162] on div "event!' , author : 'Prof. Emily Chen' , title : 'University Professor, Linguist…" at bounding box center [720, 317] width 432 height 1466
click at [512, 163] on div "event!' , author : 'Prof. Emily Chen' , title : 'University Professor, Linguist…" at bounding box center [720, 317] width 432 height 1466
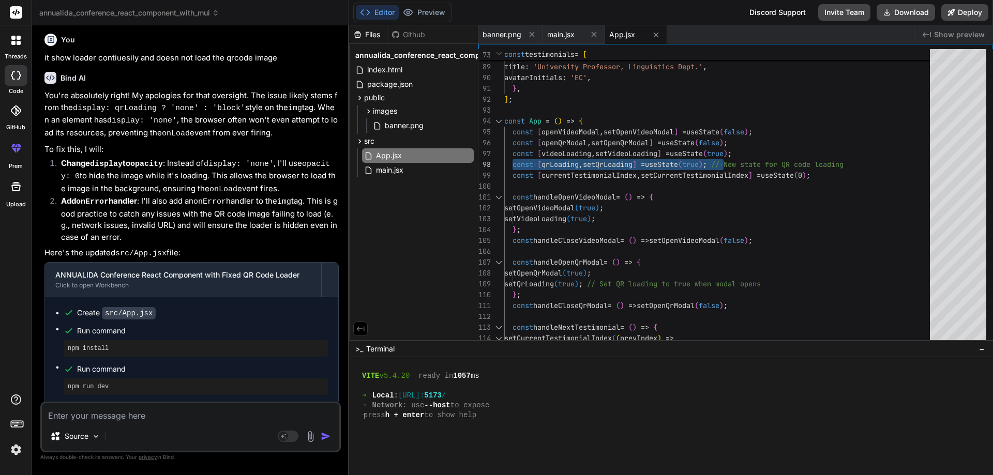
click at [65, 408] on textarea at bounding box center [190, 412] width 297 height 19
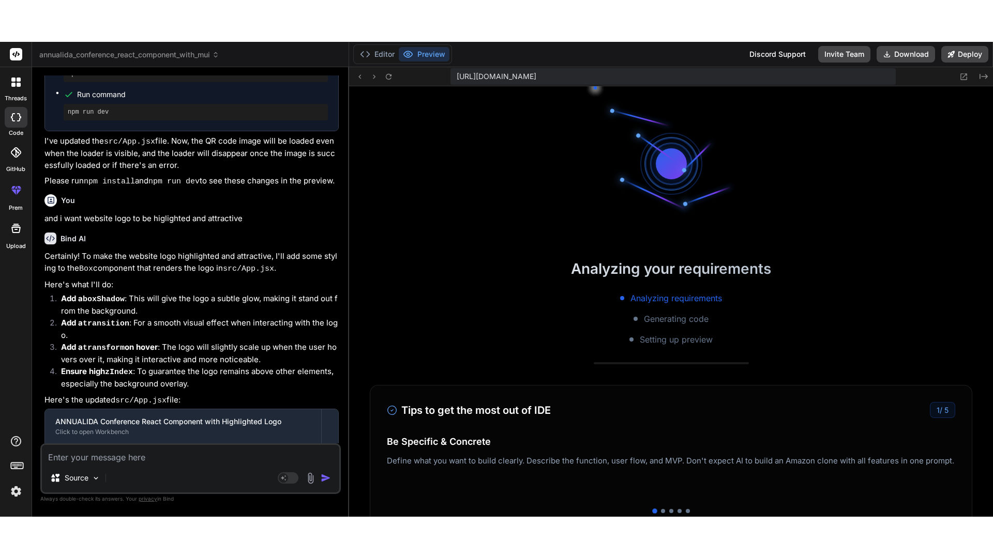
scroll to position [1267, 0]
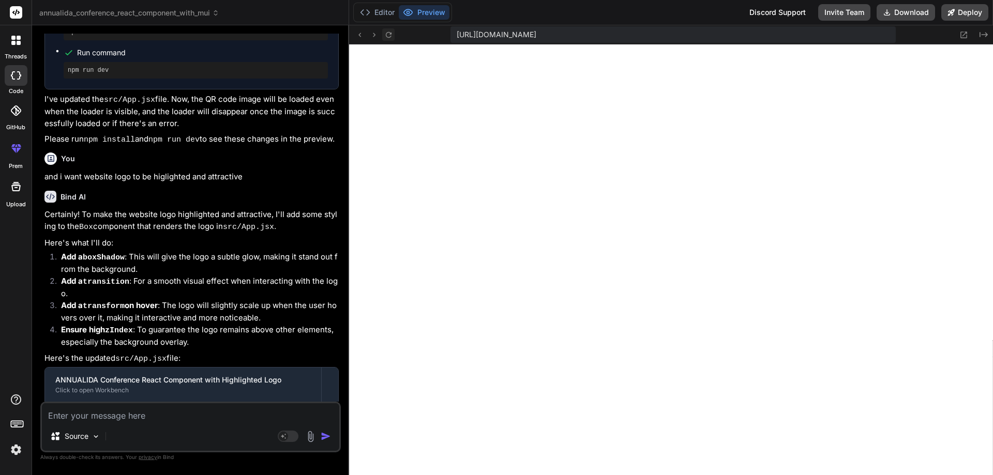
click at [387, 31] on icon at bounding box center [388, 35] width 9 height 9
click at [966, 34] on icon at bounding box center [963, 35] width 9 height 9
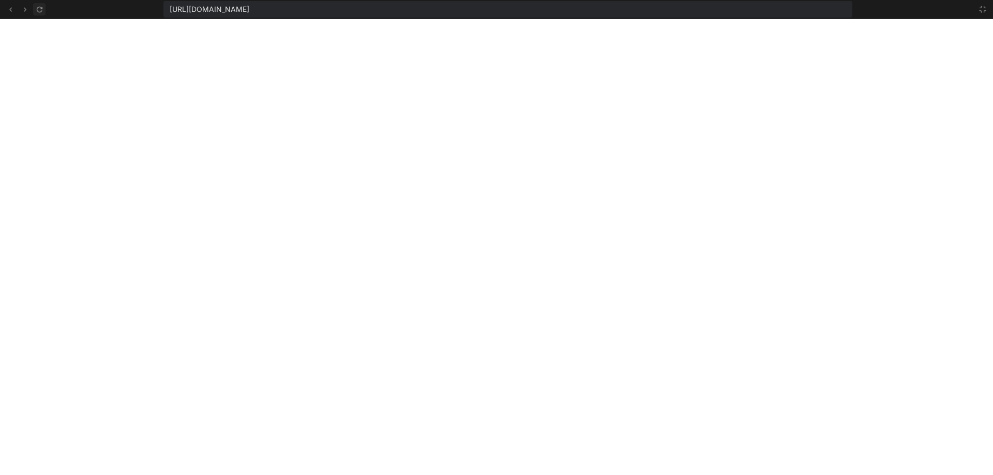
click at [40, 11] on icon at bounding box center [39, 9] width 9 height 9
click at [43, 14] on button at bounding box center [39, 9] width 12 height 12
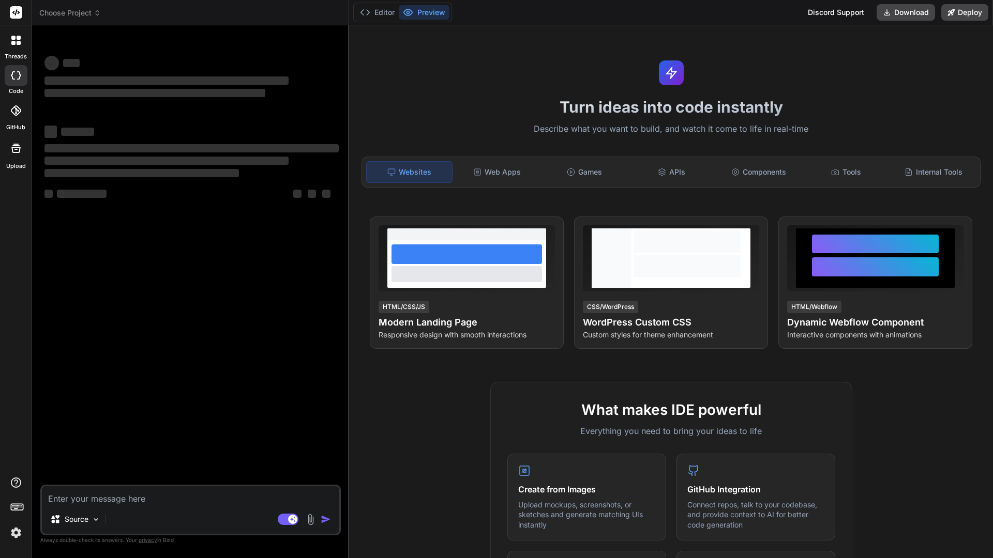
type textarea "x"
click at [385, 14] on button "Editor" at bounding box center [377, 12] width 43 height 14
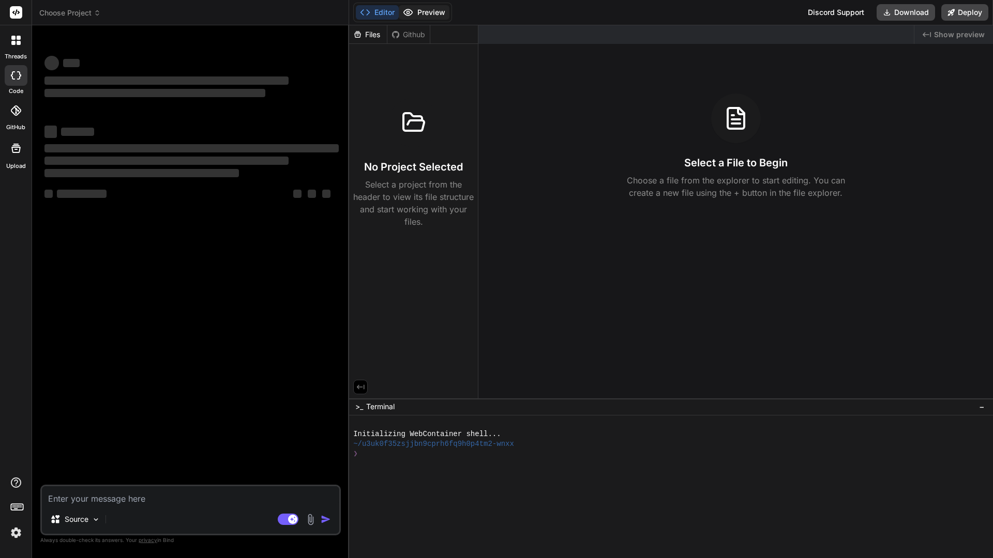
click at [422, 14] on button "Preview" at bounding box center [424, 12] width 51 height 14
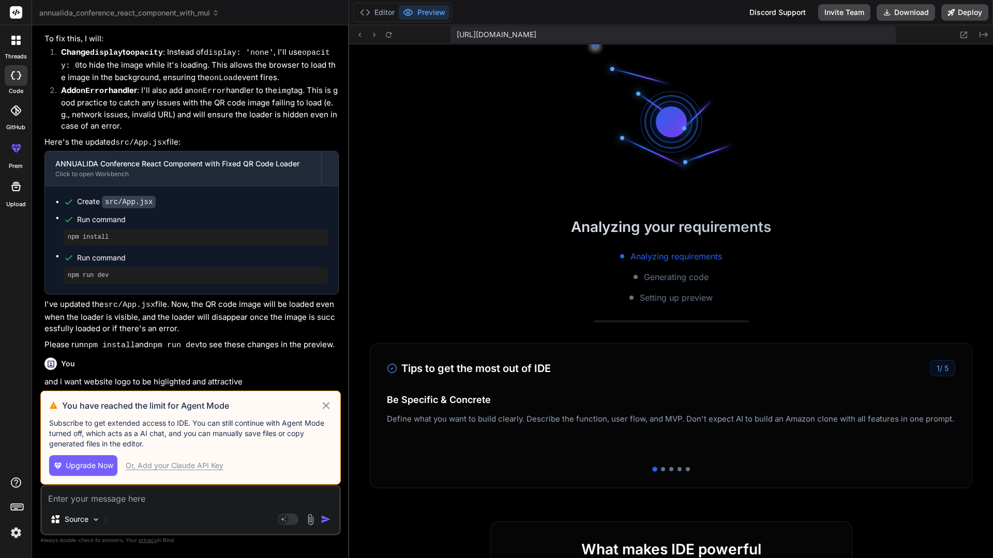
scroll to position [265, 0]
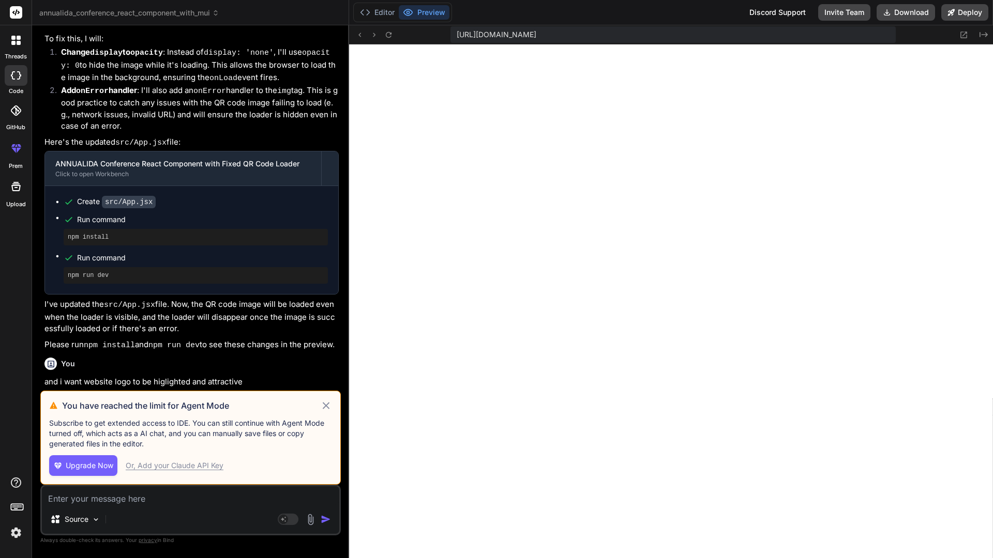
click at [18, 54] on label "threads" at bounding box center [16, 56] width 22 height 9
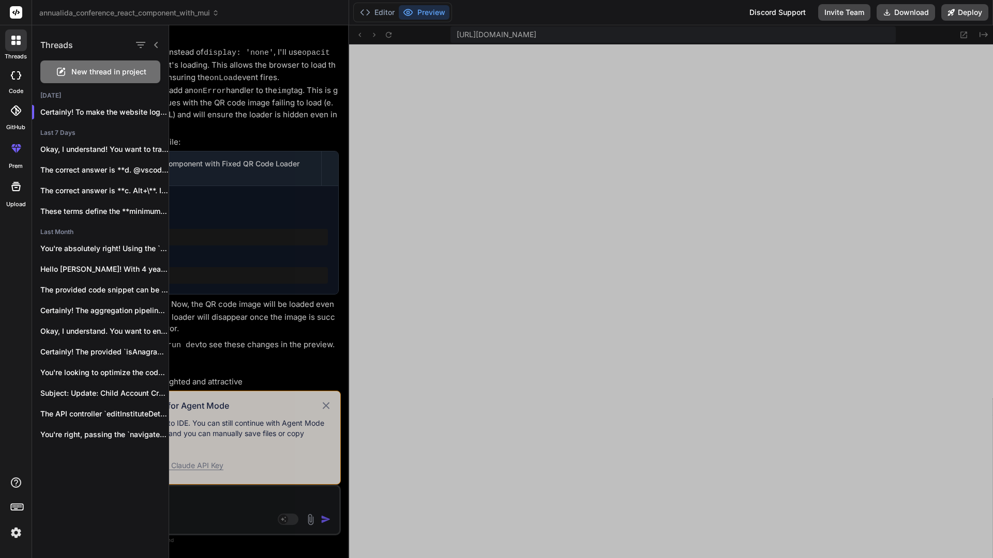
click at [79, 73] on span "New thread in project" at bounding box center [108, 72] width 75 height 10
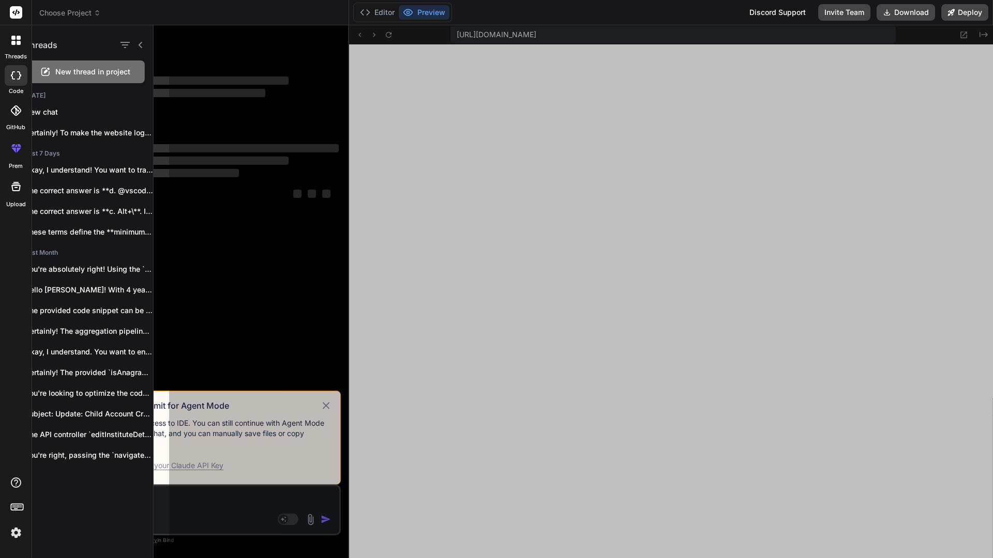
scroll to position [324, 0]
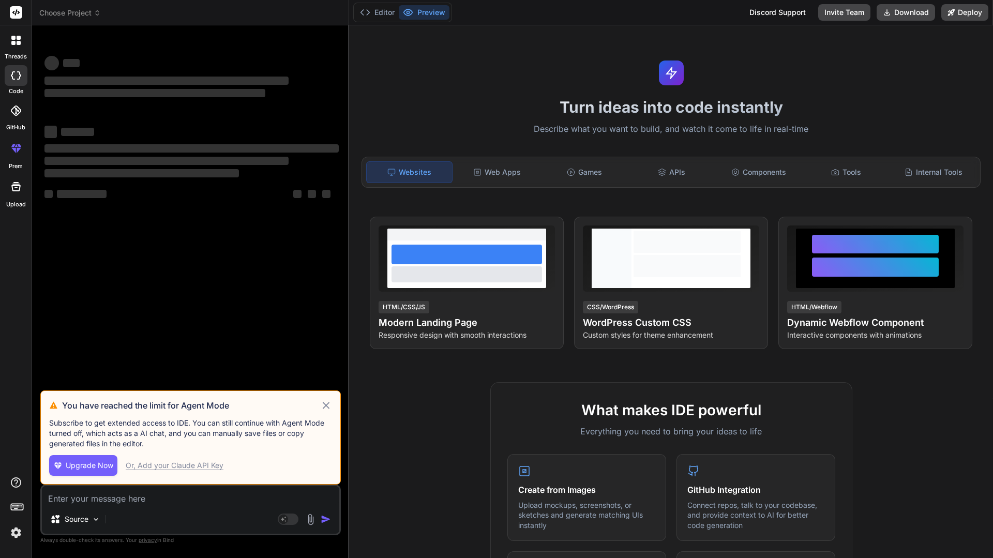
type textarea "x"
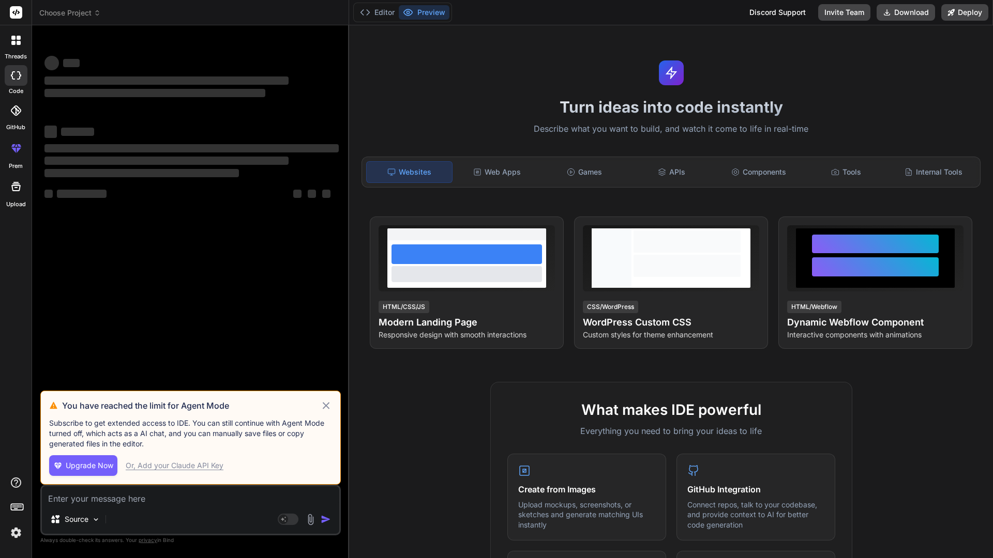
click at [113, 503] on textarea at bounding box center [190, 496] width 297 height 19
type textarea "h"
type textarea "x"
type textarea "hi"
type textarea "x"
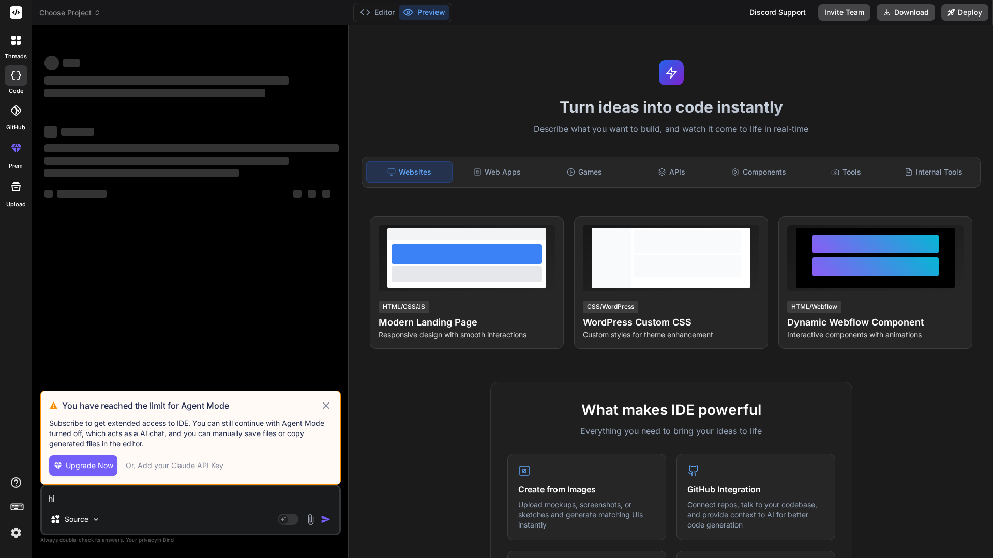
type textarea "hi"
click at [325, 406] on icon at bounding box center [326, 406] width 12 height 12
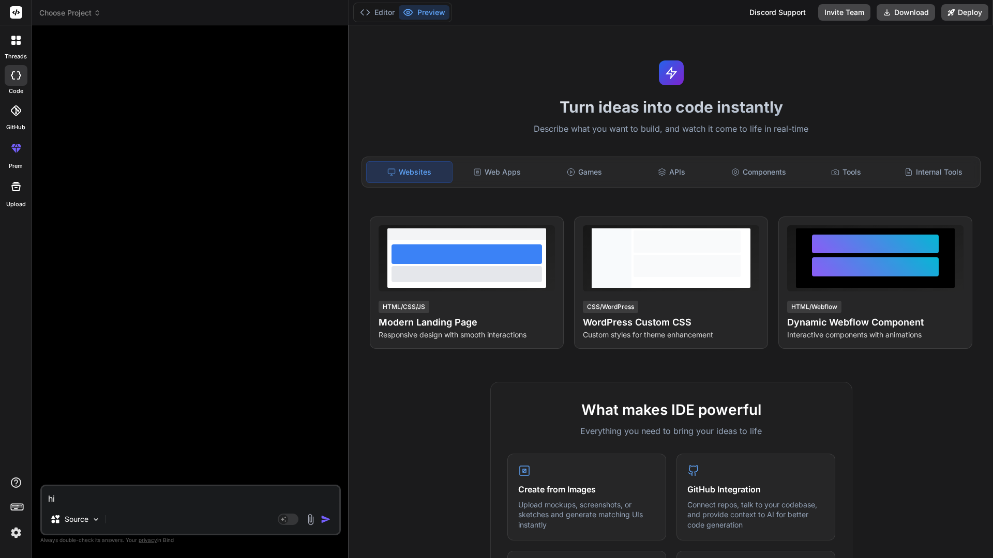
click at [326, 518] on img "button" at bounding box center [326, 519] width 10 height 10
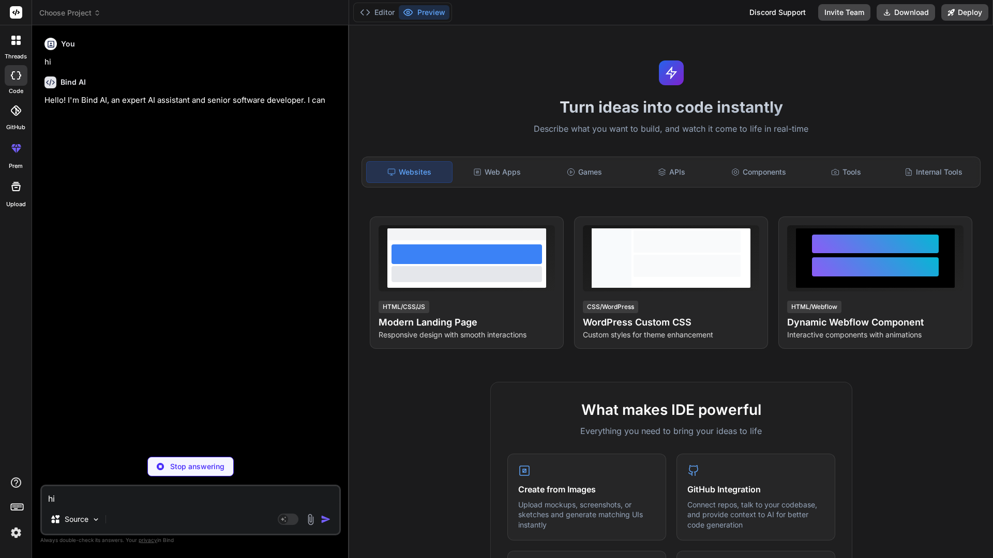
type textarea "x"
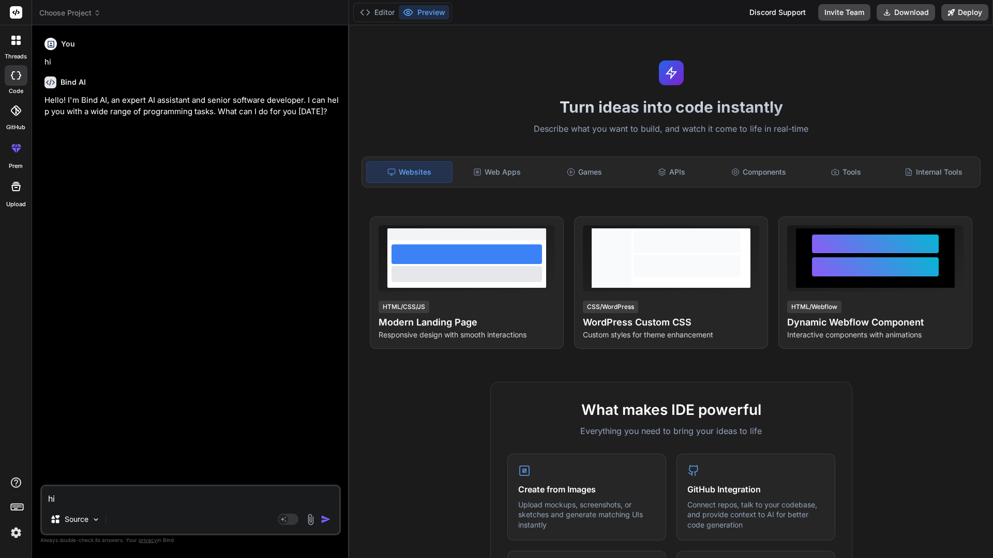
click at [90, 497] on textarea "hi" at bounding box center [190, 496] width 297 height 19
paste textarea "import React, { useState, useRef } from "react"; import { QRCodeCanvas } from "…"
type textarea "import React, { useState, useRef } from "react"; import { QRCodeCanvas } from "…"
type textarea "x"
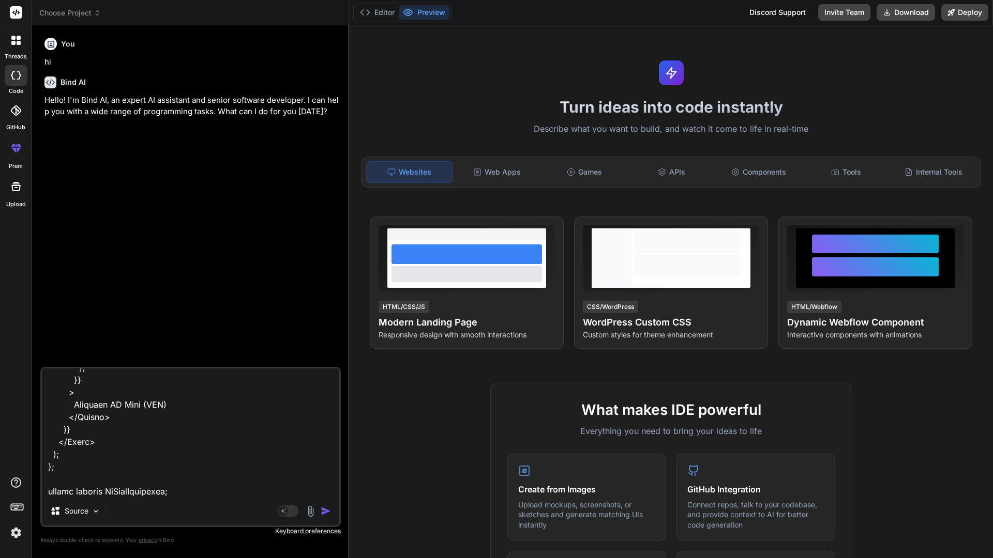
type textarea "import React, { useState, useRef } from "react"; import { QRCodeCanvas } from "…"
type textarea "x"
type textarea "import React, { useState, useRef } from "react"; import { QRCodeCanvas } from "…"
type textarea "x"
type textarea "import React, { useState, useRef } from "react"; import { QRCodeCanvas } from "…"
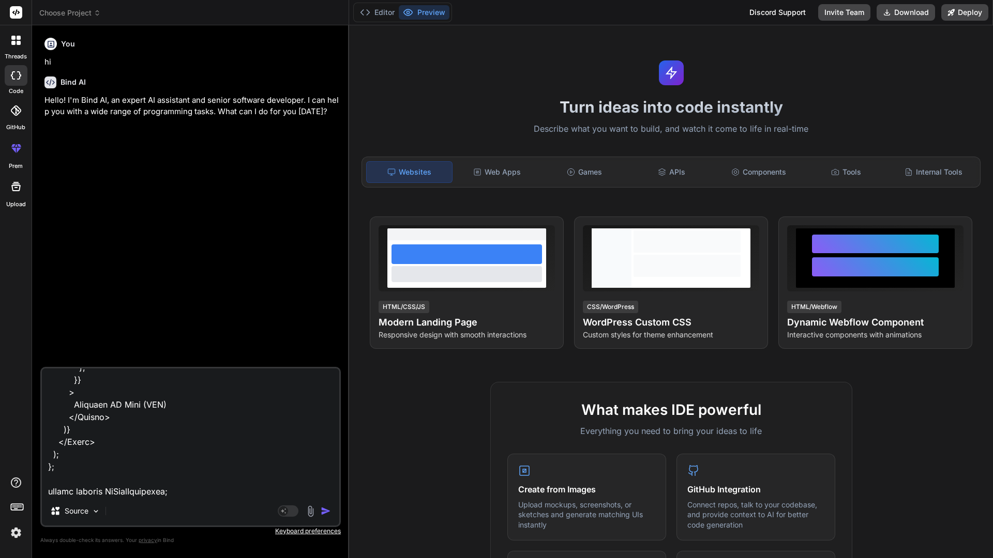
type textarea "x"
type textarea "import React, { useState, useRef } from "react"; import { QRCodeCanvas } from "…"
type textarea "x"
type textarea "import React, { useState, useRef } from "react"; import { QRCodeCanvas } from "…"
type textarea "x"
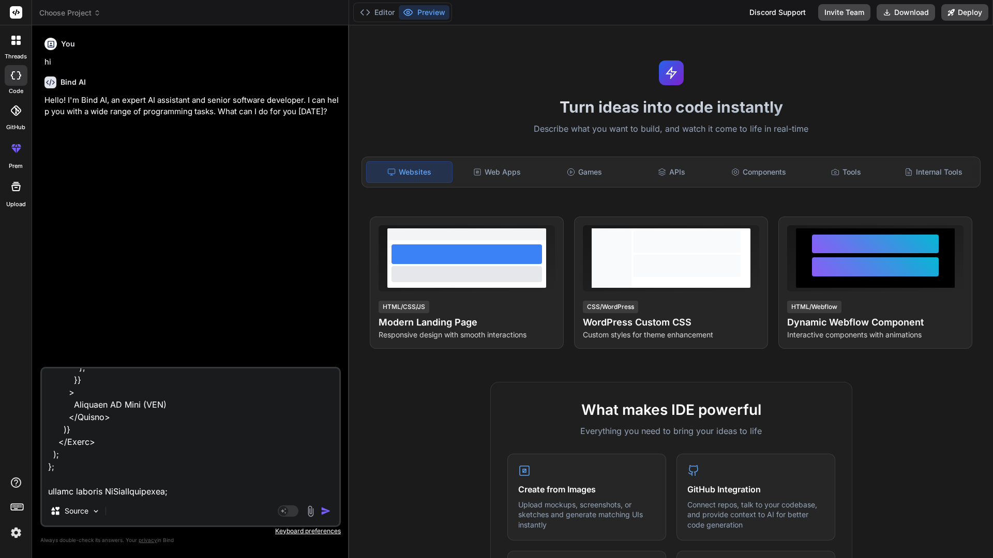
type textarea "import React, { useState, useRef } from "react"; import { QRCodeCanvas } from "…"
type textarea "x"
type textarea "import React, { useState, useRef } from "react"; import { QRCodeCanvas } from "…"
type textarea "x"
type textarea "import React, { useState, useRef } from "react"; import { QRCodeCanvas } from "…"
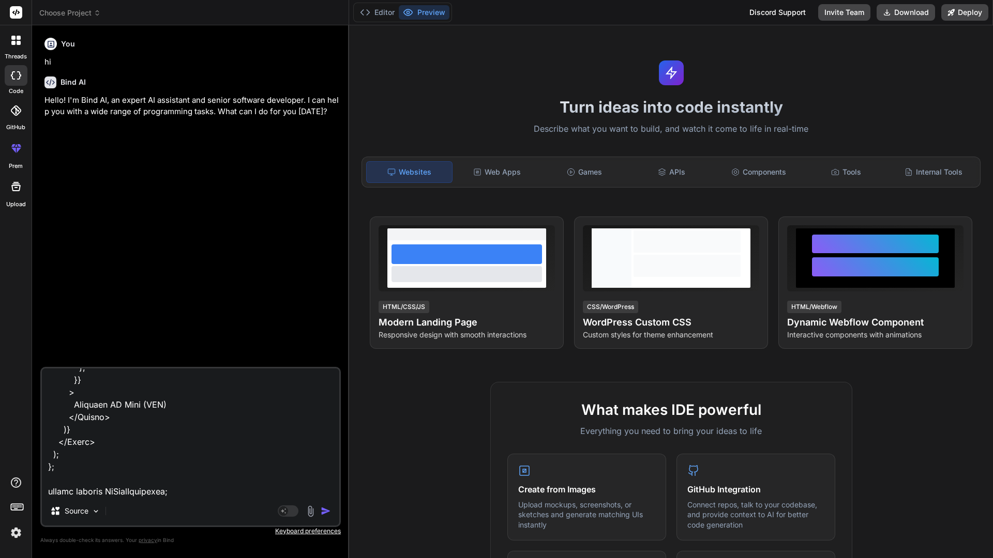
type textarea "x"
type textarea "import React, { useState, useRef } from "react"; import { QRCodeCanvas } from "…"
type textarea "x"
type textarea "import React, { useState, useRef } from "react"; import { QRCodeCanvas } from "…"
type textarea "x"
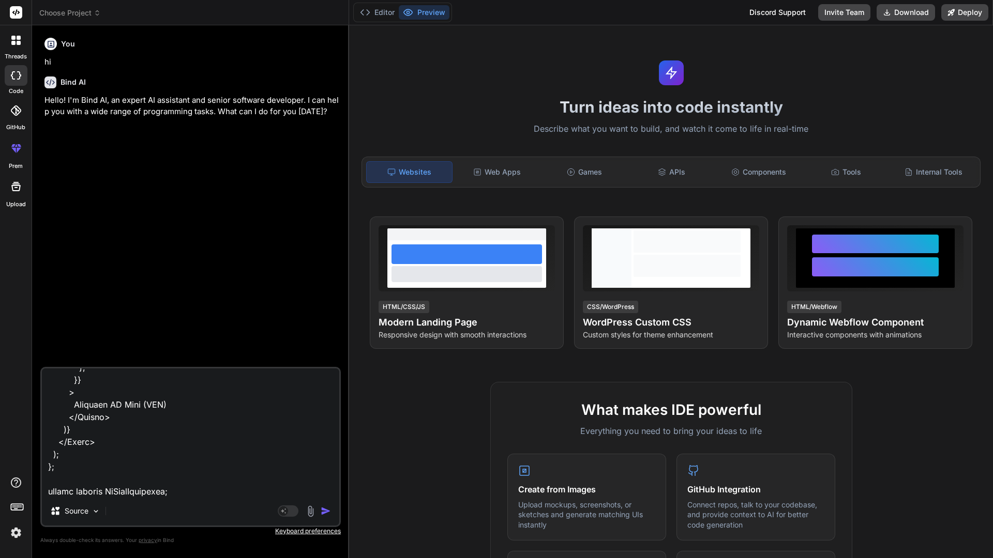
type textarea "import React, { useState, useRef } from "react"; import { QRCodeCanvas } from "…"
type textarea "x"
type textarea "import React, { useState, useRef } from "react"; import { QRCodeCanvas } from "…"
type textarea "x"
type textarea "import React, { useState, useRef } from "react"; import { QRCodeCanvas } from "…"
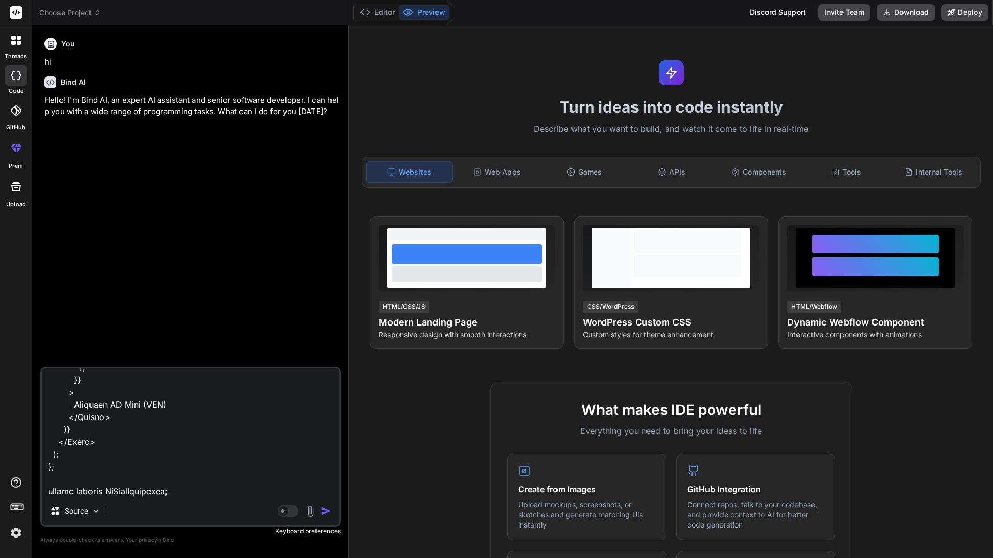
type textarea "x"
type textarea "import React, { useState, useRef } from "react"; import { QRCodeCanvas } from "…"
type textarea "x"
type textarea "import React, { useState, useRef } from "react"; import { QRCodeCanvas } from "…"
type textarea "x"
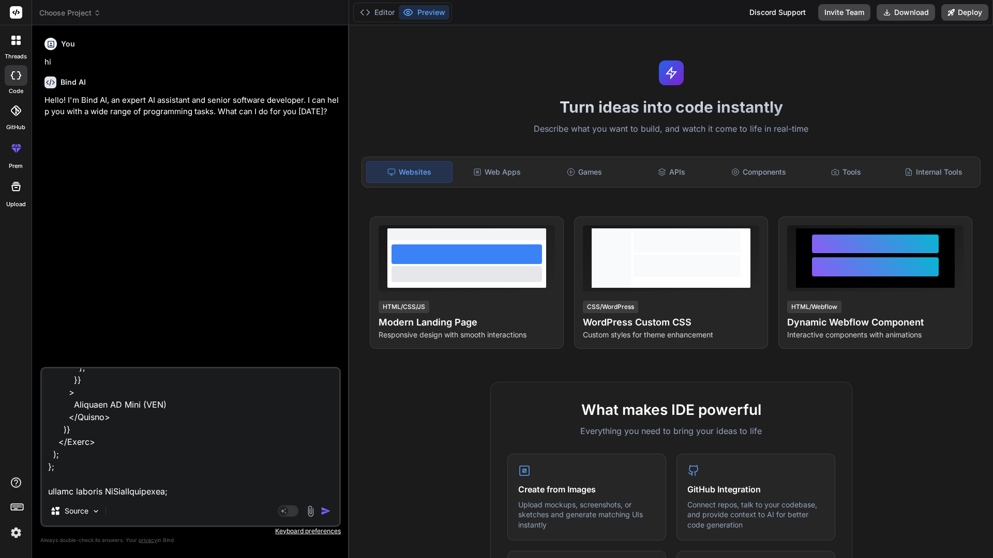
type textarea "import React, { useState, useRef } from "react"; import { QRCodeCanvas } from "…"
type textarea "x"
type textarea "import React, { useState, useRef } from "react"; import { QRCodeCanvas } from "…"
type textarea "x"
type textarea "import React, { useState, useRef } from "react"; import { QRCodeCanvas } from "…"
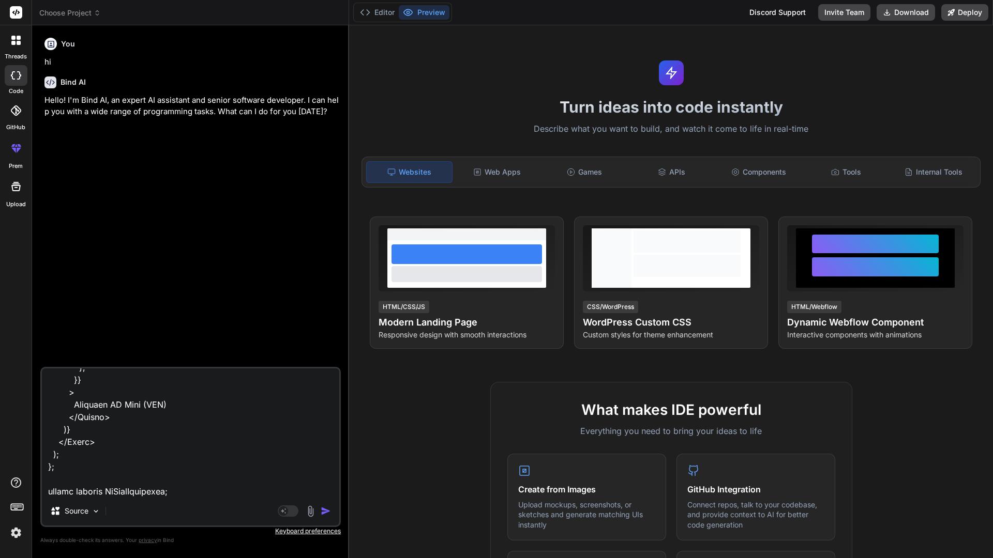
type textarea "x"
type textarea "import React, { useState, useRef } from "react"; import { QRCodeCanvas } from "…"
type textarea "x"
type textarea "import React, { useState, useRef } from "react"; import { QRCodeCanvas } from "…"
type textarea "x"
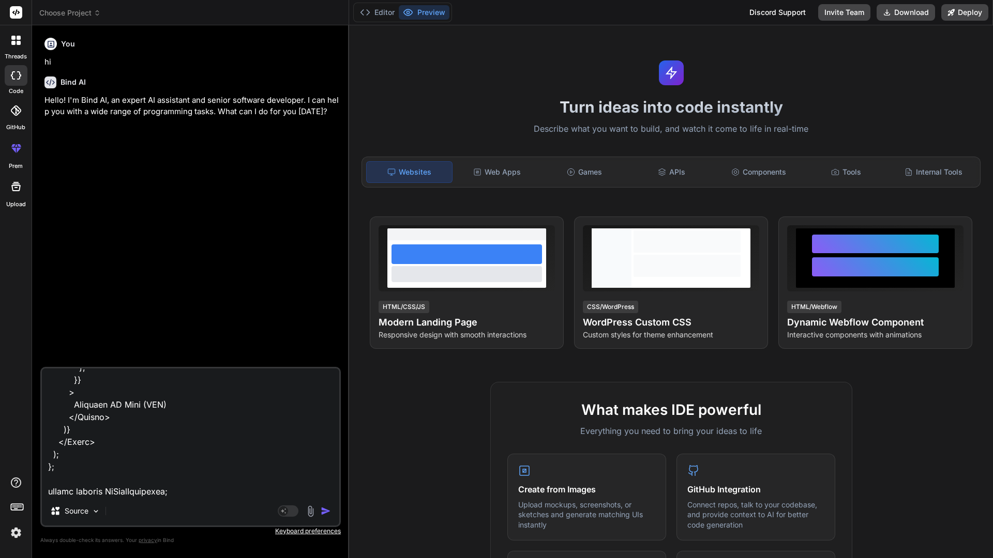
type textarea "import React, { useState, useRef } from "react"; import { QRCodeCanvas } from "…"
type textarea "x"
type textarea "import React, { useState, useRef } from "react"; import { QRCodeCanvas } from "…"
type textarea "x"
type textarea "import React, { useState, useRef } from "react"; import { QRCodeCanvas } from "…"
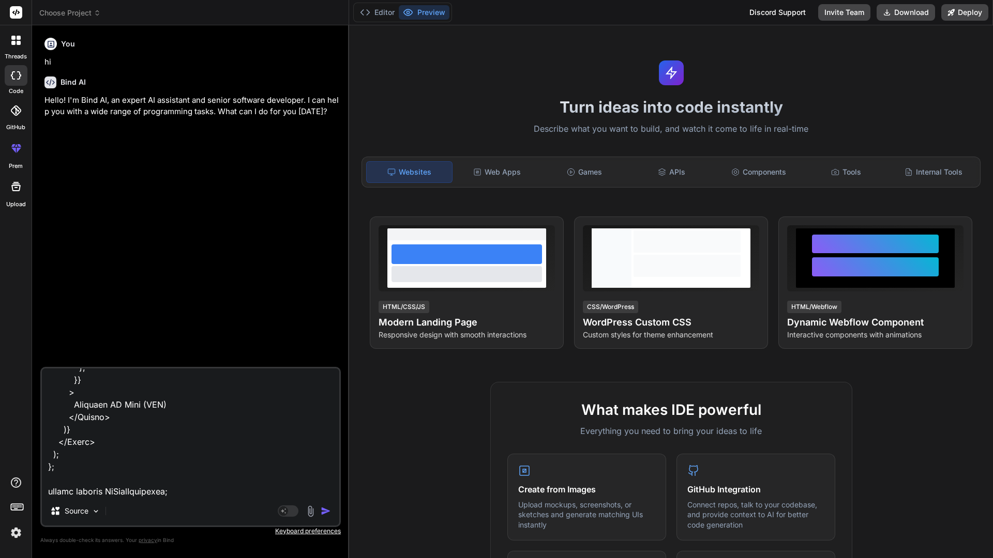
type textarea "x"
type textarea "import React, { useState, useRef } from "react"; import { QRCodeCanvas } from "…"
type textarea "x"
type textarea "import React, { useState, useRef } from "react"; import { QRCodeCanvas } from "…"
type textarea "x"
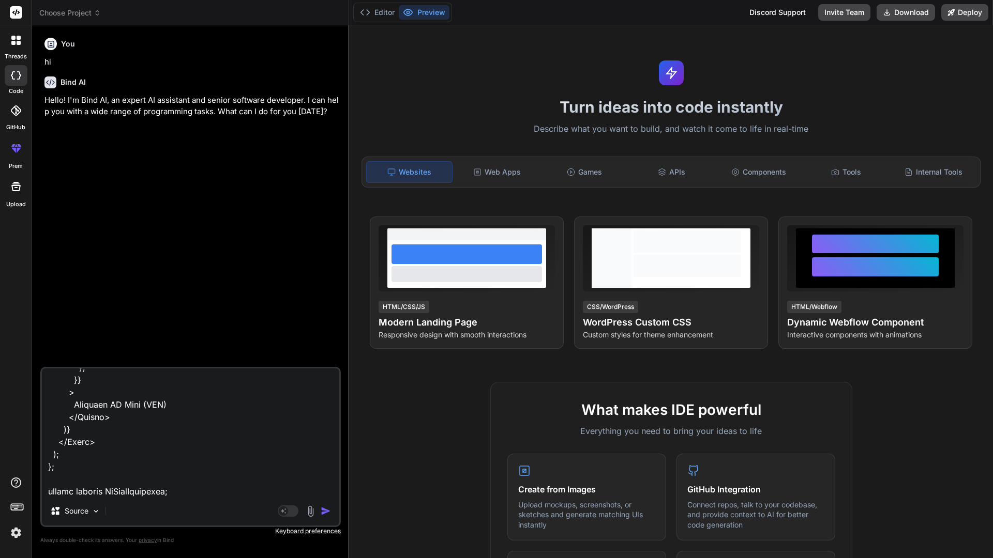
type textarea "import React, { useState, useRef } from "react"; import { QRCodeCanvas } from "…"
type textarea "x"
type textarea "import React, { useState, useRef } from "react"; import { QRCodeCanvas } from "…"
type textarea "x"
type textarea "import React, { useState, useRef } from "react"; import { QRCodeCanvas } from "…"
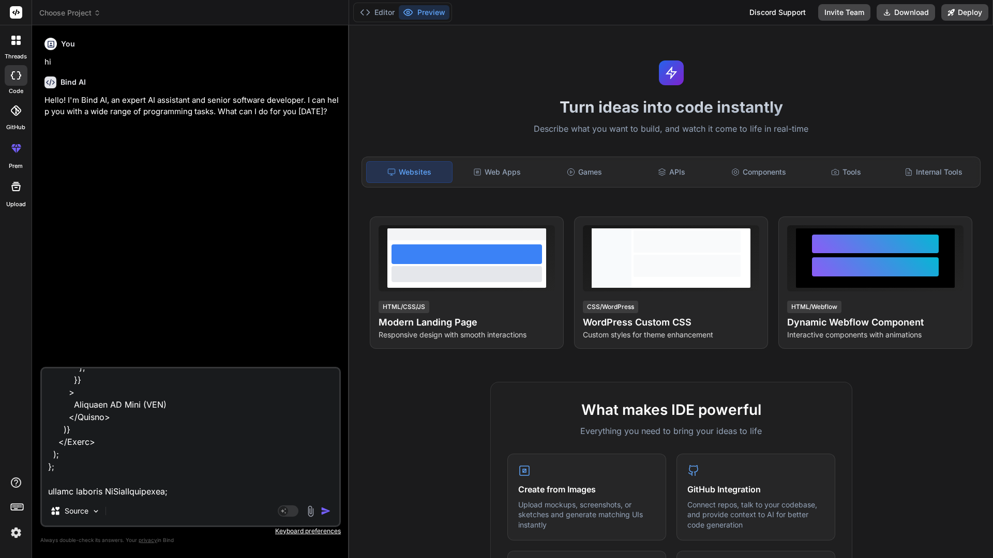
type textarea "x"
type textarea "import React, { useState, useRef } from "react"; import { QRCodeCanvas } from "…"
type textarea "x"
type textarea "import React, { useState, useRef } from "react"; import { QRCodeCanvas } from "…"
type textarea "x"
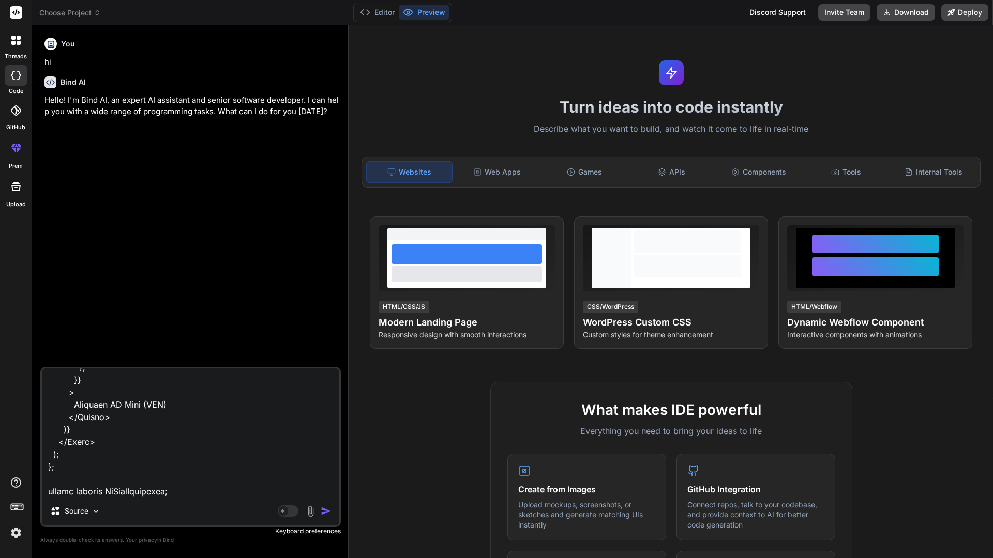
type textarea "import React, { useState, useRef } from "react"; import { QRCodeCanvas } from "…"
type textarea "x"
type textarea "import React, { useState, useRef } from "react"; import { QRCodeCanvas } from "…"
type textarea "x"
type textarea "import React, { useState, useRef } from "react"; import { QRCodeCanvas } from "…"
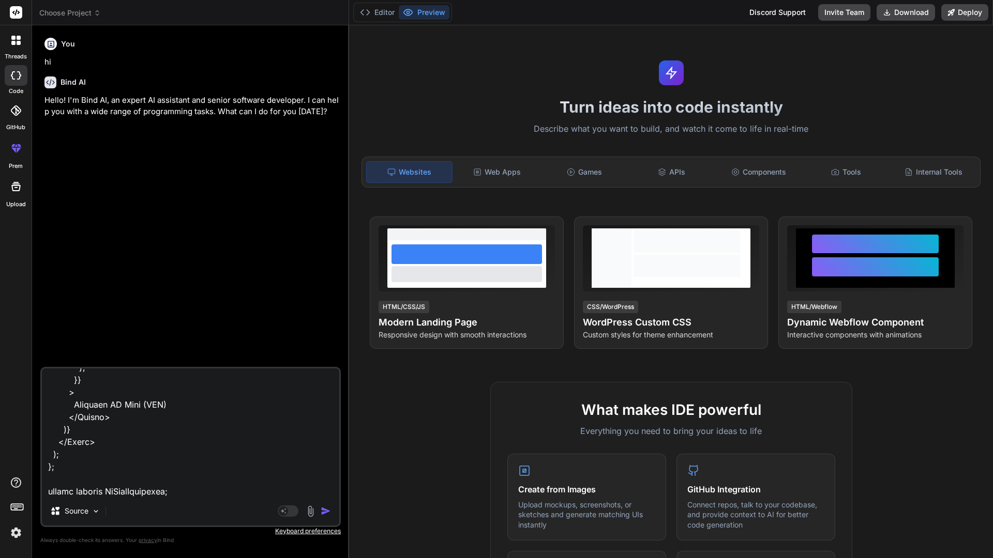
type textarea "x"
type textarea "import React, { useState, useRef } from "react"; import { QRCodeCanvas } from "…"
type textarea "x"
type textarea "import React, { useState, useRef } from "react"; import { QRCodeCanvas } from "…"
type textarea "x"
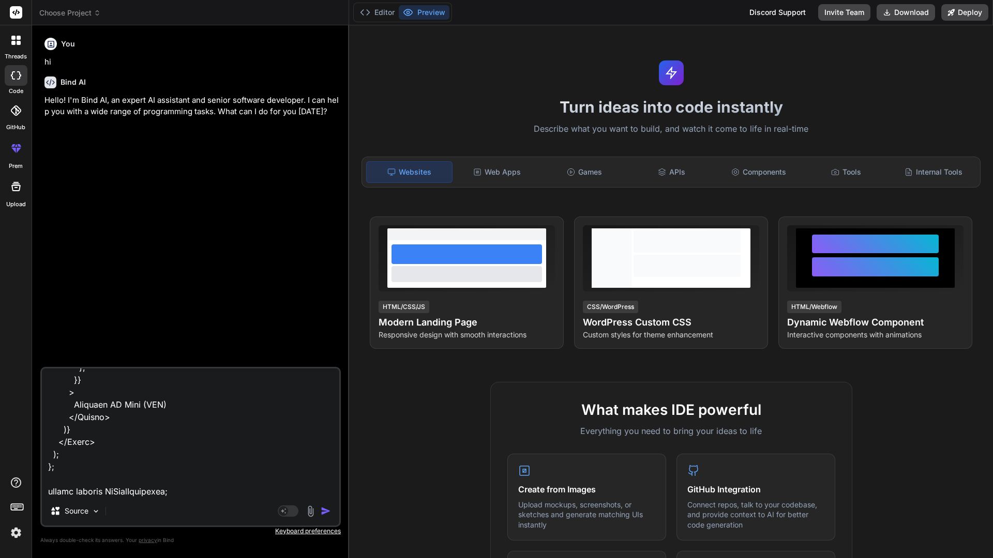
type textarea "import React, { useState, useRef } from "react"; import { QRCodeCanvas } from "…"
type textarea "x"
type textarea "import React, { useState, useRef } from "react"; import { QRCodeCanvas } from "…"
type textarea "x"
type textarea "import React, { useState, useRef } from "react"; import { QRCodeCanvas } from "…"
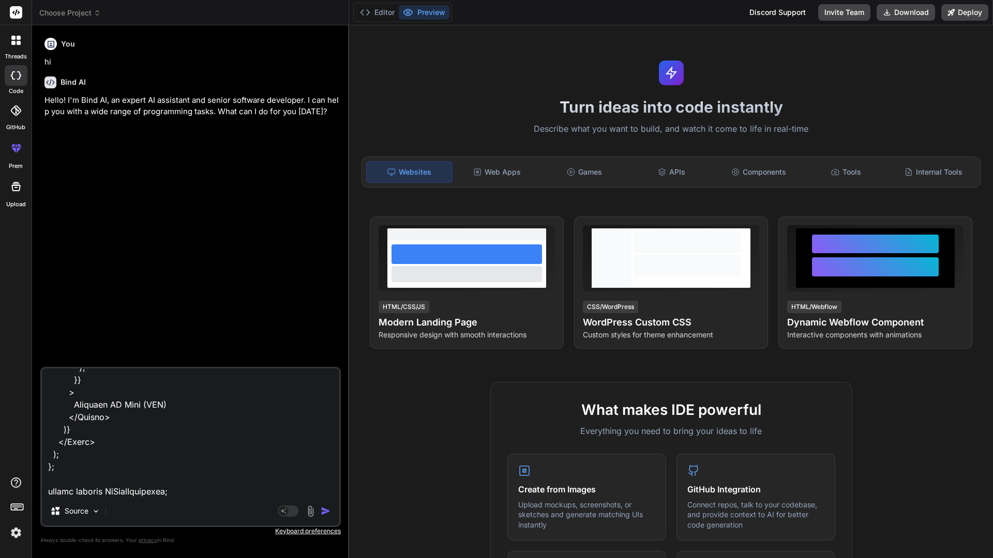
type textarea "x"
type textarea "import React, { useState, useRef } from "react"; import { QRCodeCanvas } from "…"
type textarea "x"
type textarea "import React, { useState, useRef } from "react"; import { QRCodeCanvas } from "…"
type textarea "x"
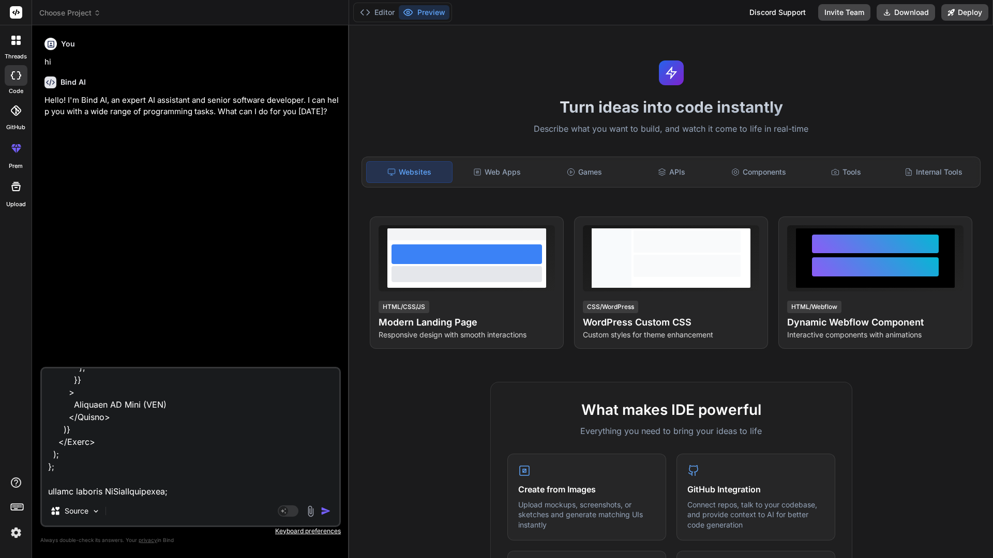
type textarea "import React, { useState, useRef } from "react"; import { QRCodeCanvas } from "…"
type textarea "x"
type textarea "import React, { useState, useRef } from "react"; import { QRCodeCanvas } from "…"
type textarea "x"
type textarea "import React, { useState, useRef } from "react"; import { QRCodeCanvas } from "…"
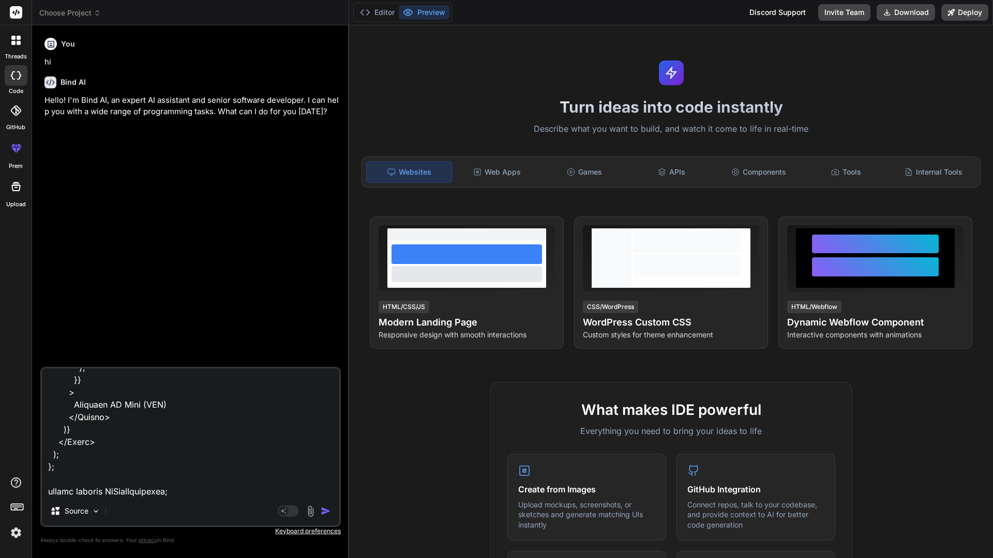
type textarea "x"
type textarea "import React, { useState, useRef } from "react"; import { QRCodeCanvas } from "…"
type textarea "x"
type textarea "import React, { useState, useRef } from "react"; import { QRCodeCanvas } from "…"
type textarea "x"
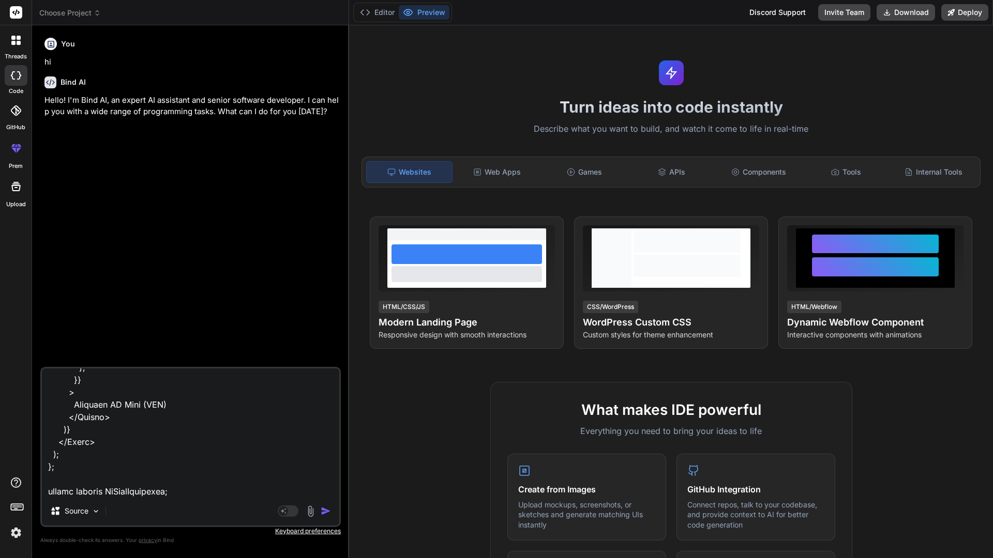
type textarea "import React, { useState, useRef } from "react"; import { QRCodeCanvas } from "…"
type textarea "x"
type textarea "import React, { useState, useRef } from "react"; import { QRCodeCanvas } from "…"
type textarea "x"
type textarea "import React, { useState, useRef } from "react"; import { QRCodeCanvas } from "…"
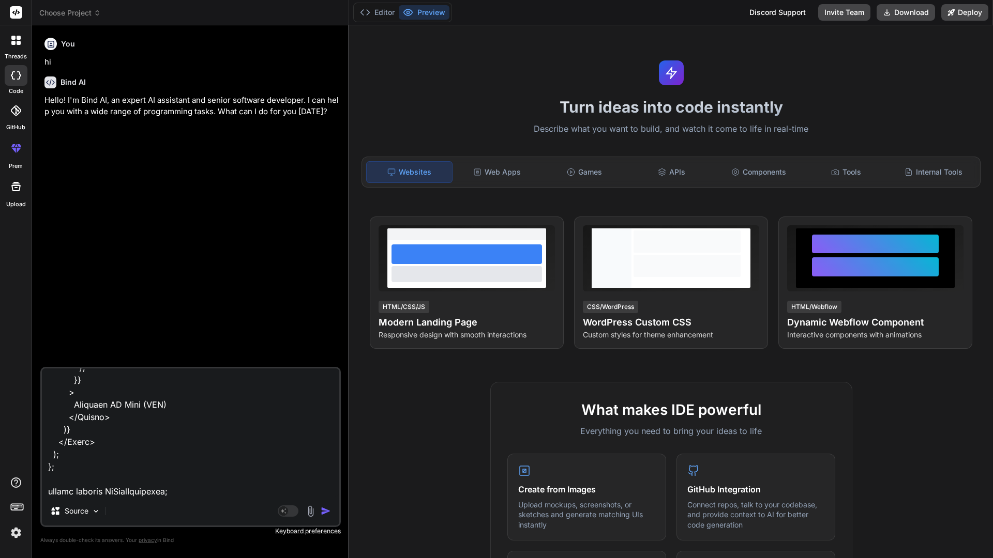
type textarea "x"
type textarea "import React, { useState, useRef } from "react"; import { QRCodeCanvas } from "…"
type textarea "x"
type textarea "import React, { useState, useRef } from "react"; import { QRCodeCanvas } from "…"
type textarea "x"
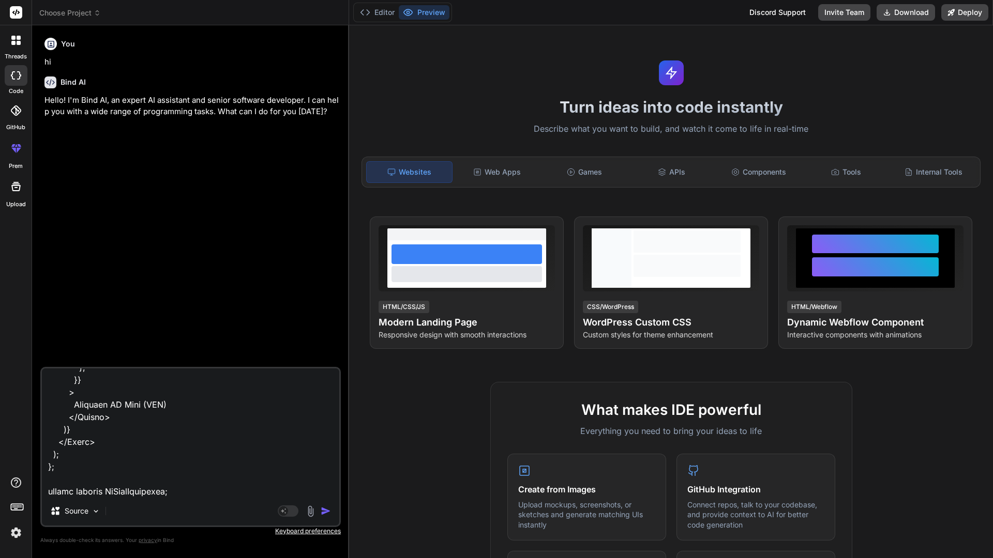
type textarea "import React, { useState, useRef } from "react"; import { QRCodeCanvas } from "…"
type textarea "x"
type textarea "import React, { useState, useRef } from "react"; import { QRCodeCanvas } from "…"
type textarea "x"
type textarea "import React, { useState, useRef } from "react"; import { QRCodeCanvas } from "…"
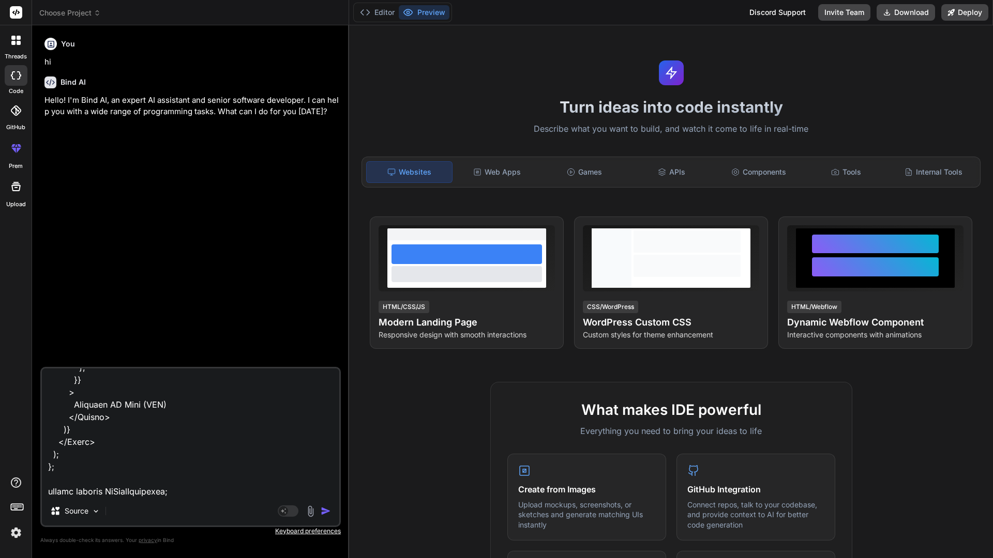
type textarea "x"
type textarea "import React, { useState, useRef } from "react"; import { QRCodeCanvas } from "…"
type textarea "x"
type textarea "import React, { useState, useRef } from "react"; import { QRCodeCanvas } from "…"
type textarea "x"
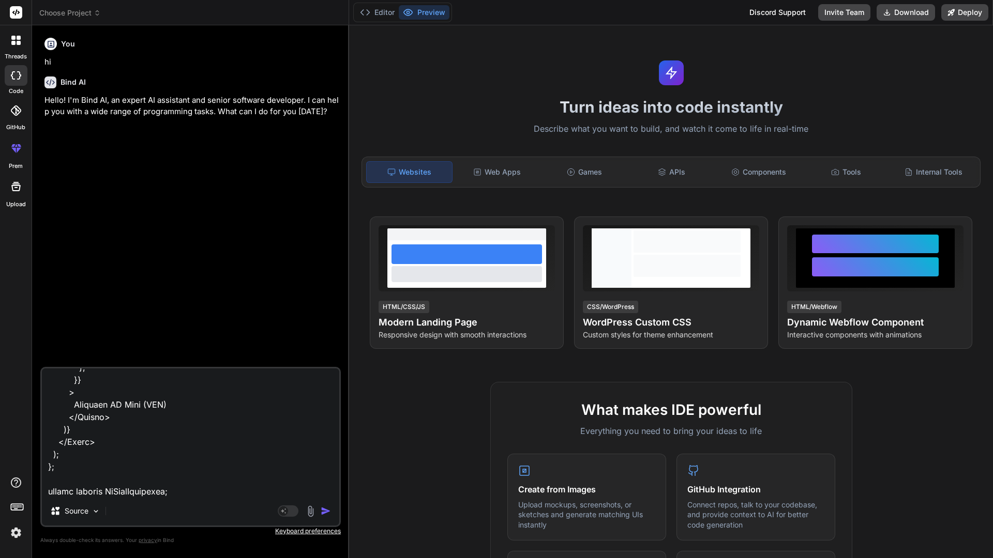
type textarea "import React, { useState, useRef } from "react"; import { QRCodeCanvas } from "…"
type textarea "x"
type textarea "import React, { useState, useRef } from "react"; import { QRCodeCanvas } from "…"
type textarea "x"
type textarea "import React, { useState, useRef } from "react"; import { QRCodeCanvas } from "…"
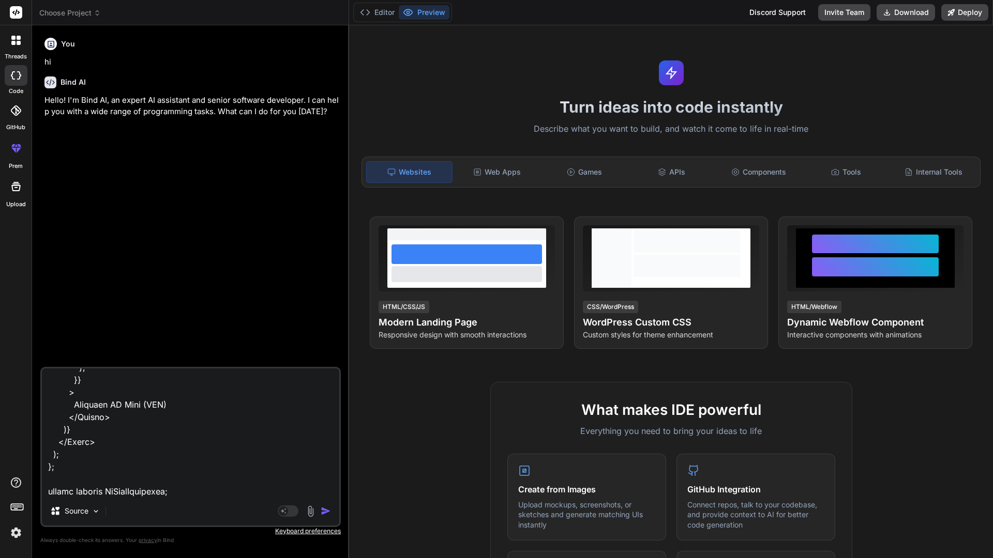
type textarea "x"
type textarea "import React, { useState, useRef } from "react"; import { QRCodeCanvas } from "…"
type textarea "x"
type textarea "import React, { useState, useRef } from "react"; import { QRCodeCanvas } from "…"
type textarea "x"
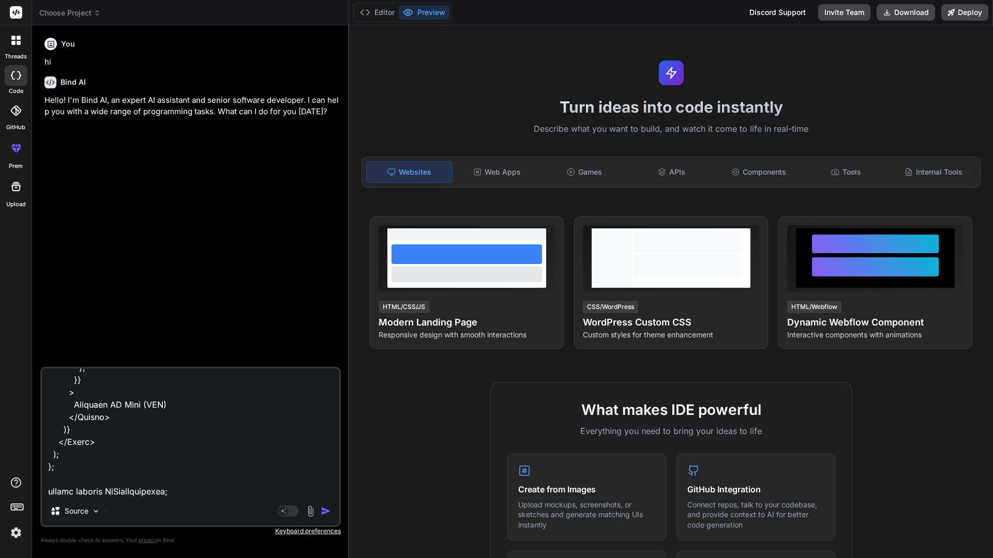
type textarea "import React, { useState, useRef } from "react"; import { QRCodeCanvas } from "…"
type textarea "x"
type textarea "import React, { useState, useRef } from "react"; import { QRCodeCanvas } from "…"
type textarea "x"
type textarea "import React, { useState, useRef } from "react"; import { QRCodeCanvas } from "…"
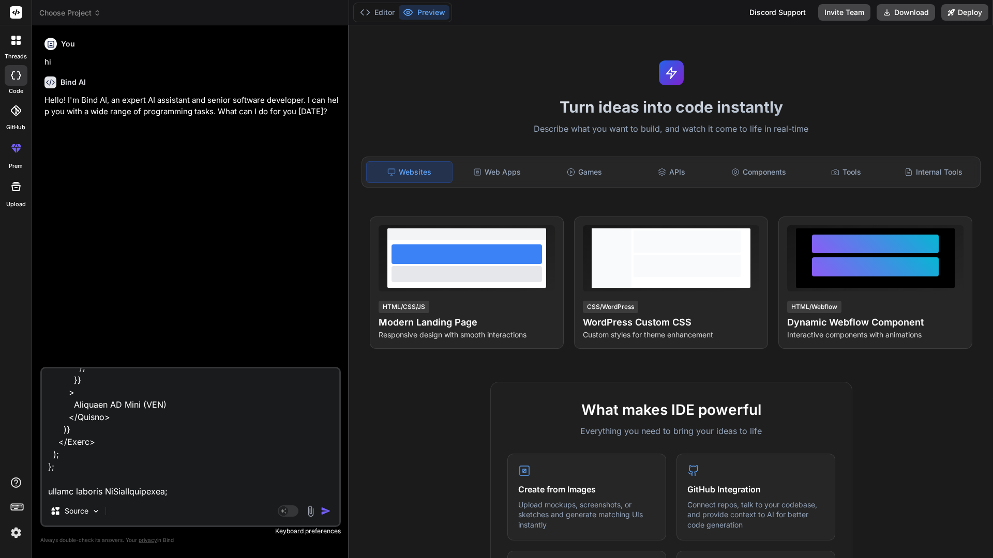
type textarea "x"
type textarea "import React, { useState, useRef } from "react"; import { QRCodeCanvas } from "…"
type textarea "x"
type textarea "import React, { useState, useRef } from "react"; import { QRCodeCanvas } from "…"
type textarea "x"
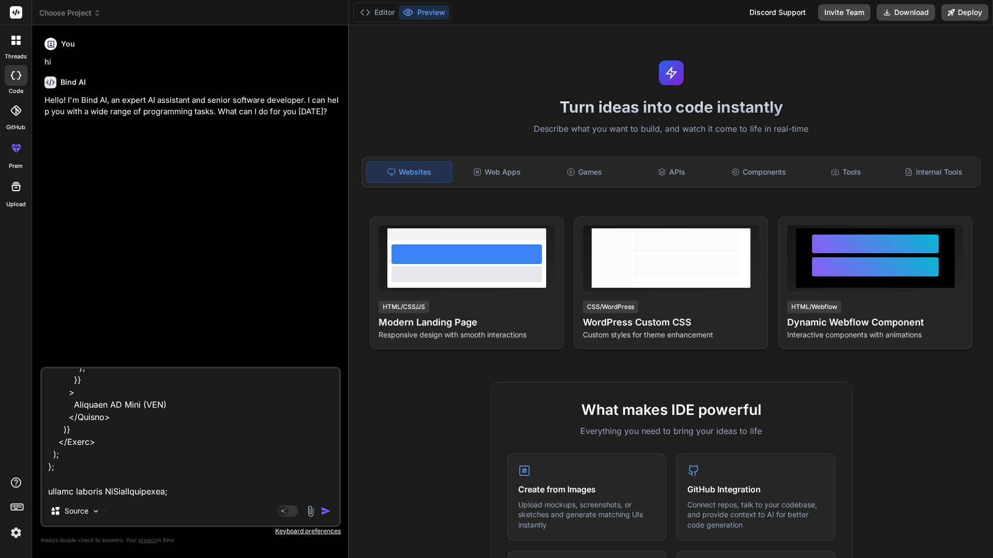
type textarea "import React, { useState, useRef } from "react"; import { QRCodeCanvas } from "…"
type textarea "x"
type textarea "import React, { useState, useRef } from "react"; import { QRCodeCanvas } from "…"
type textarea "x"
type textarea "import React, { useState, useRef } from "react"; import { QRCodeCanvas } from "…"
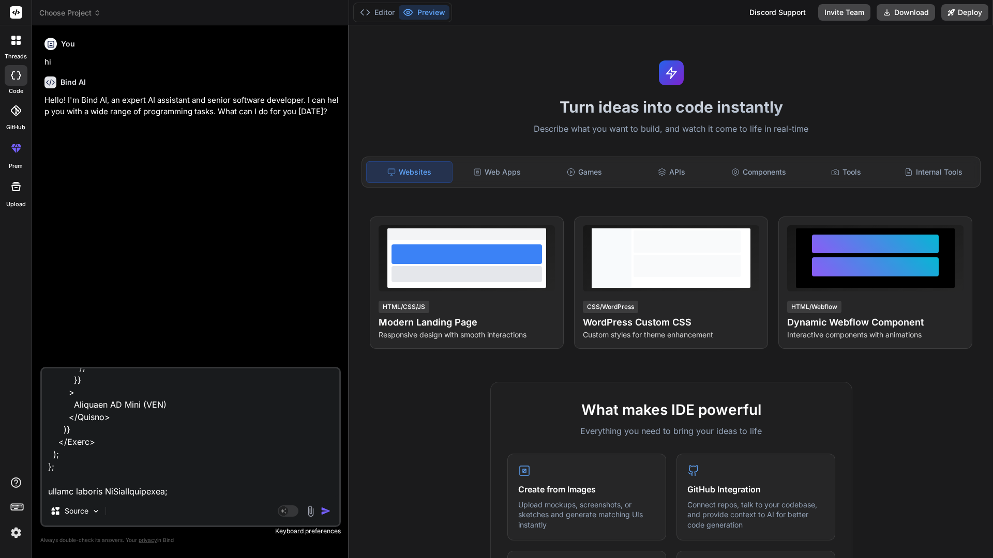
type textarea "x"
type textarea "import React, { useState, useRef } from "react"; import { QRCodeCanvas } from "…"
type textarea "x"
type textarea "import React, { useState, useRef } from "react"; import { QRCodeCanvas } from "…"
type textarea "x"
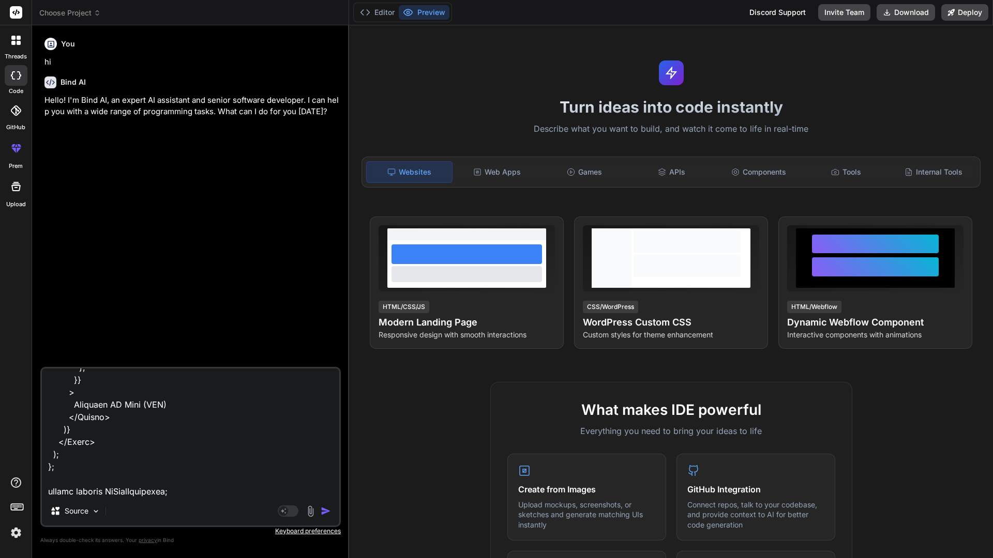
type textarea "import React, { useState, useRef } from "react"; import { QRCodeCanvas } from "…"
type textarea "x"
type textarea "import React, { useState, useRef } from "react"; import { QRCodeCanvas } from "…"
type textarea "x"
type textarea "import React, { useState, useRef } from "react"; import { QRCodeCanvas } from "…"
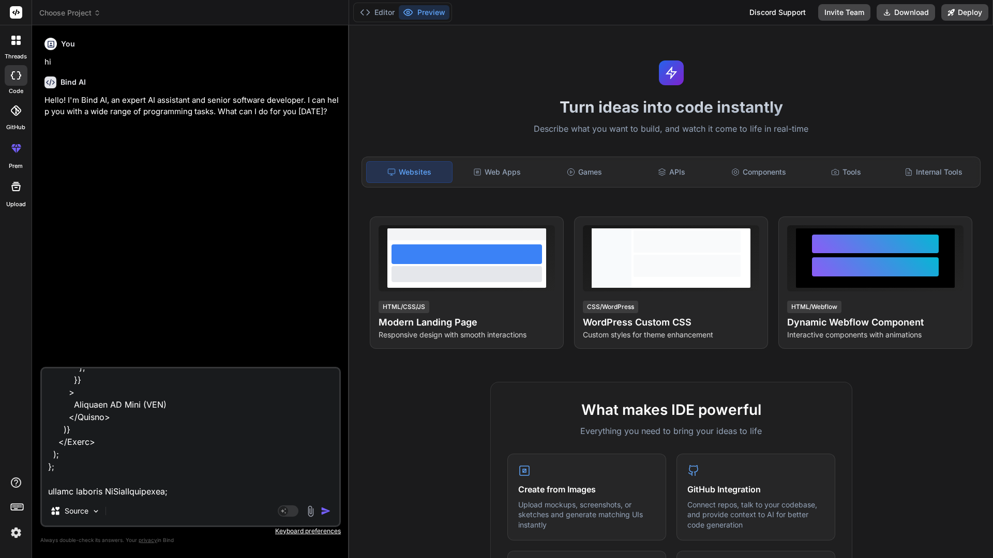
type textarea "x"
type textarea "import React, { useState, useRef } from "react"; import { QRCodeCanvas } from "…"
type textarea "x"
type textarea "import React, { useState, useRef } from "react"; import { QRCodeCanvas } from "…"
type textarea "x"
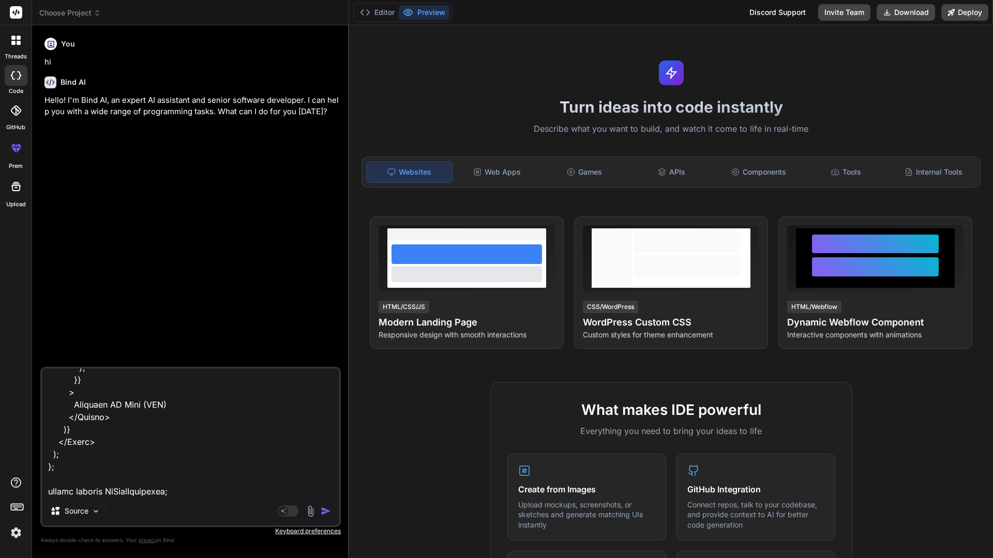
type textarea "import React, { useState, useRef } from "react"; import { QRCodeCanvas } from "…"
type textarea "x"
type textarea "import React, { useState, useRef } from "react"; import { QRCodeCanvas } from "…"
type textarea "x"
type textarea "import React, { useState, useRef } from "react"; import { QRCodeCanvas } from "…"
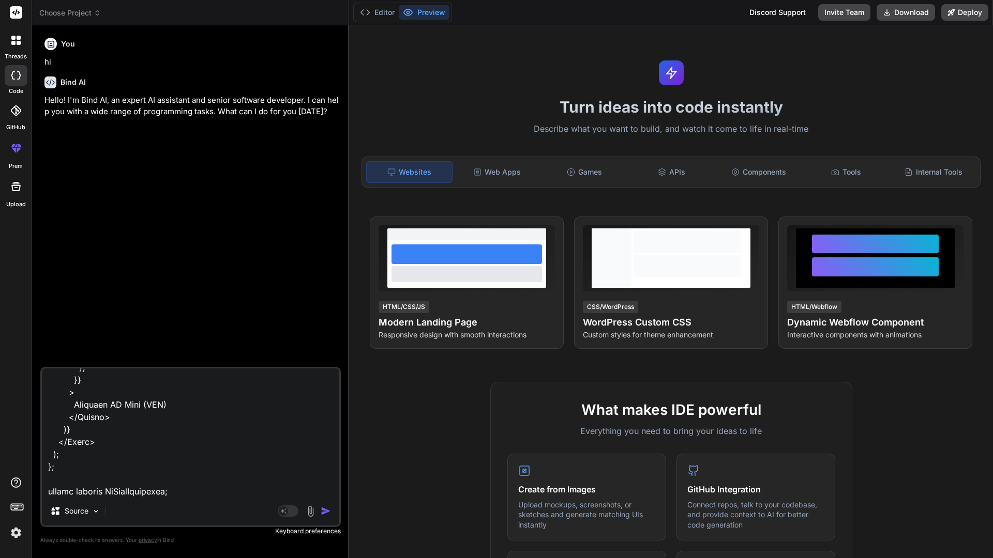
type textarea "x"
type textarea "import React, { useState, useRef } from "react"; import { QRCodeCanvas } from "…"
type textarea "x"
type textarea "import React, { useState, useRef } from "react"; import { QRCodeCanvas } from "…"
type textarea "x"
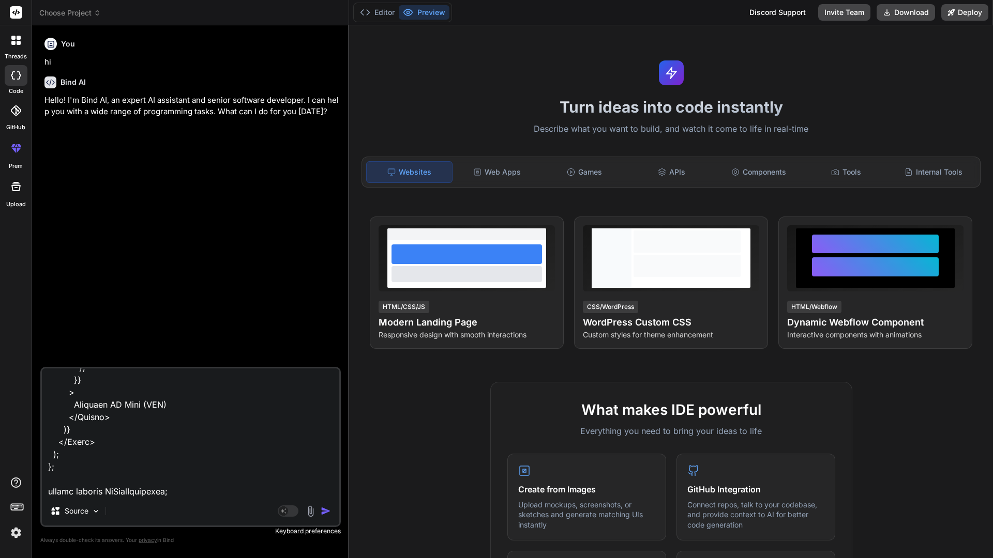
type textarea "import React, { useState, useRef } from "react"; import { QRCodeCanvas } from "…"
type textarea "x"
type textarea "import React, { useState, useRef } from "react"; import { QRCodeCanvas } from "…"
type textarea "x"
type textarea "import React, { useState, useRef } from "react"; import { QRCodeCanvas } from "…"
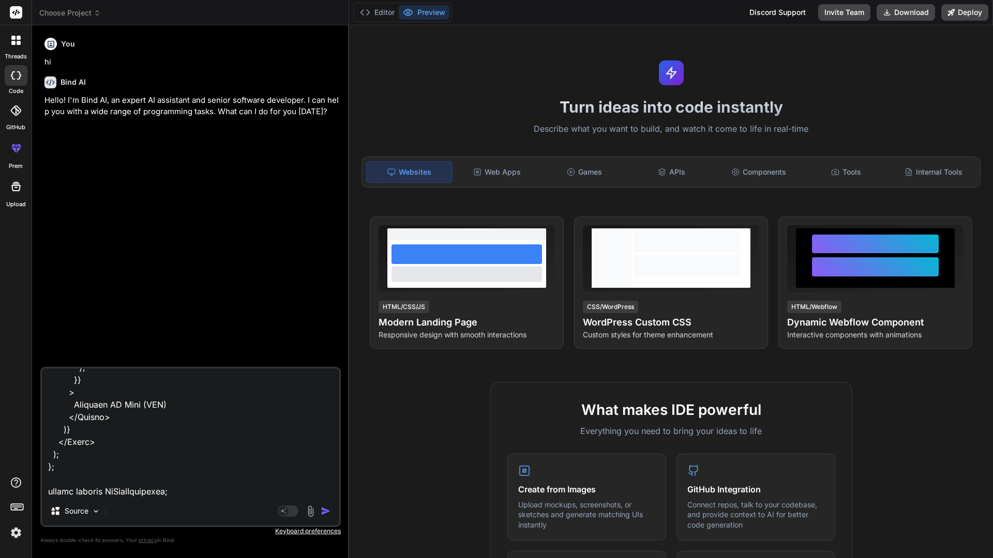
type textarea "x"
type textarea "import React, { useState, useRef } from "react"; import { QRCodeCanvas } from "…"
type textarea "x"
type textarea "import React, { useState, useRef } from "react"; import { QRCodeCanvas } from "…"
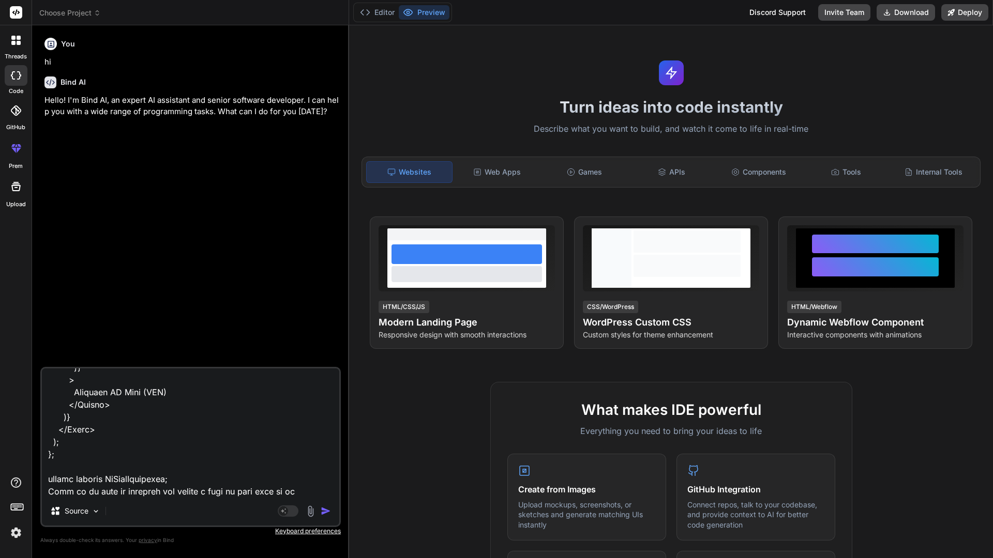
type textarea "x"
type textarea "import React, { useState, useRef } from "react"; import { QRCodeCanvas } from "…"
type textarea "x"
type textarea "import React, { useState, useRef } from "react"; import { QRCodeCanvas } from "…"
type textarea "x"
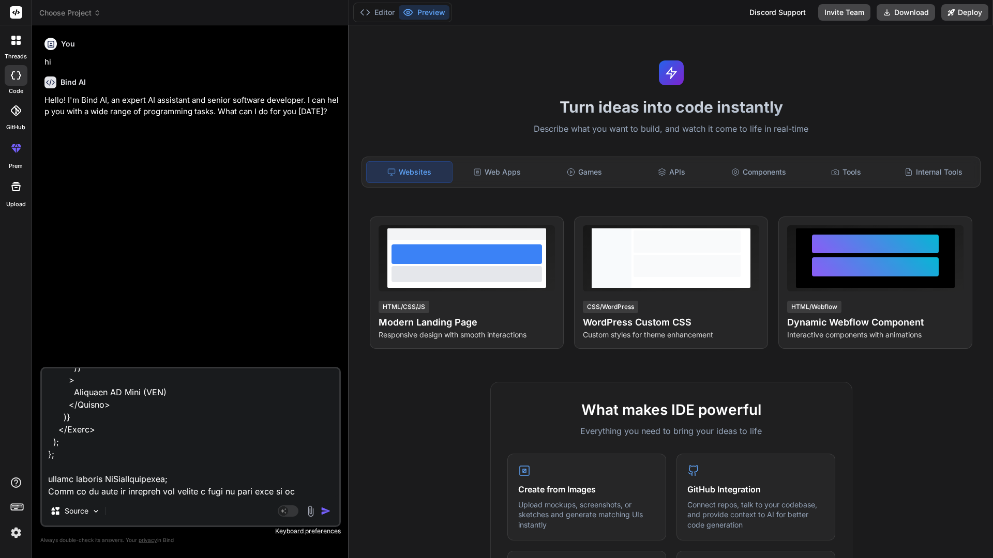
type textarea "import React, { useState, useRef } from "react"; import { QRCodeCanvas } from "…"
type textarea "x"
type textarea "import React, { useState, useRef } from "react"; import { QRCodeCanvas } from "…"
type textarea "x"
type textarea "import React, { useState, useRef } from "react"; import { QRCodeCanvas } from "…"
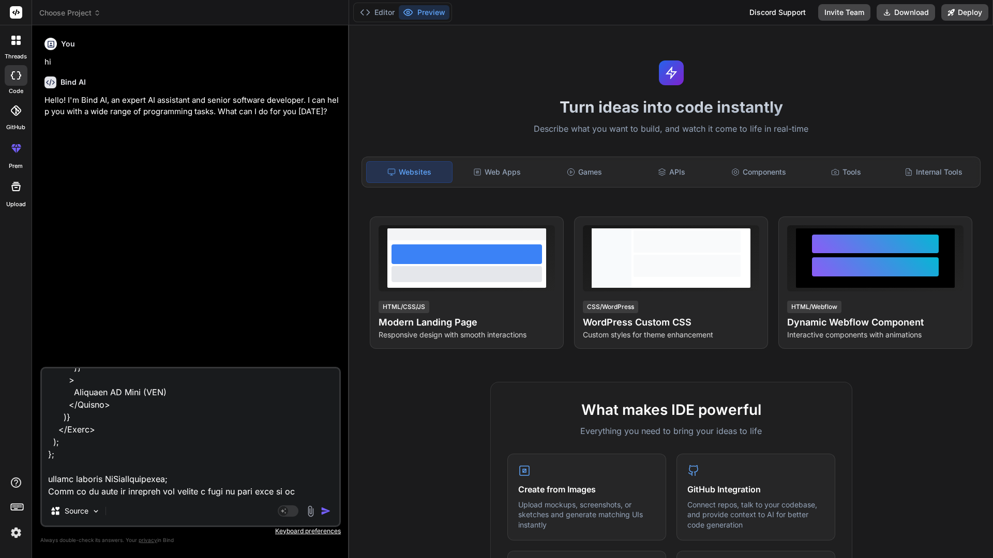
type textarea "x"
type textarea "import React, { useState, useRef } from "react"; import { QRCodeCanvas } from "…"
type textarea "x"
type textarea "import React, { useState, useRef } from "react"; import { QRCodeCanvas } from "…"
type textarea "x"
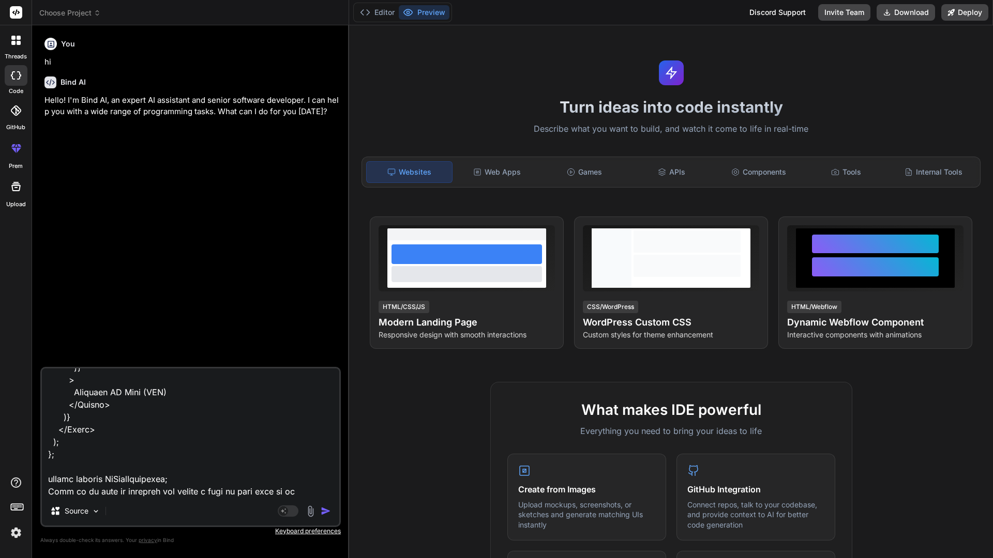
type textarea "import React, { useState, useRef } from "react"; import { QRCodeCanvas } from "…"
type textarea "x"
type textarea "import React, { useState, useRef } from "react"; import { QRCodeCanvas } from "…"
type textarea "x"
type textarea "import React, { useState, useRef } from "react"; import { QRCodeCanvas } from "…"
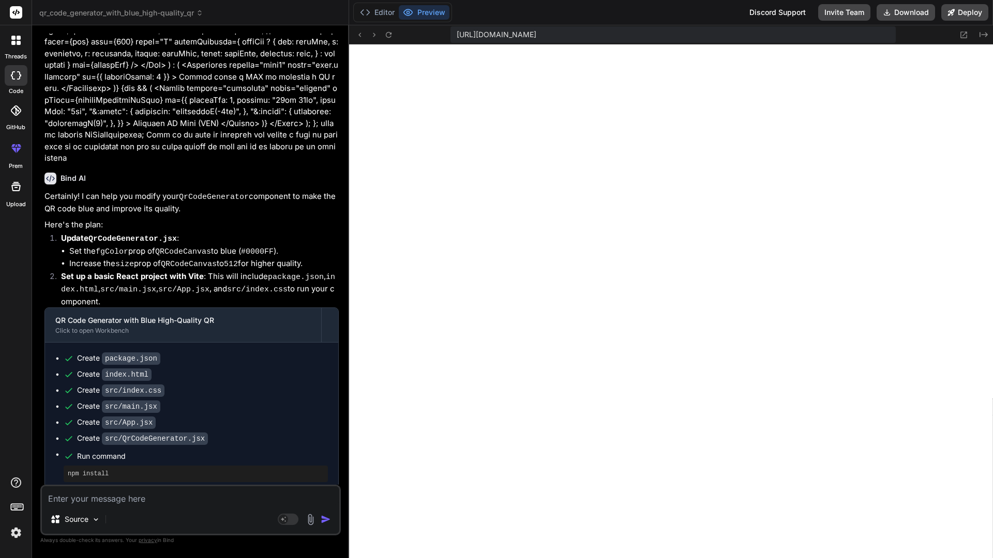
scroll to position [1090, 0]
click at [382, 12] on button "Editor" at bounding box center [377, 12] width 43 height 14
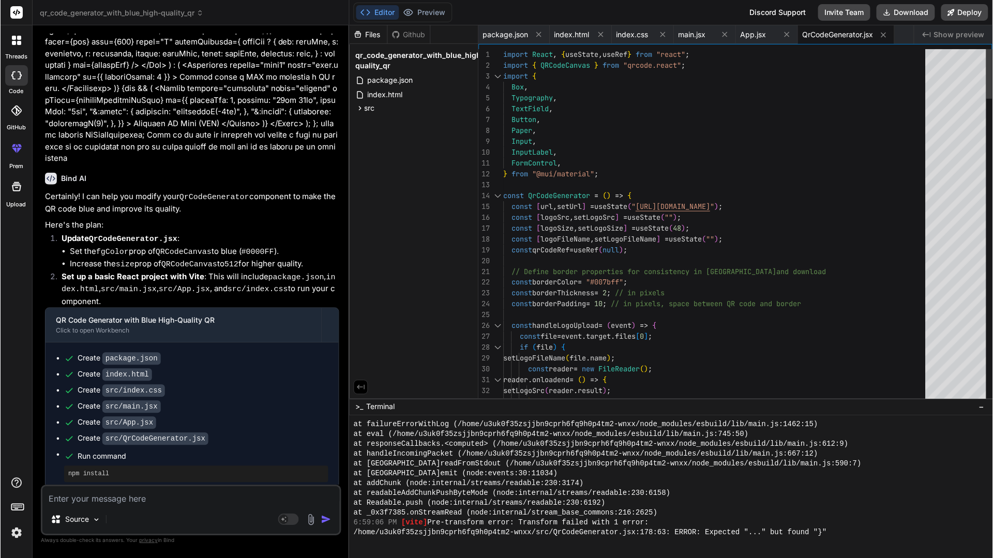
scroll to position [0, 0]
